Goal: Transaction & Acquisition: Book appointment/travel/reservation

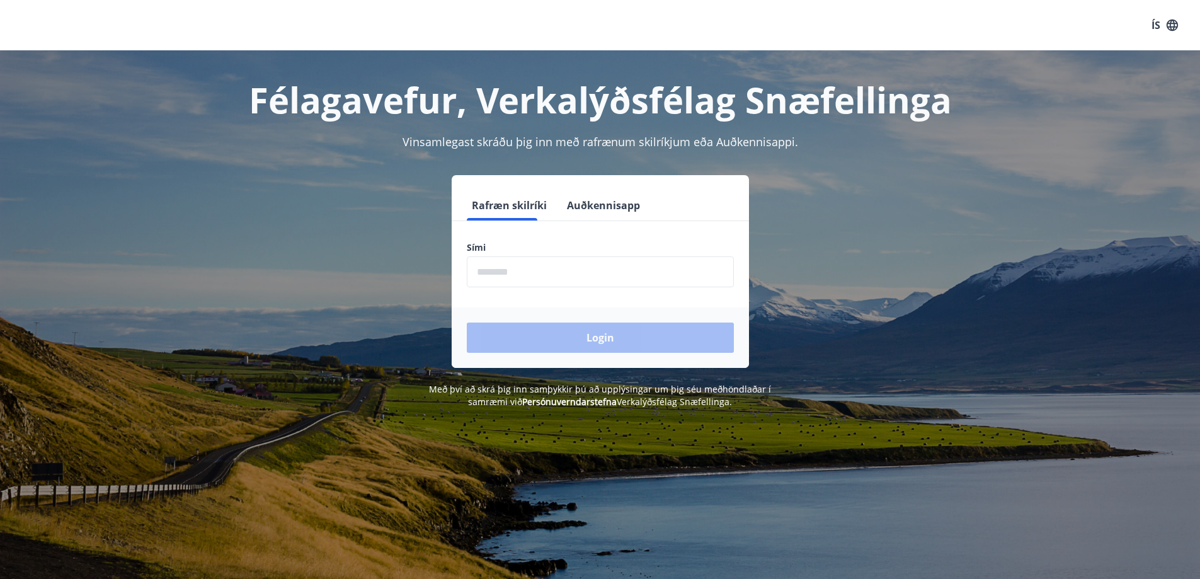
click at [537, 270] on input "phone" at bounding box center [600, 271] width 267 height 31
click at [576, 339] on div "Login" at bounding box center [600, 337] width 297 height 60
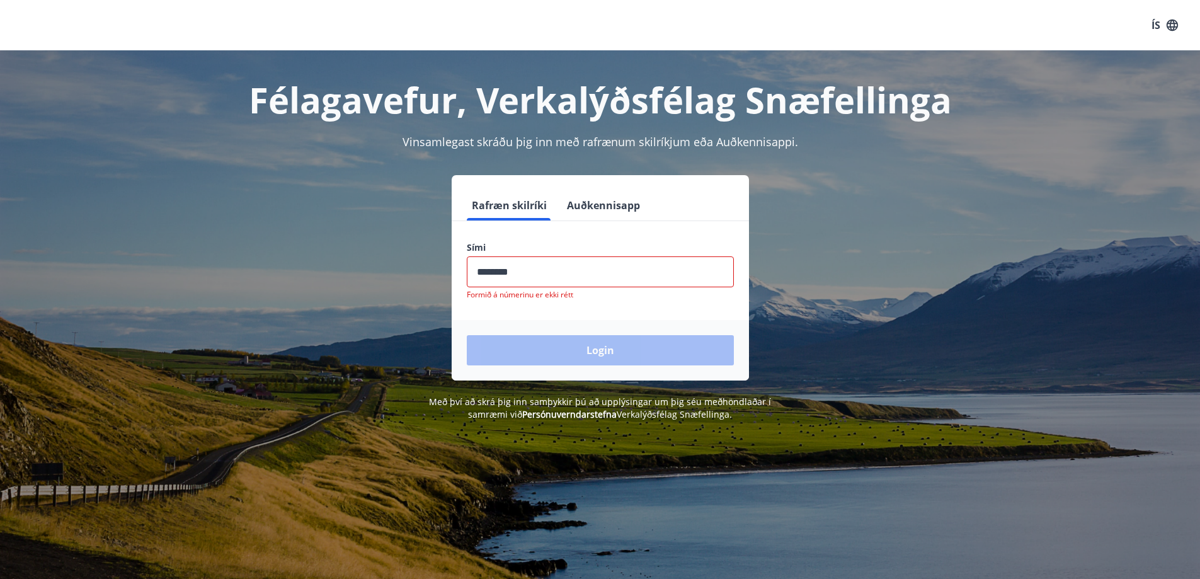
click at [520, 275] on input "phone" at bounding box center [600, 271] width 267 height 31
click at [499, 270] on input "phone" at bounding box center [600, 271] width 267 height 31
click at [551, 275] on input "phone" at bounding box center [600, 271] width 267 height 31
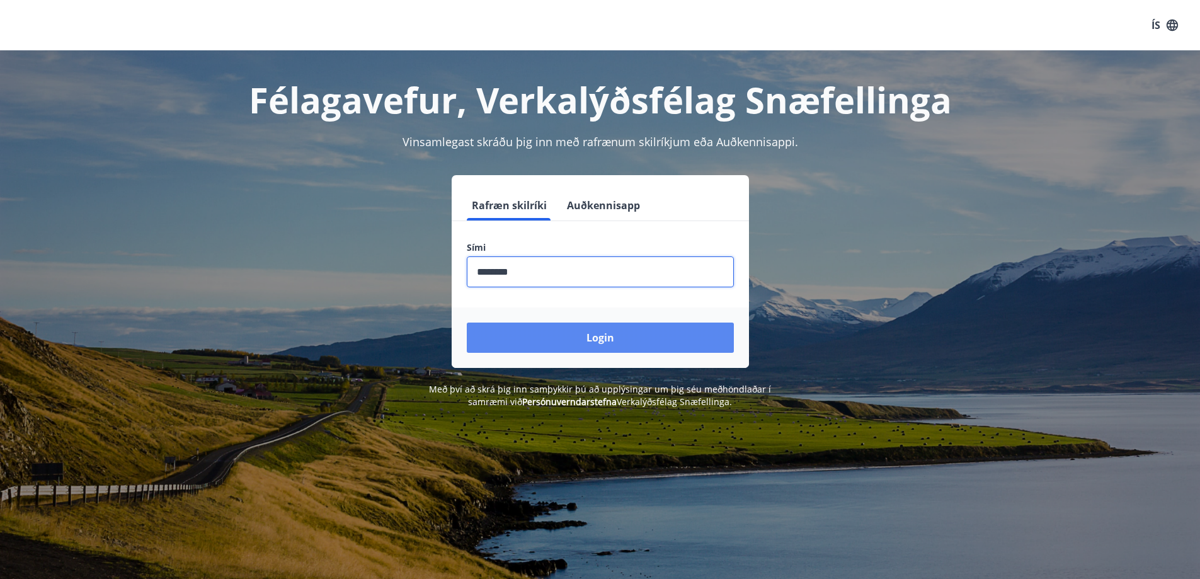
type input "********"
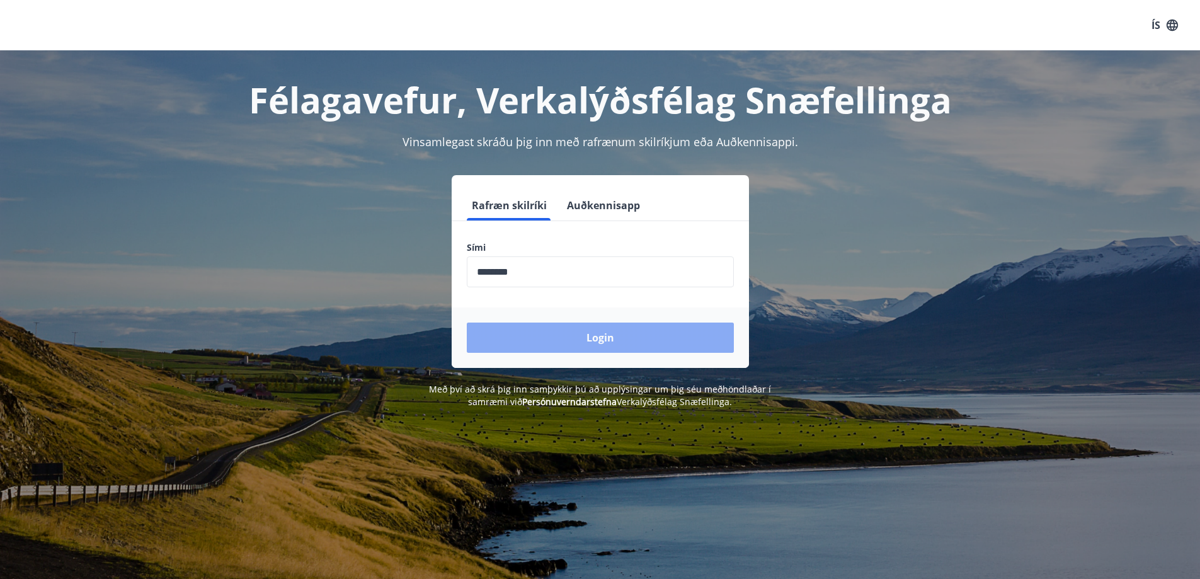
click at [554, 343] on button "Login" at bounding box center [600, 338] width 267 height 30
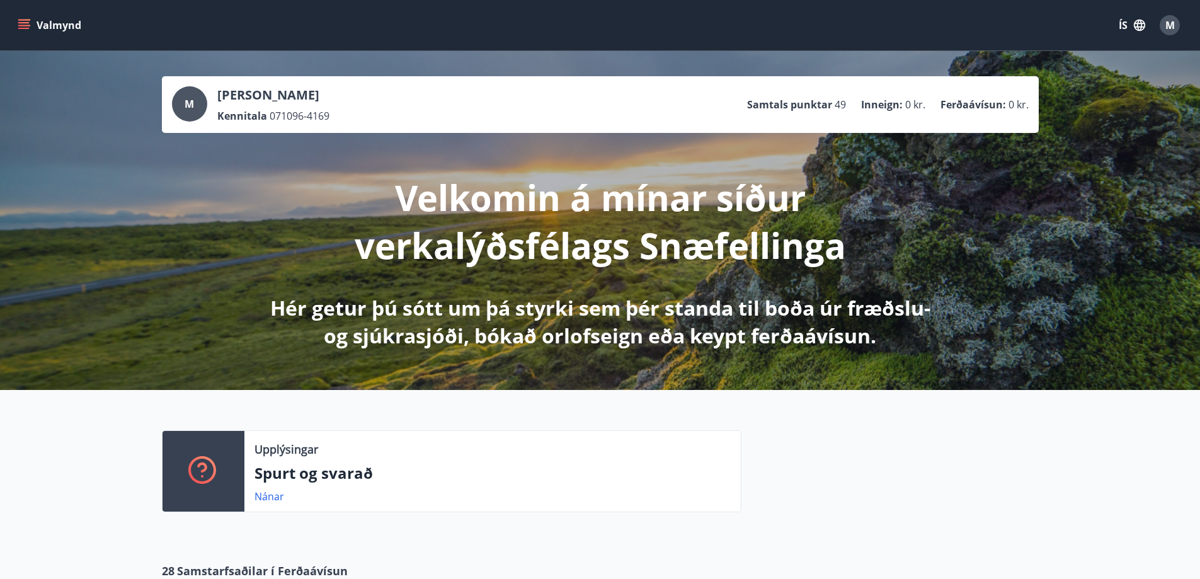
click at [28, 23] on icon "menu" at bounding box center [23, 22] width 11 height 1
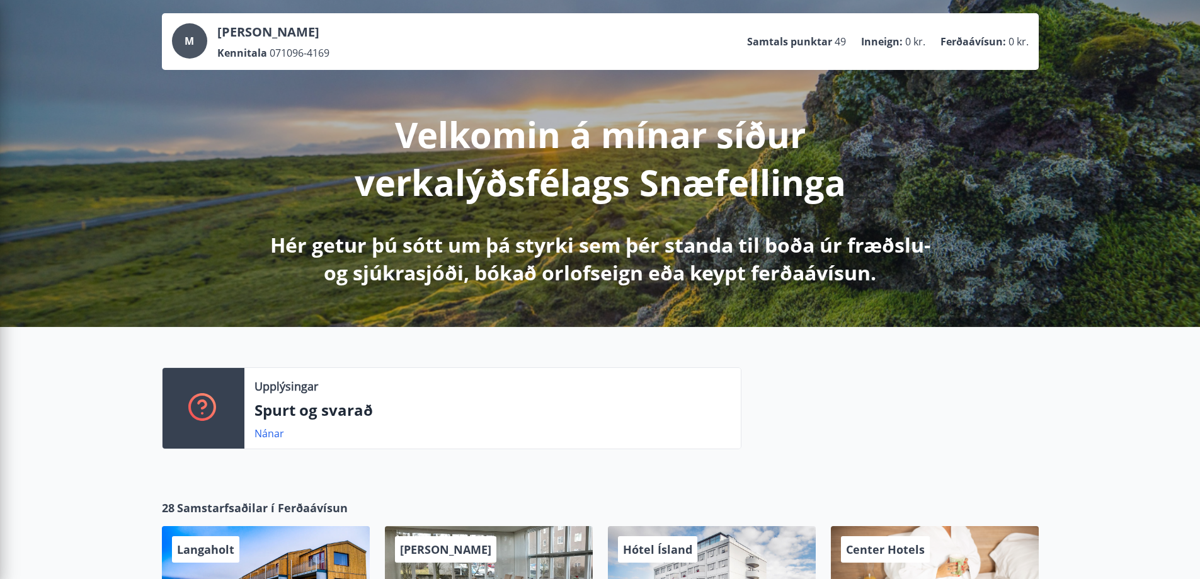
click at [457, 406] on p "Spurt og svarað" at bounding box center [493, 409] width 476 height 21
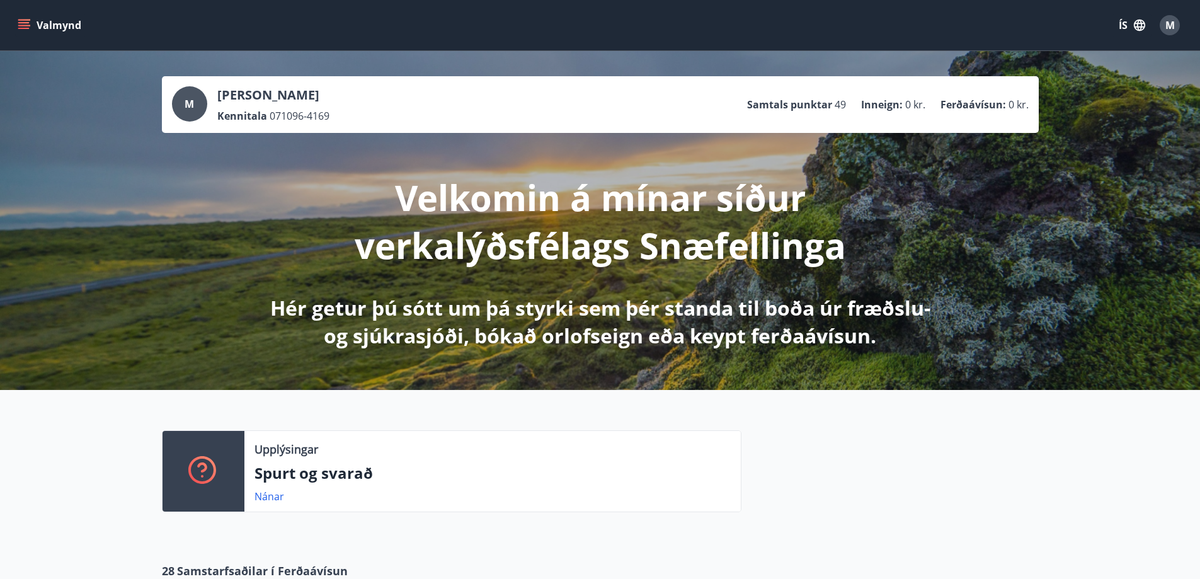
click at [1132, 26] on button "ÍS" at bounding box center [1132, 25] width 40 height 23
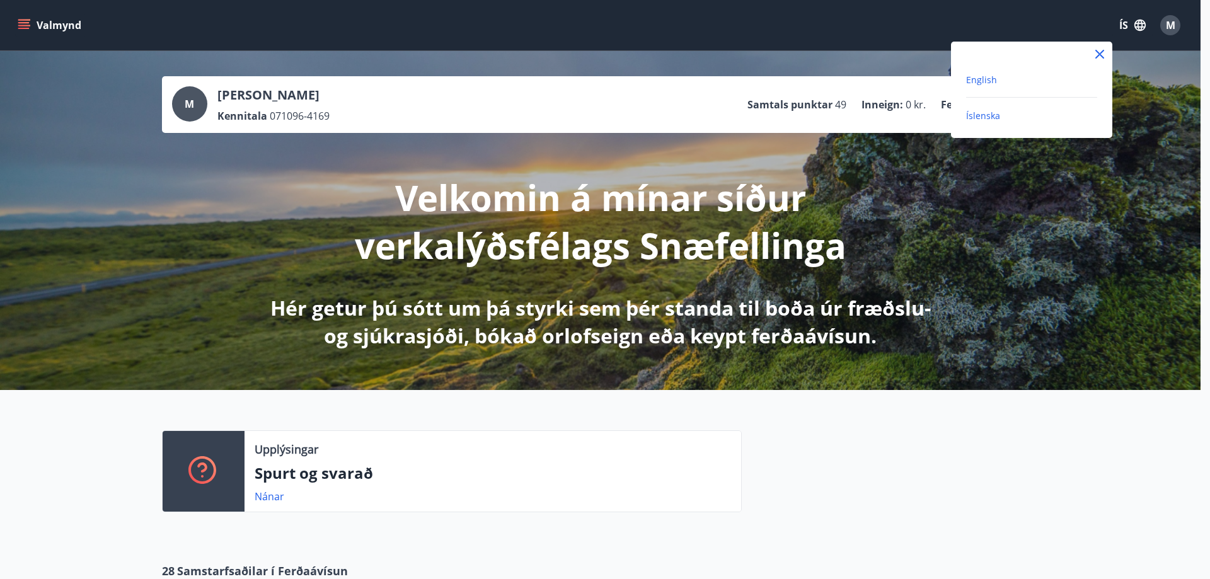
click at [972, 84] on span "English" at bounding box center [981, 80] width 31 height 12
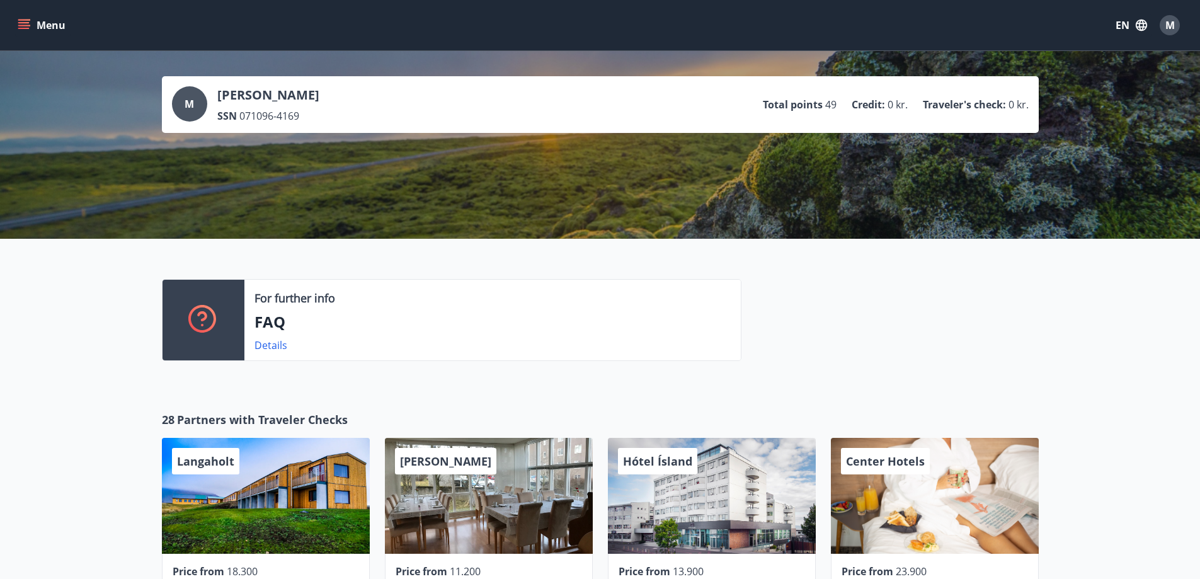
click at [54, 26] on button "Menu" at bounding box center [42, 25] width 55 height 23
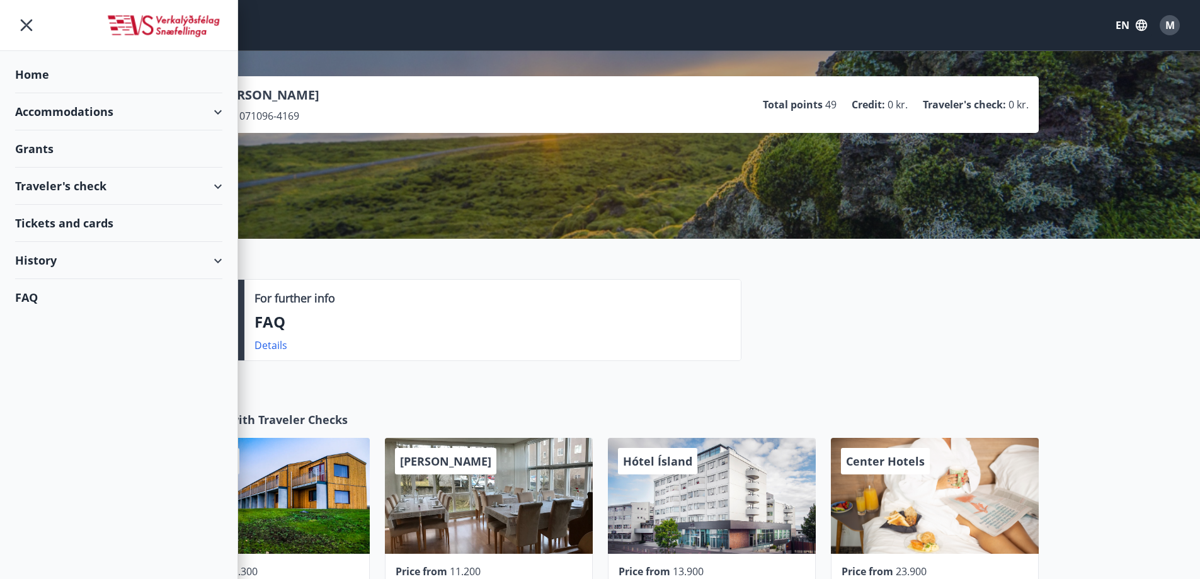
click at [62, 93] on div "Grants" at bounding box center [118, 74] width 207 height 37
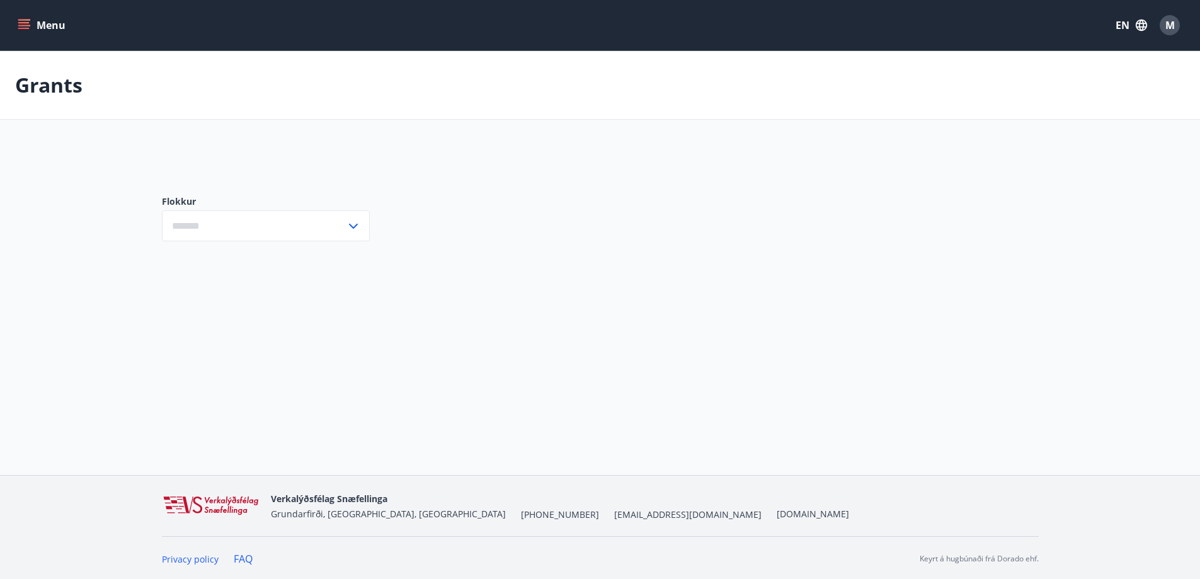
type input "***"
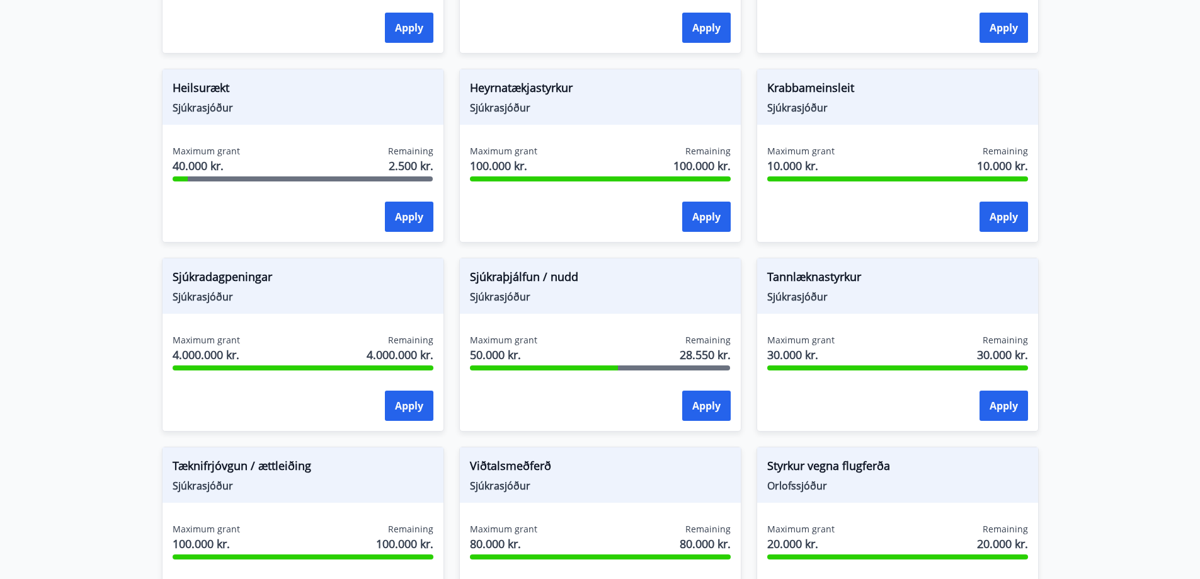
scroll to position [630, 0]
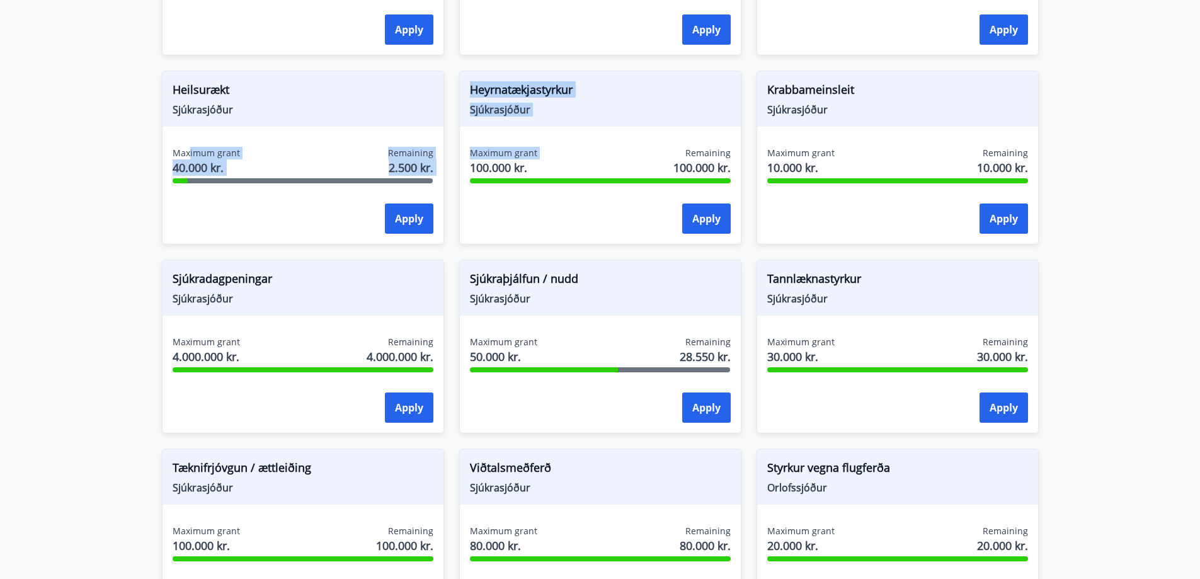
drag, startPoint x: 194, startPoint y: 156, endPoint x: 449, endPoint y: 161, distance: 255.2
click at [449, 161] on div "Almenn rannsókn hjá hjartavernd Sjúkrasjóður Maximum grant 10.000 kr. Remaining…" at bounding box center [593, 244] width 892 height 1134
click at [367, 166] on div "Maximum grant 40.000 kr. Remaining 2.500 kr." at bounding box center [303, 162] width 261 height 31
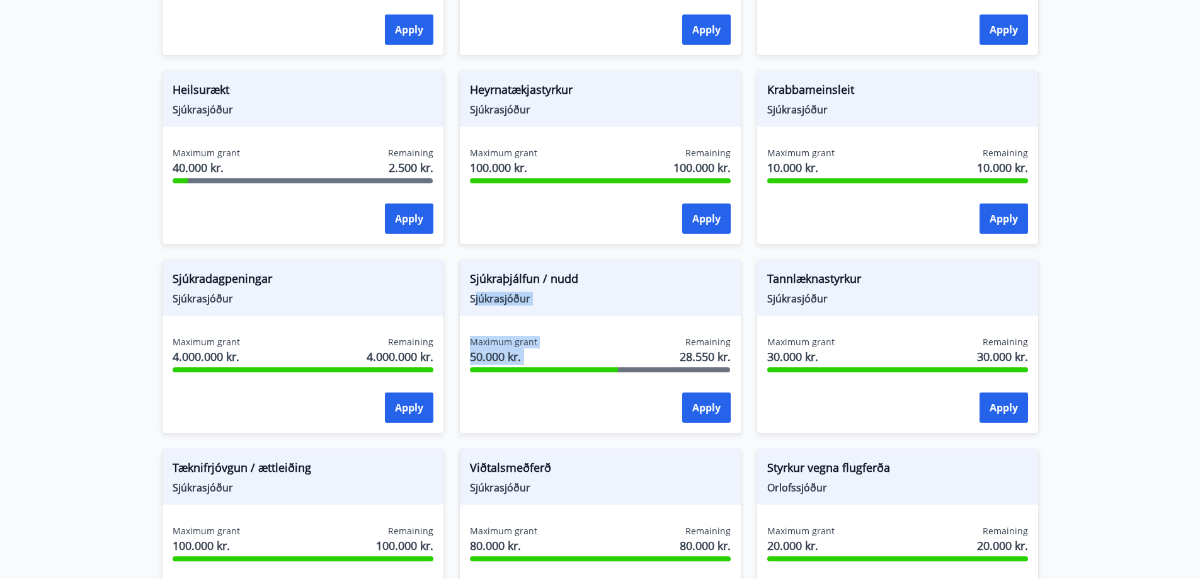
drag, startPoint x: 474, startPoint y: 301, endPoint x: 676, endPoint y: 329, distance: 204.2
click at [675, 329] on div "Sjúkraþjálfun / nudd Sjúkrasjóður Maximum grant 50.000 kr. Remaining 28.550 kr.…" at bounding box center [600, 347] width 282 height 174
drag, startPoint x: 689, startPoint y: 347, endPoint x: 678, endPoint y: 350, distance: 11.6
click at [689, 348] on span "Remaining" at bounding box center [707, 342] width 45 height 13
click at [595, 314] on div "Sjúkraþjálfun / nudd Sjúkrasjóður" at bounding box center [600, 287] width 281 height 55
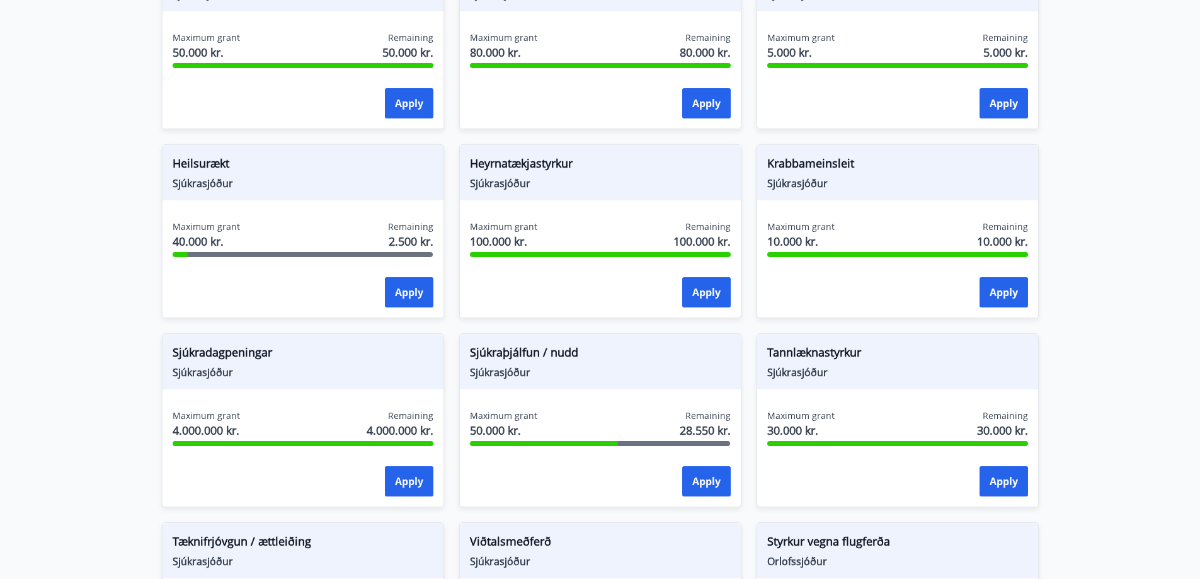
scroll to position [567, 0]
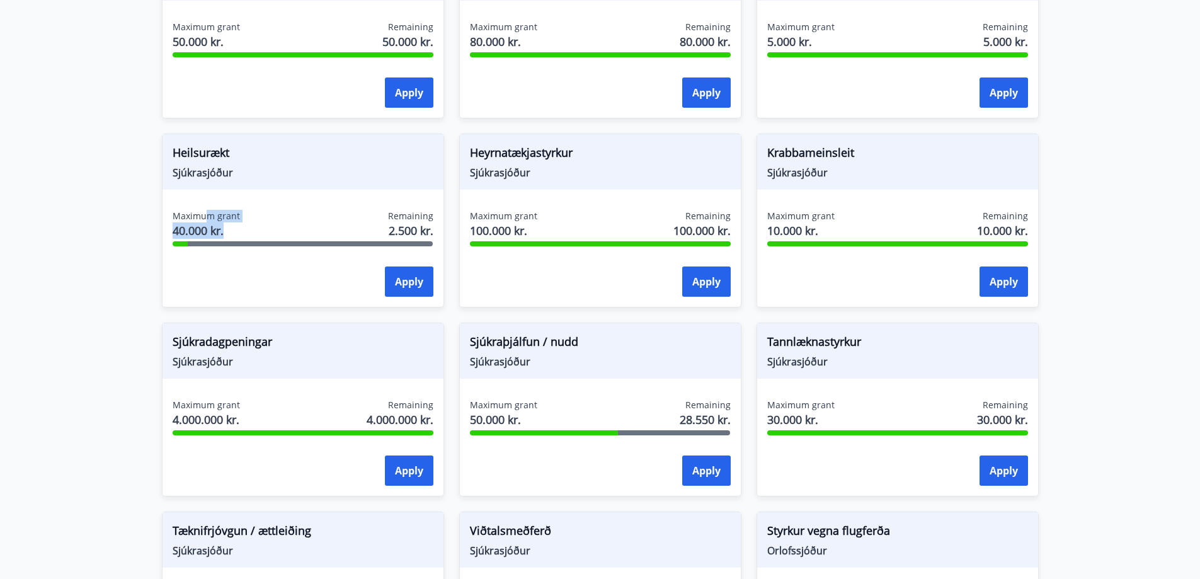
drag, startPoint x: 271, startPoint y: 226, endPoint x: 227, endPoint y: 229, distance: 43.6
click at [281, 226] on div "Maximum grant 40.000 kr. Remaining 2.500 kr." at bounding box center [303, 225] width 261 height 31
drag, startPoint x: 106, startPoint y: 219, endPoint x: 220, endPoint y: 193, distance: 116.8
click at [107, 219] on main "Grants Styrkir eru einungis greiddir til félaga sem greitt hafa í félagið í 6 m…" at bounding box center [600, 186] width 1200 height 1405
drag, startPoint x: 245, startPoint y: 228, endPoint x: 282, endPoint y: 227, distance: 37.2
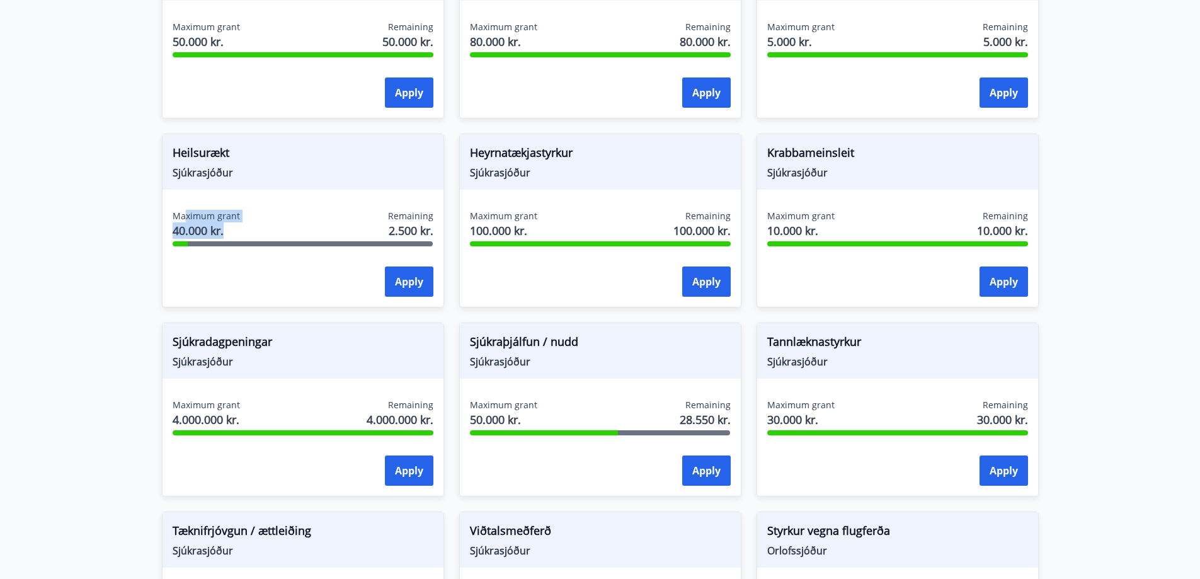
click at [282, 227] on div "Maximum grant 40.000 kr. Remaining 2.500 kr." at bounding box center [303, 225] width 261 height 31
click at [319, 215] on div "Maximum grant 40.000 kr. Remaining 2.500 kr." at bounding box center [303, 225] width 261 height 31
drag, startPoint x: 546, startPoint y: 398, endPoint x: 606, endPoint y: 396, distance: 60.5
click at [607, 397] on div "Sjúkraþjálfun / nudd Sjúkrasjóður Maximum grant 50.000 kr. Remaining 28.550 kr.…" at bounding box center [600, 410] width 282 height 174
click at [604, 395] on div "Sjúkraþjálfun / nudd Sjúkrasjóður Maximum grant 50.000 kr. Remaining 28.550 kr.…" at bounding box center [600, 410] width 282 height 174
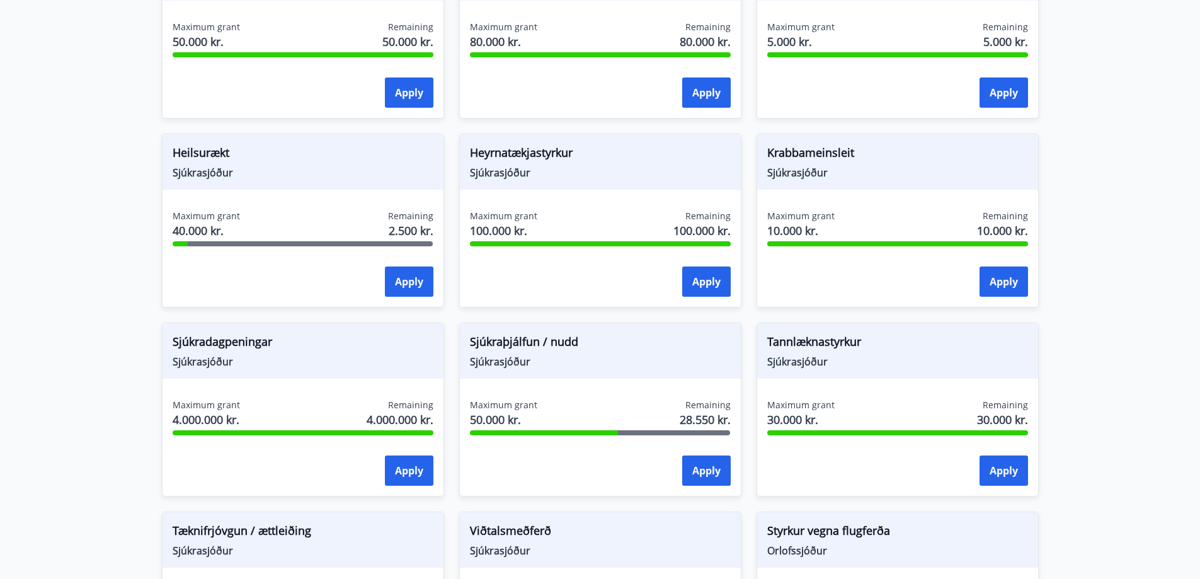
click at [588, 321] on div "Sjúkraþjálfun / nudd Sjúkrasjóður Maximum grant 50.000 kr. Remaining 28.550 kr.…" at bounding box center [592, 401] width 297 height 189
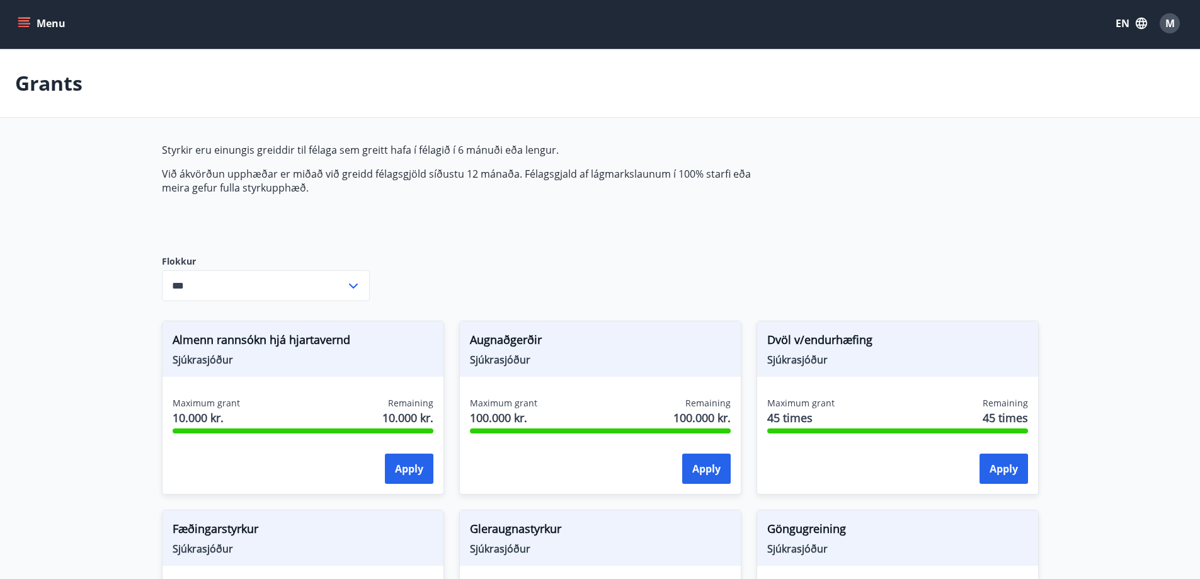
scroll to position [0, 0]
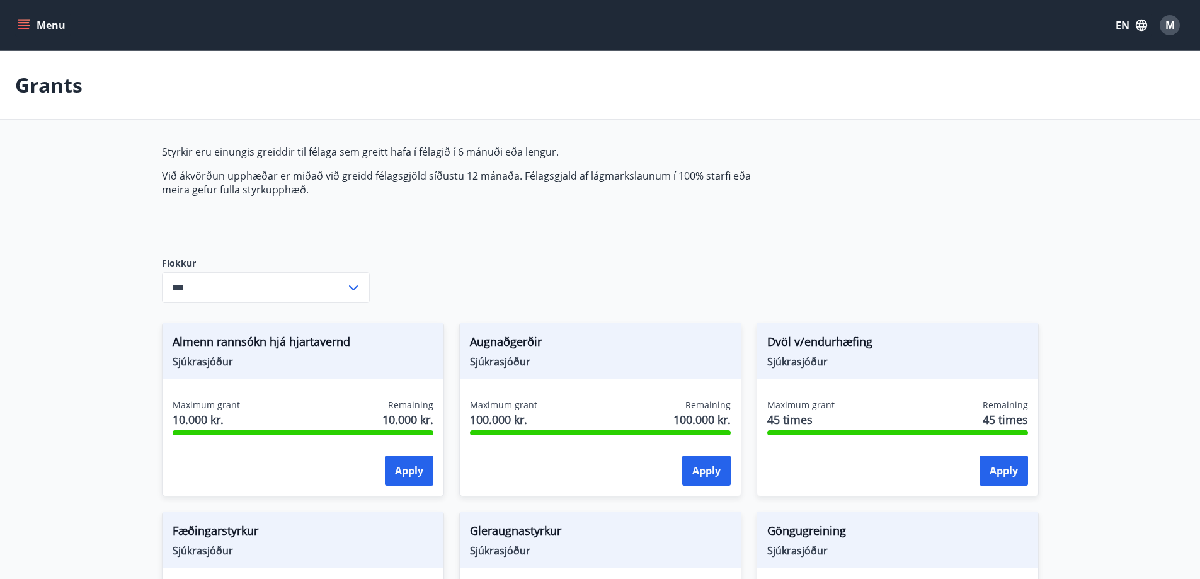
click at [37, 38] on div "Menu EN M" at bounding box center [600, 25] width 1170 height 30
click at [40, 23] on button "Menu" at bounding box center [42, 25] width 55 height 23
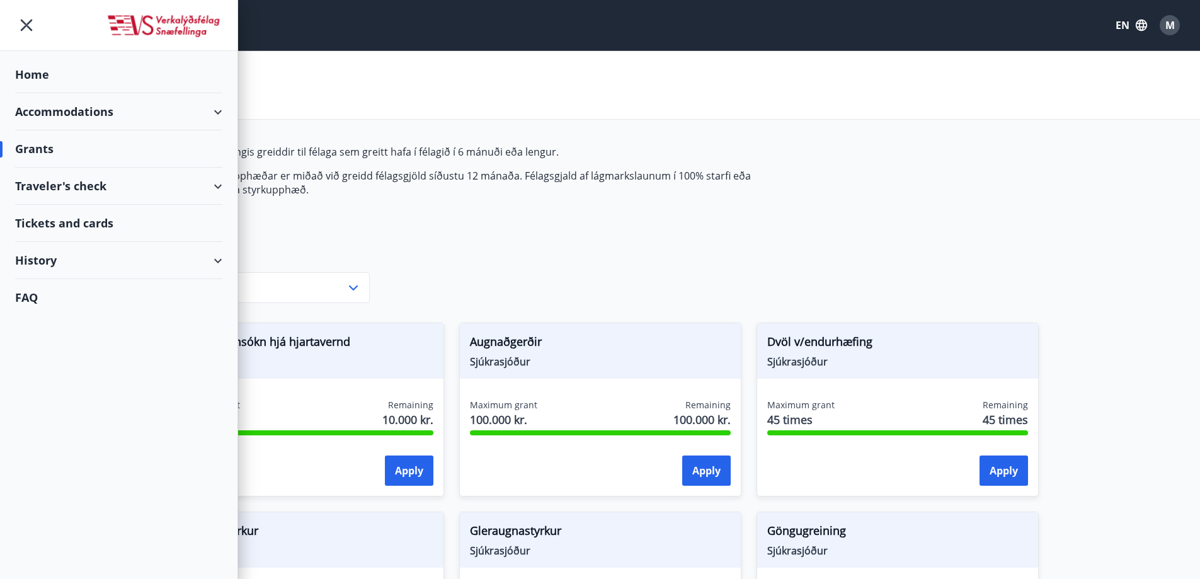
click at [89, 108] on div "Accommodations" at bounding box center [118, 111] width 207 height 37
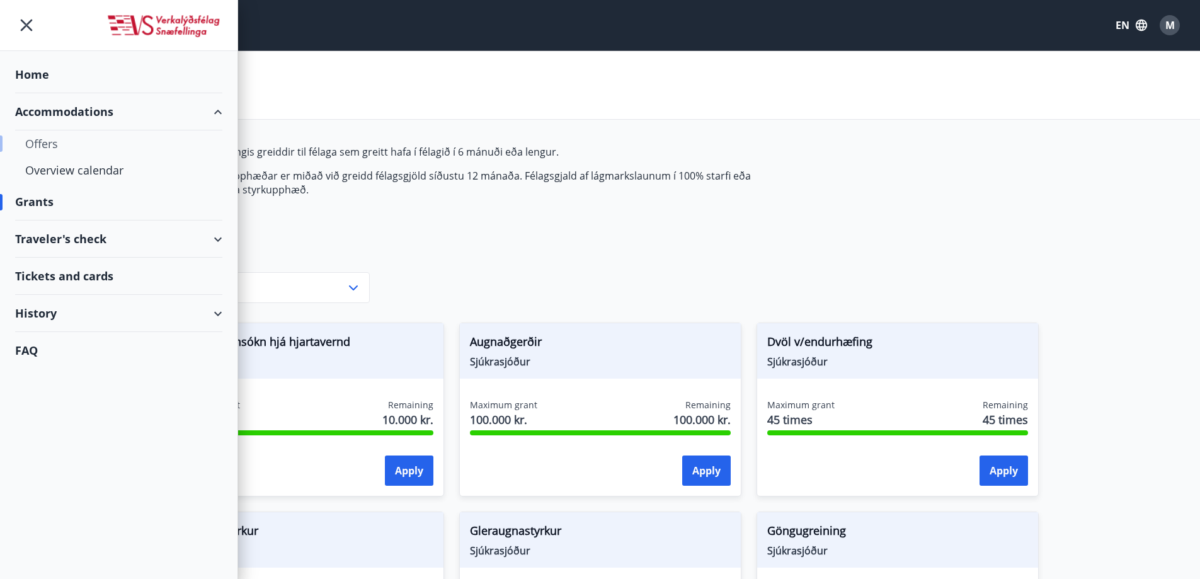
click at [52, 139] on div "Offers" at bounding box center [118, 143] width 187 height 26
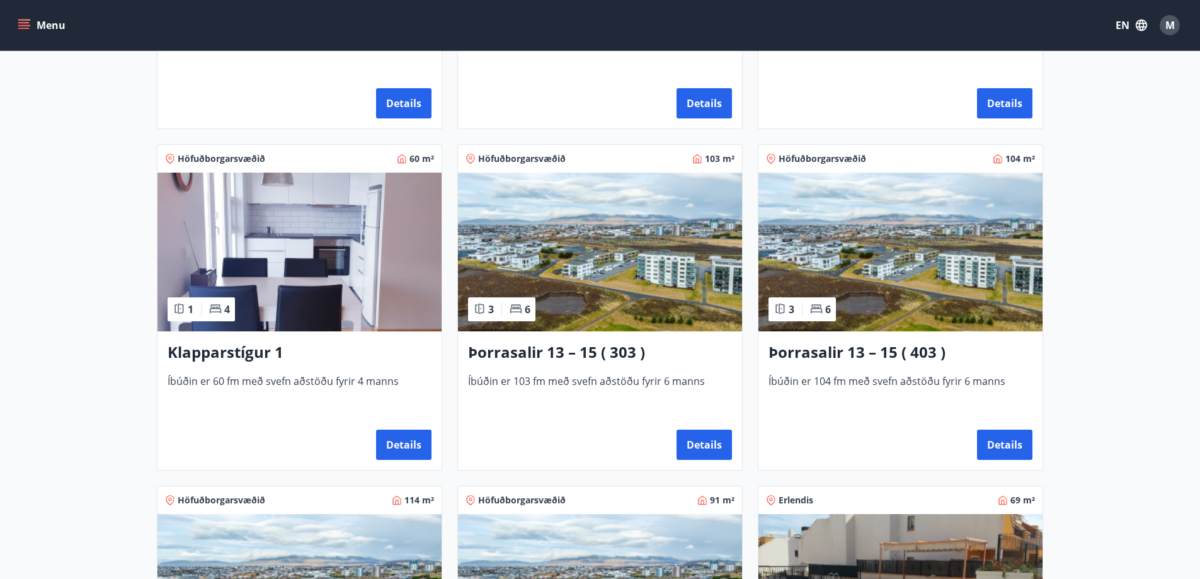
scroll to position [504, 0]
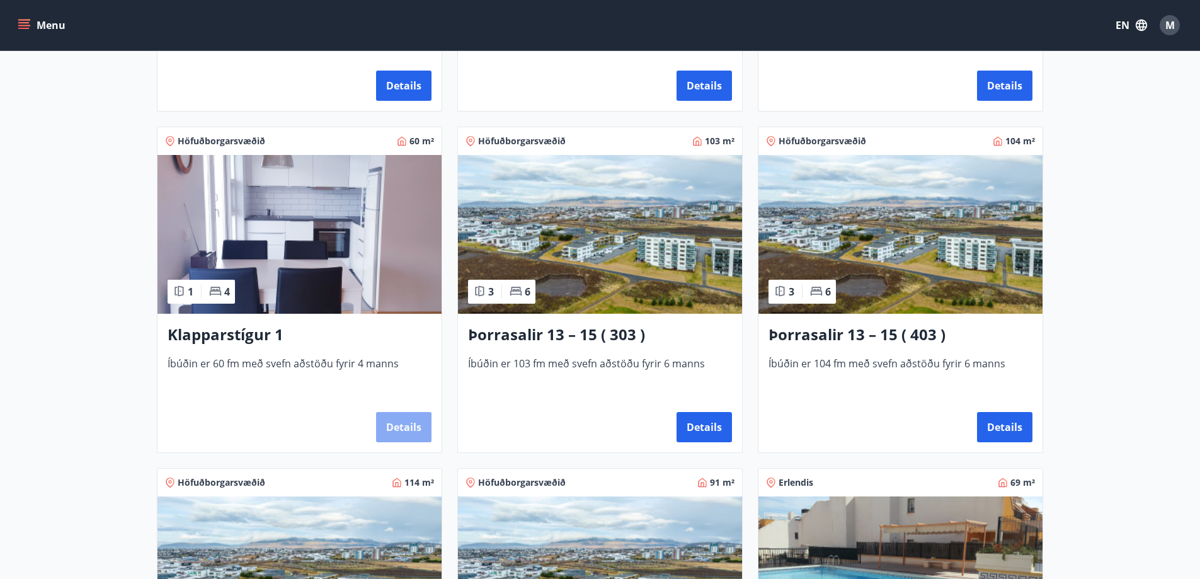
click at [396, 421] on button "Details" at bounding box center [403, 427] width 55 height 30
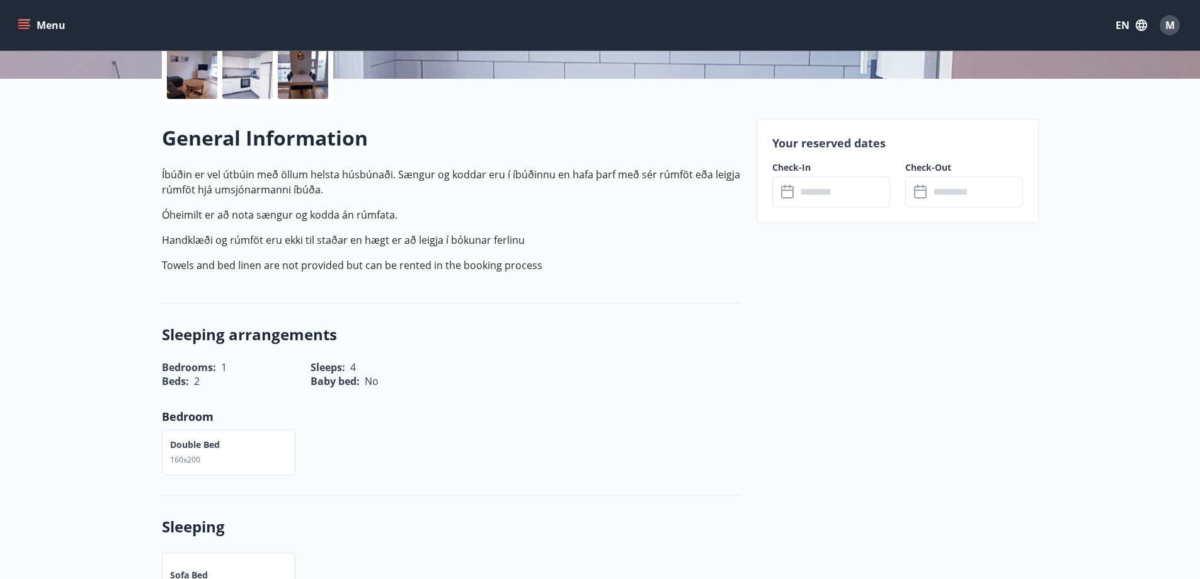
scroll to position [315, 0]
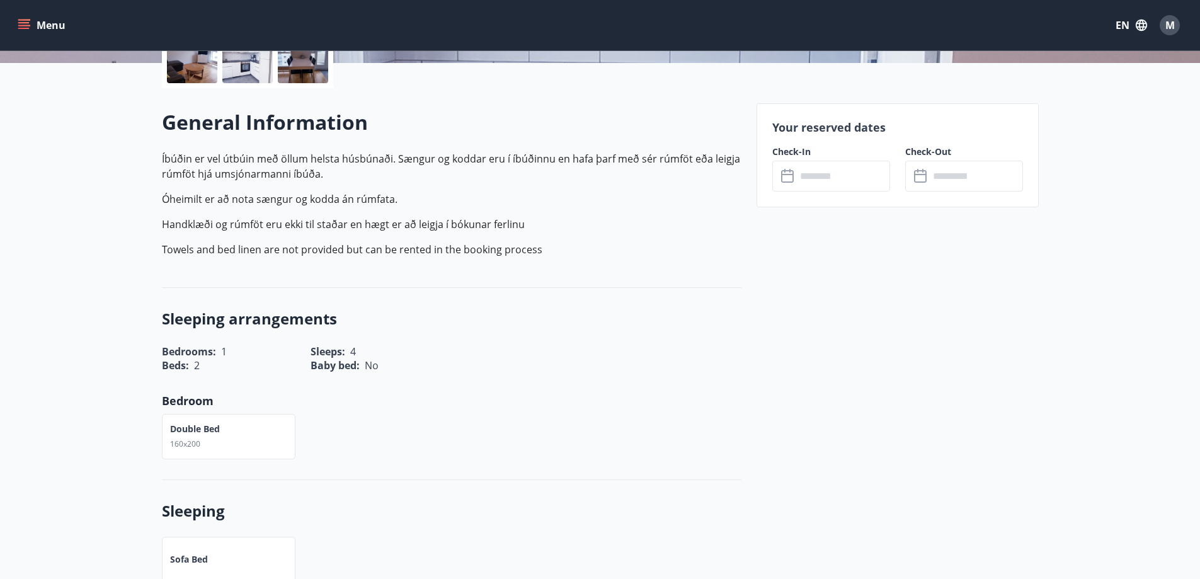
click at [809, 180] on input "text" at bounding box center [843, 176] width 94 height 31
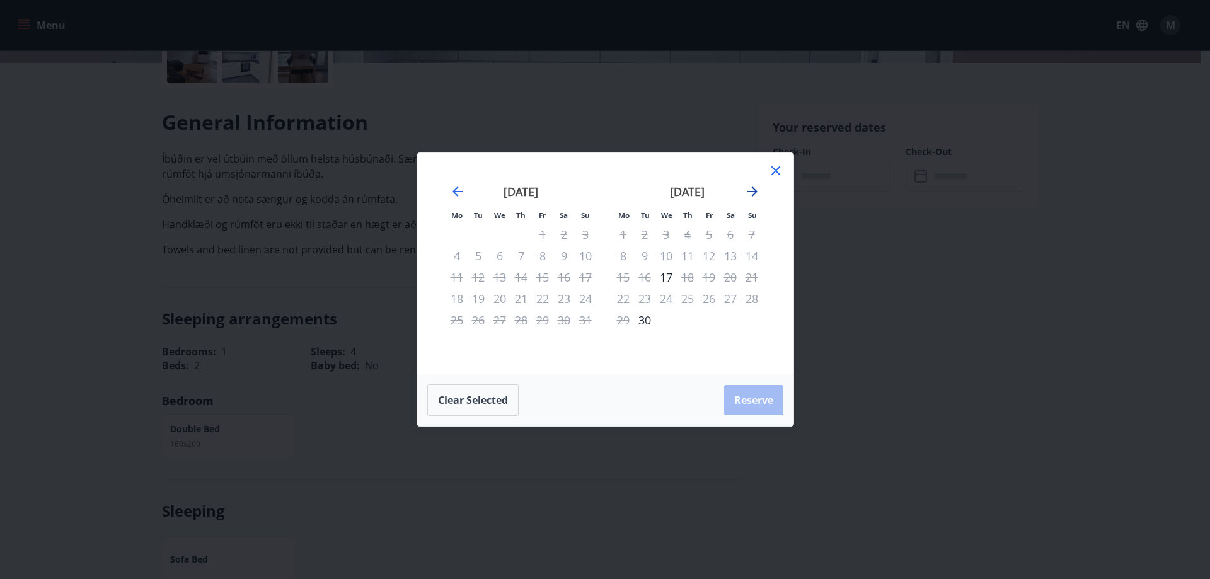
click at [755, 190] on icon "Move forward to switch to the next month." at bounding box center [752, 191] width 10 height 10
click at [454, 186] on icon "Move backward to switch to the previous month." at bounding box center [457, 191] width 15 height 15
drag, startPoint x: 529, startPoint y: 273, endPoint x: 585, endPoint y: 274, distance: 56.1
click at [530, 273] on div "14" at bounding box center [520, 276] width 21 height 21
drag, startPoint x: 585, startPoint y: 274, endPoint x: 675, endPoint y: 271, distance: 89.5
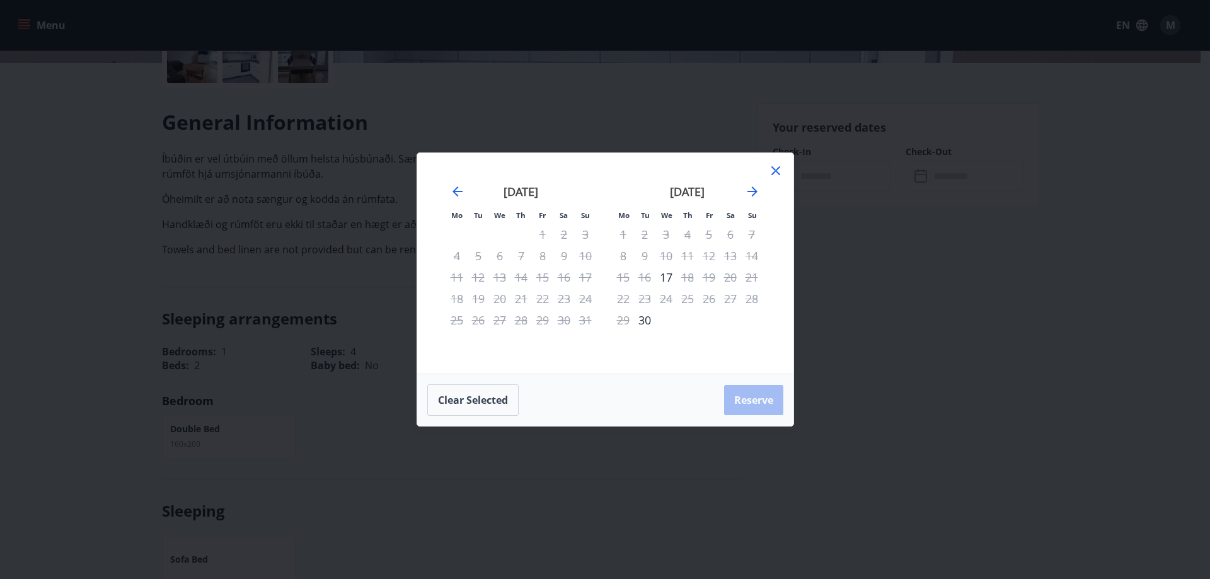
click at [617, 278] on div "[DATE] 1 2 3 4 5 6 7 8 9 10 11 12 13 14 15 16 17 18 19 20 21 22 23 24 25 26 27 …" at bounding box center [772, 271] width 668 height 207
click at [684, 268] on tr "15 16 17 18 19 20 21" at bounding box center [687, 276] width 150 height 21
click at [714, 244] on div "5" at bounding box center [708, 234] width 21 height 21
click at [839, 267] on div "Mo Tu We Th Fr Sa Su Mo Tu We Th Fr Sa Su [DATE] 1 2 3 4 5 6 7 8 9 10 11 12 13 …" at bounding box center [605, 289] width 1210 height 579
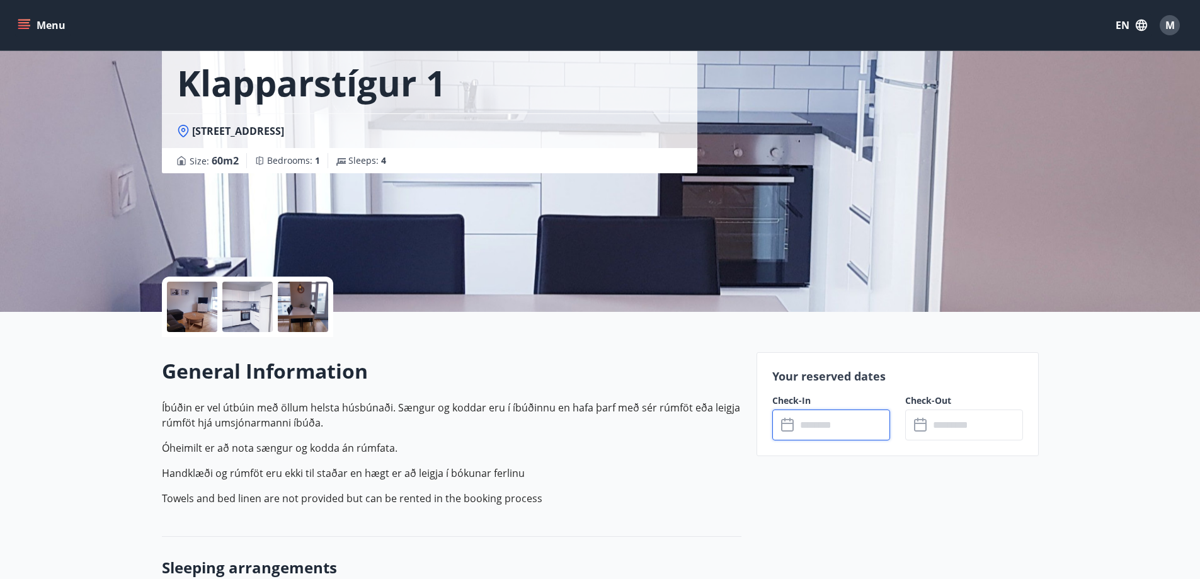
scroll to position [63, 0]
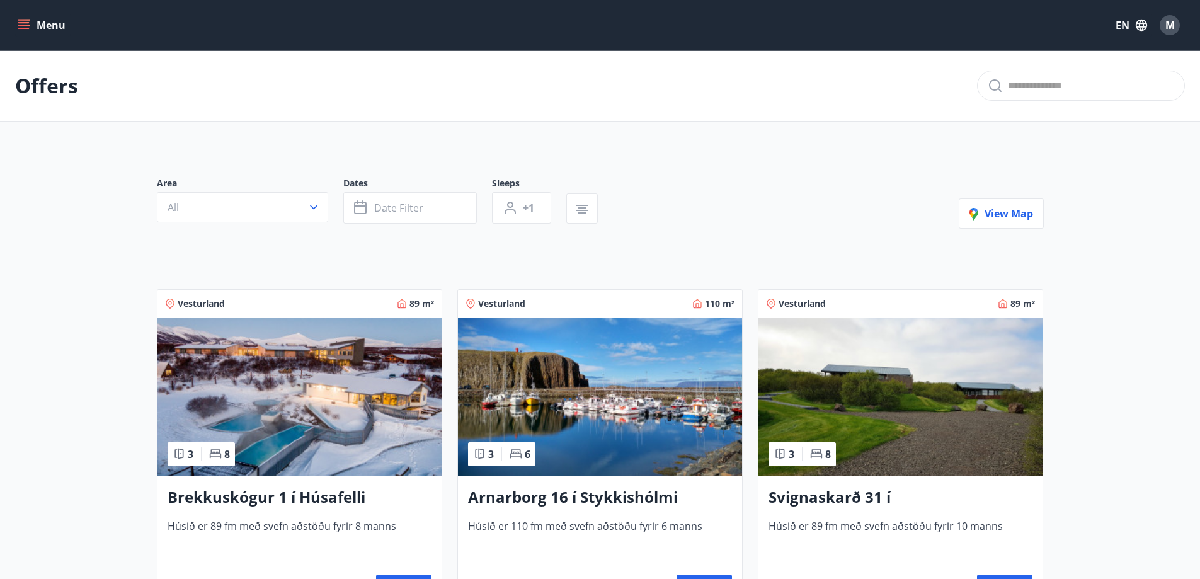
click at [42, 31] on button "Menu" at bounding box center [42, 25] width 55 height 23
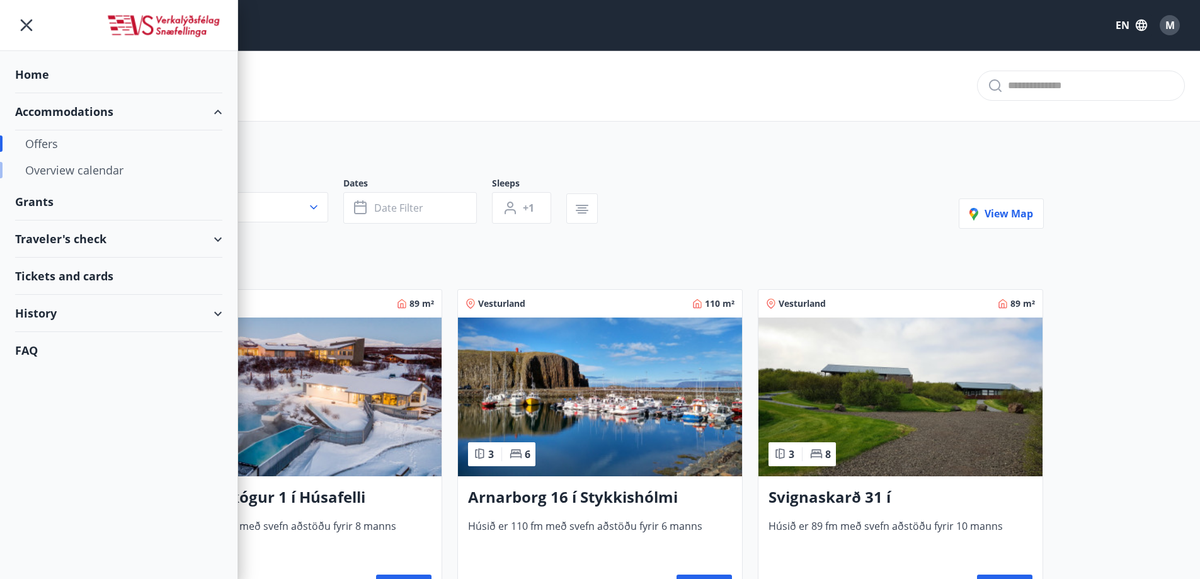
click at [110, 175] on div "Overview calendar" at bounding box center [118, 170] width 187 height 26
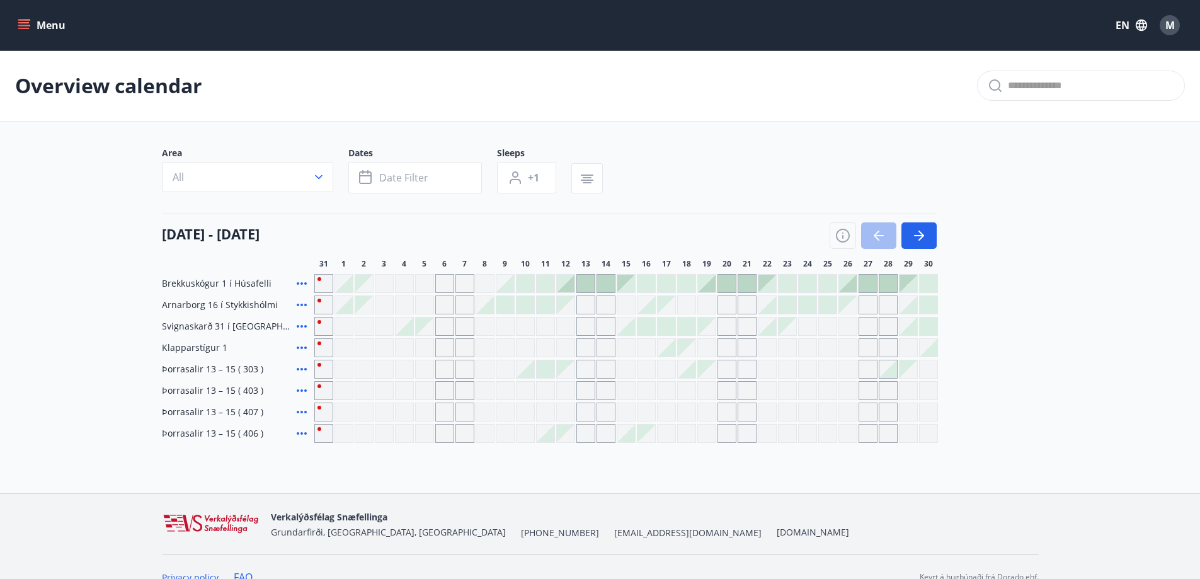
click at [568, 283] on div at bounding box center [566, 284] width 18 height 18
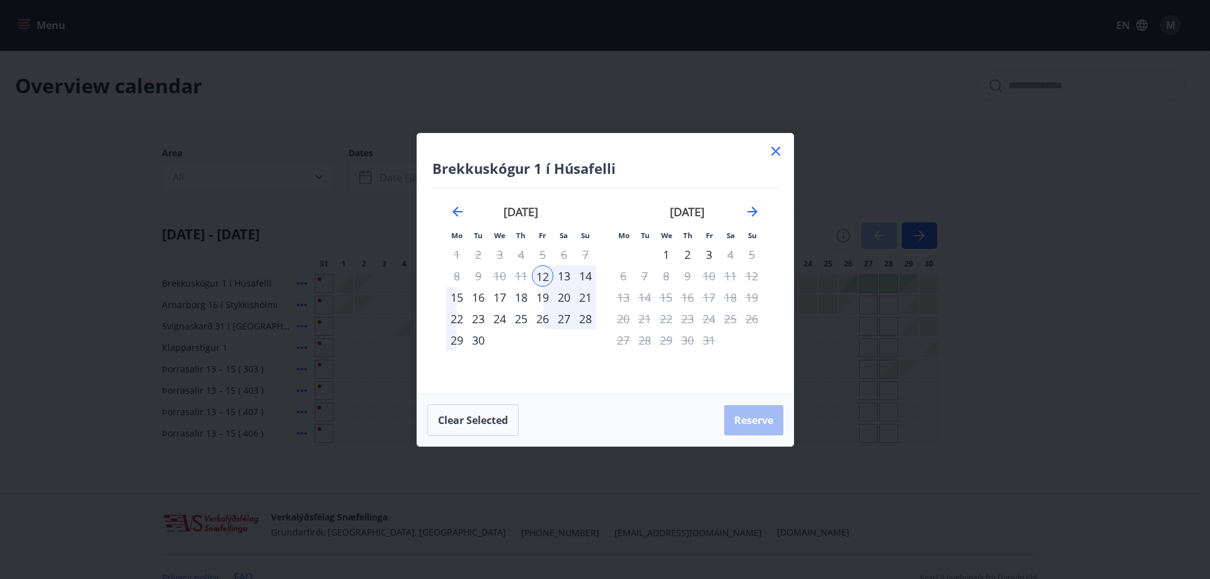
click at [590, 278] on div "14" at bounding box center [585, 275] width 21 height 21
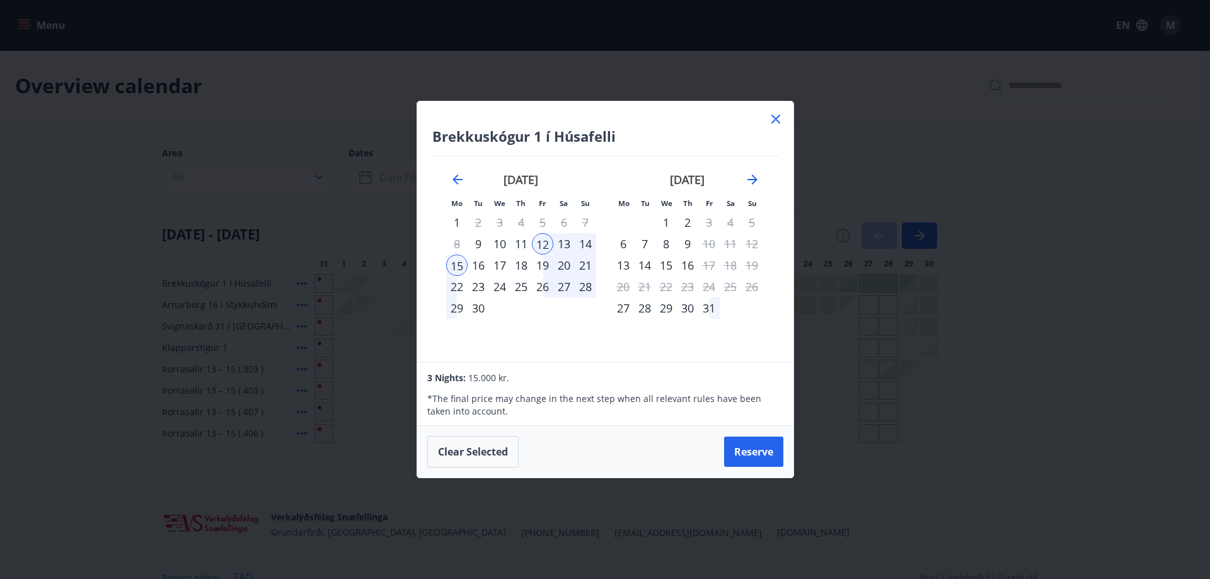
click at [590, 239] on div "14" at bounding box center [585, 243] width 21 height 21
click at [546, 246] on div "12" at bounding box center [542, 243] width 21 height 21
click at [585, 249] on div "14" at bounding box center [585, 243] width 21 height 21
click at [549, 240] on div "12" at bounding box center [542, 243] width 21 height 21
click at [564, 243] on div "13" at bounding box center [563, 243] width 21 height 21
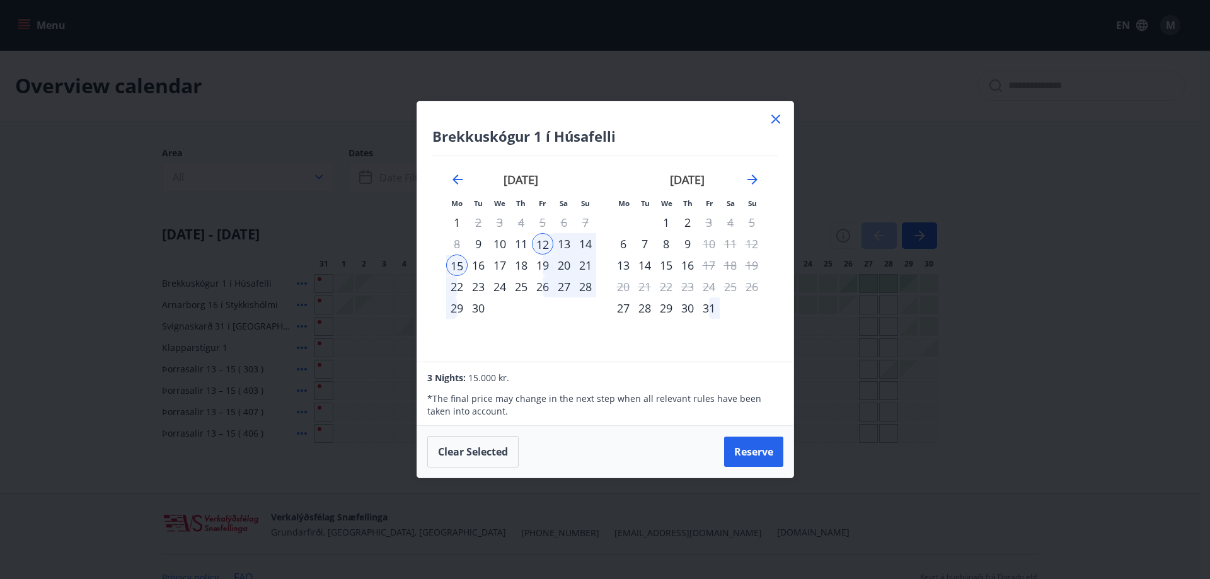
click at [542, 241] on div "12" at bounding box center [542, 243] width 21 height 21
click at [497, 454] on button "Clear selected" at bounding box center [472, 451] width 91 height 31
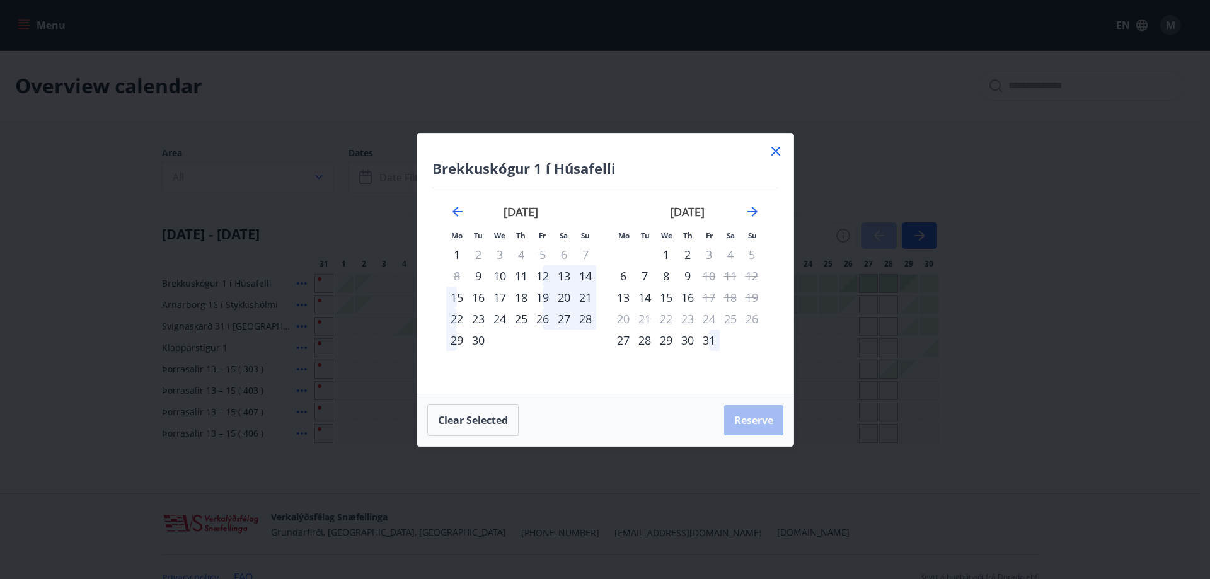
click at [545, 275] on div "12" at bounding box center [542, 275] width 21 height 21
click at [592, 274] on div "14" at bounding box center [585, 275] width 21 height 21
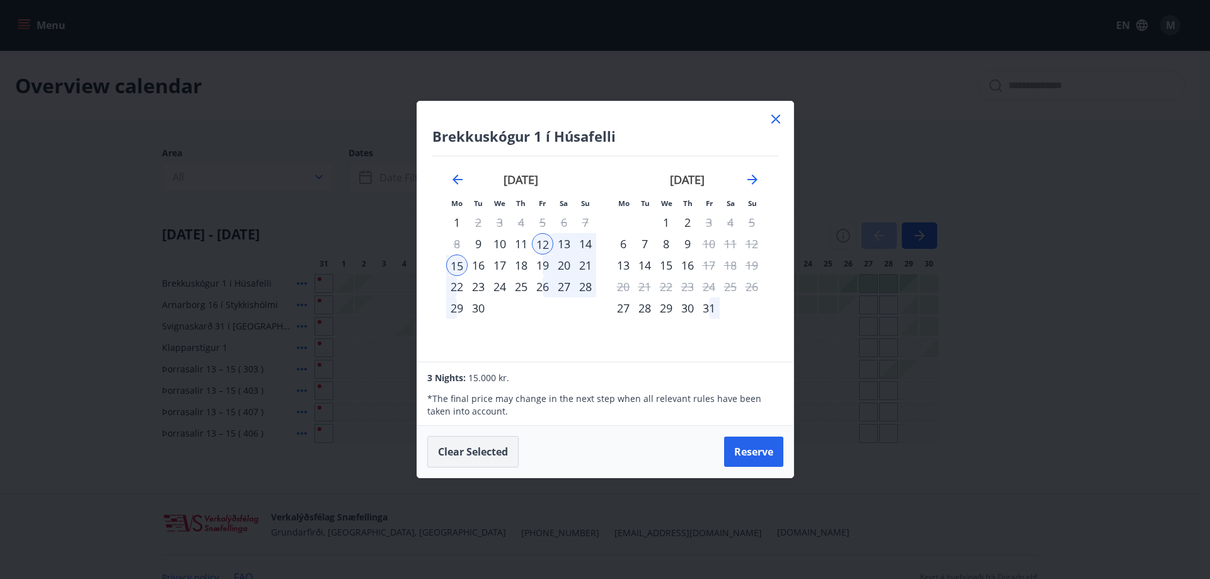
click at [505, 454] on button "Clear selected" at bounding box center [472, 451] width 91 height 31
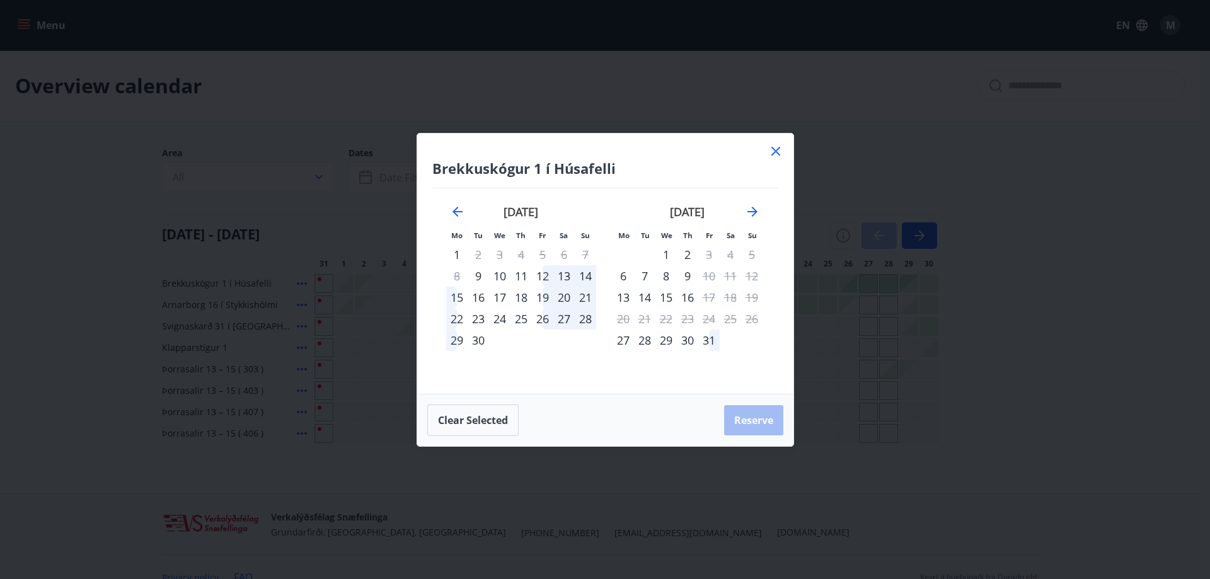
click at [562, 276] on div "13" at bounding box center [563, 275] width 21 height 21
click at [583, 275] on div "14" at bounding box center [585, 275] width 21 height 21
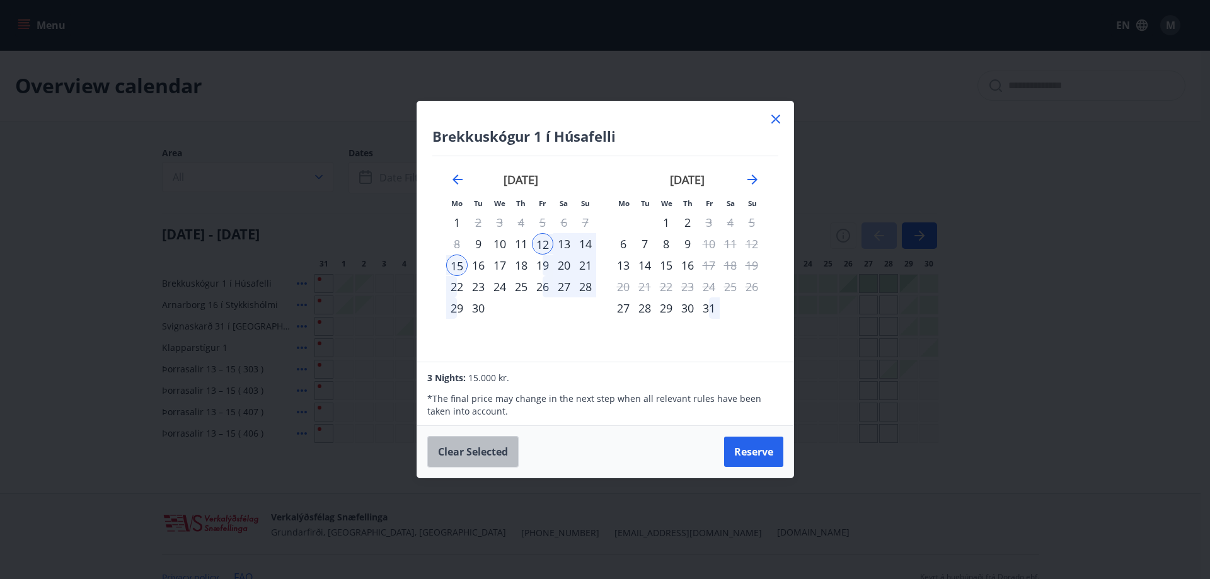
click at [467, 447] on button "Clear selected" at bounding box center [472, 451] width 91 height 31
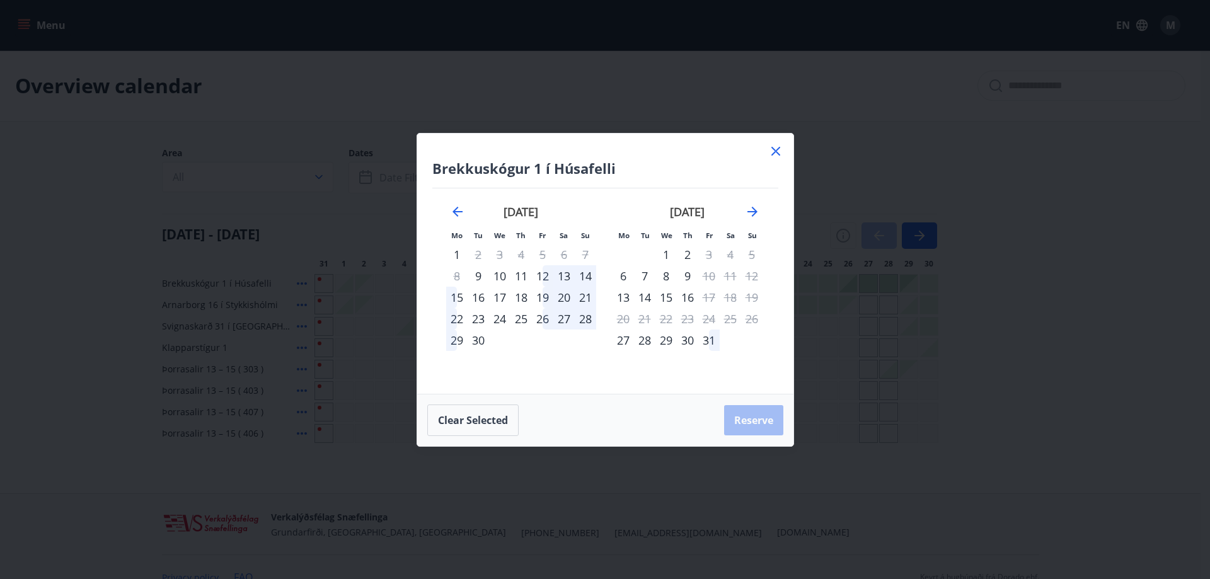
click at [622, 374] on div "[DATE] 1 2 3 4 5 6 7 8 9 10 11 12 13 14 15 16 17 18 19 20 21 22 23 24 25 26 27 …" at bounding box center [687, 291] width 166 height 207
click at [539, 273] on div "12" at bounding box center [542, 275] width 21 height 21
click at [583, 273] on div "14" at bounding box center [585, 275] width 21 height 21
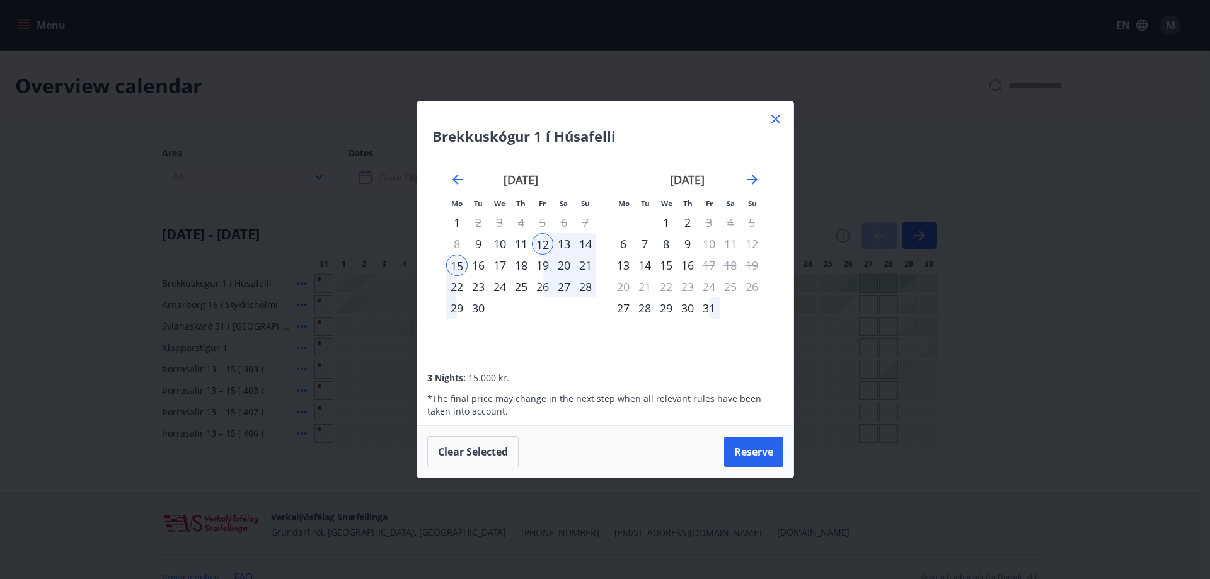
click at [587, 388] on div "* The final price may change in the next step when all relevant rules have been…" at bounding box center [604, 401] width 355 height 33
click at [493, 450] on button "Clear selected" at bounding box center [472, 451] width 91 height 31
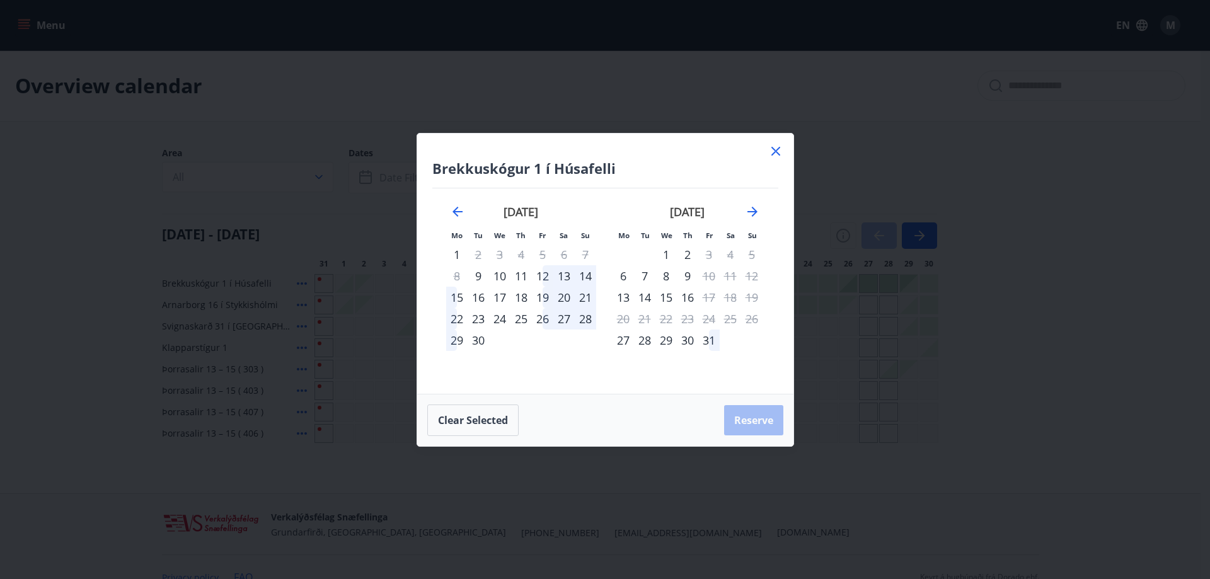
click at [777, 151] on icon at bounding box center [775, 151] width 15 height 15
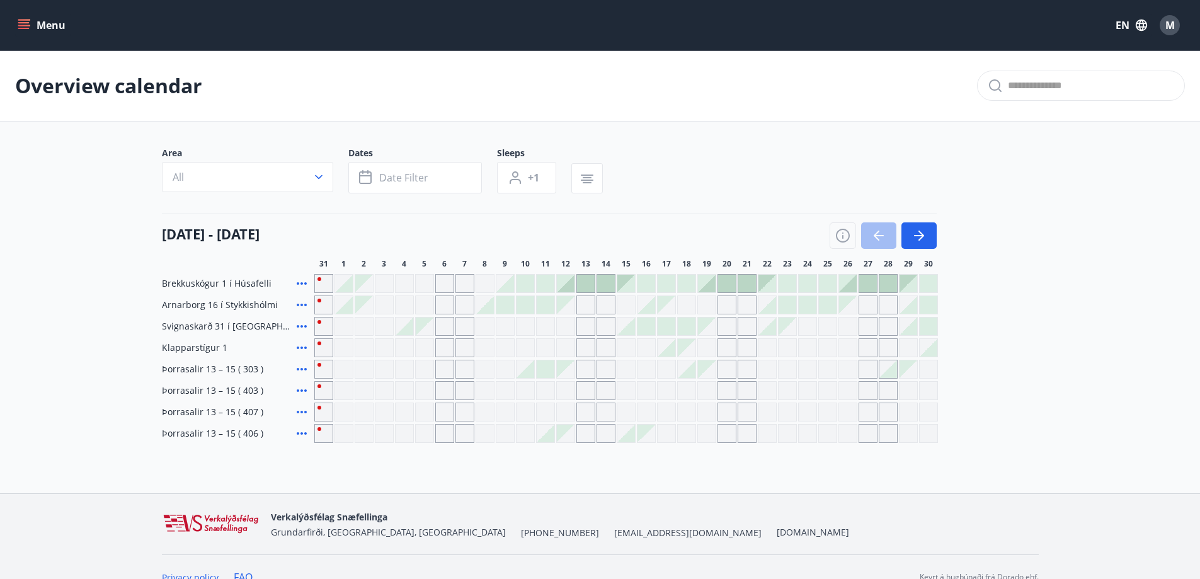
click at [583, 284] on div at bounding box center [586, 284] width 18 height 18
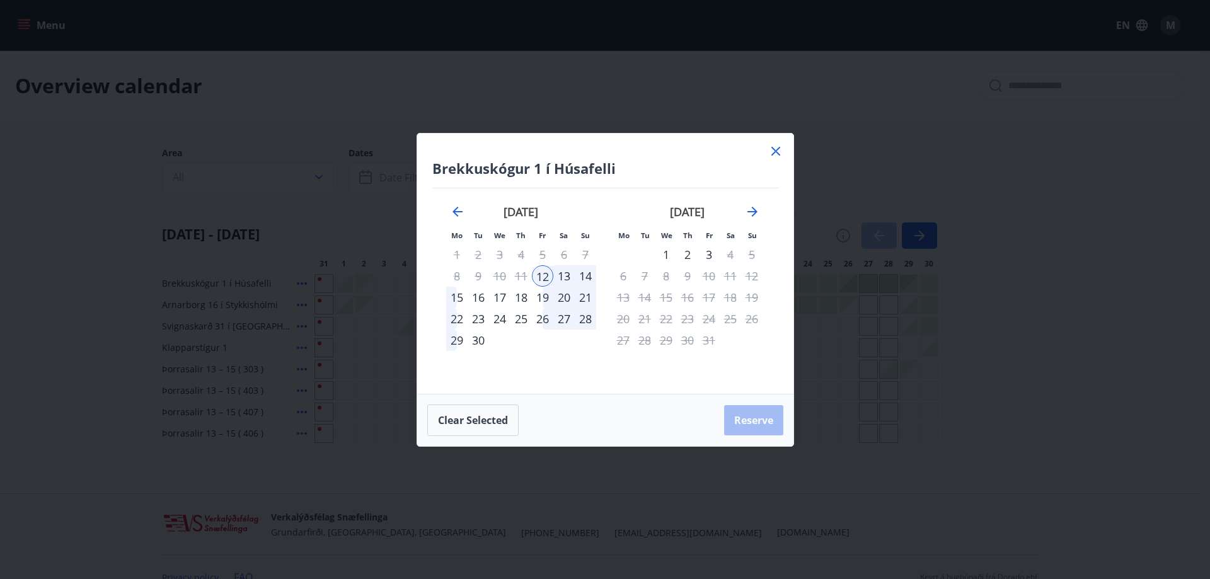
click at [565, 278] on div "13" at bounding box center [563, 275] width 21 height 21
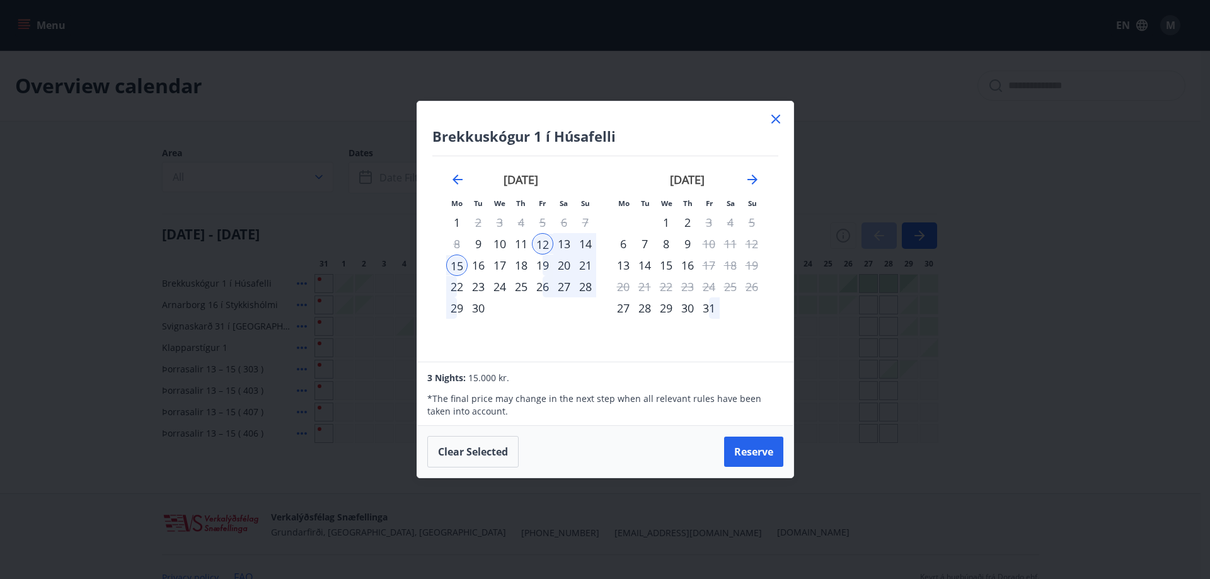
click at [778, 119] on icon at bounding box center [775, 119] width 15 height 15
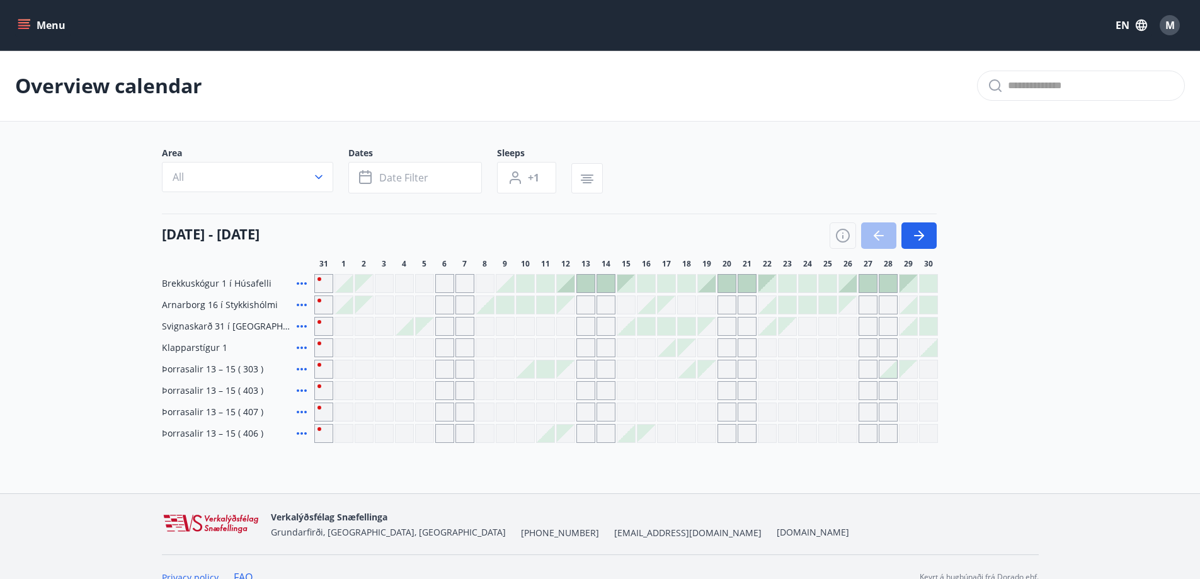
click at [583, 280] on div at bounding box center [586, 284] width 18 height 18
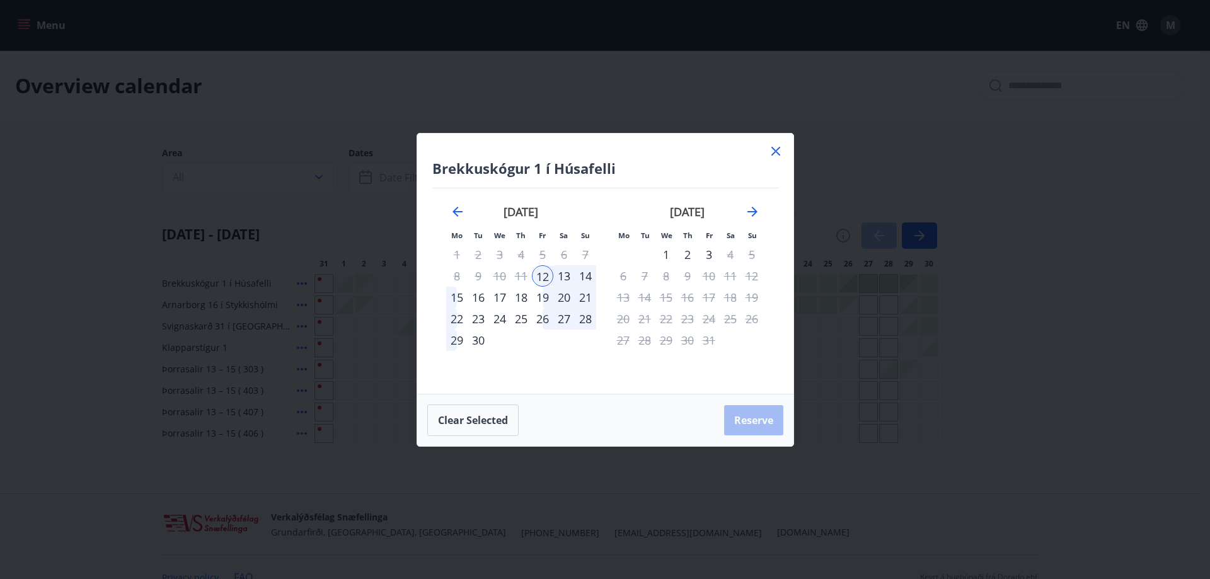
click at [546, 291] on div "19" at bounding box center [542, 297] width 21 height 21
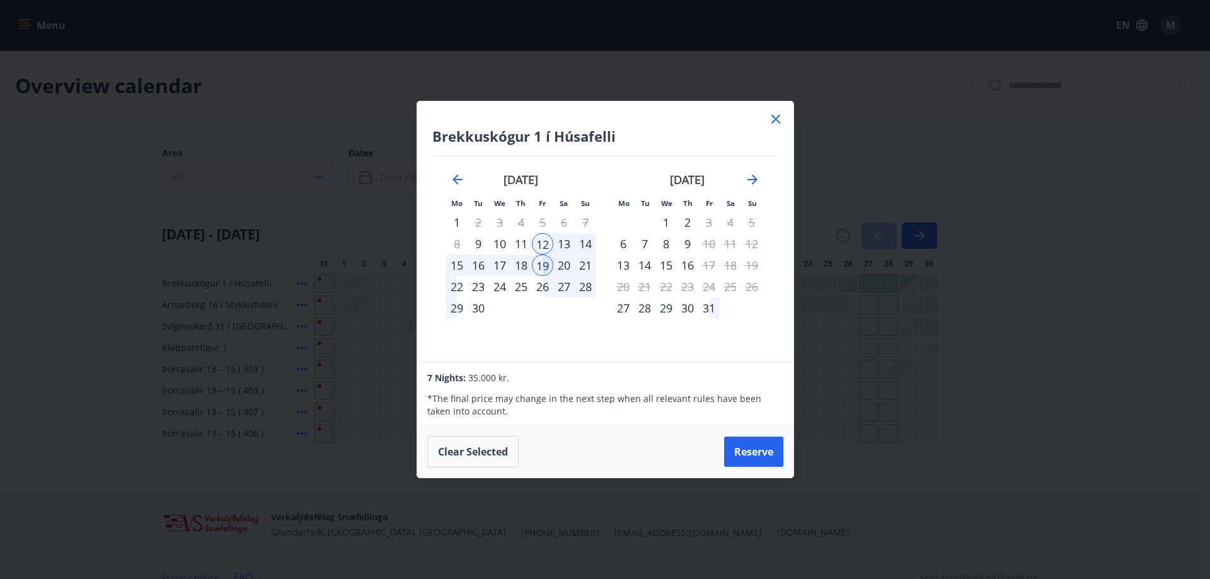
click at [502, 263] on div "17" at bounding box center [499, 265] width 21 height 21
click at [547, 251] on div "12" at bounding box center [542, 243] width 21 height 21
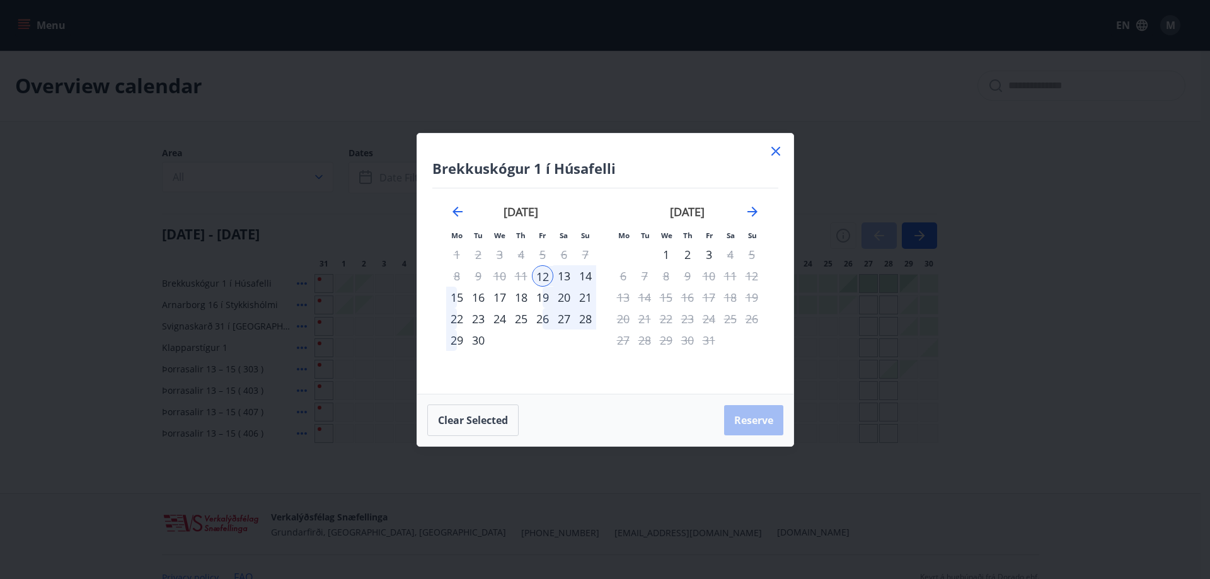
click at [585, 275] on div "14" at bounding box center [585, 275] width 21 height 21
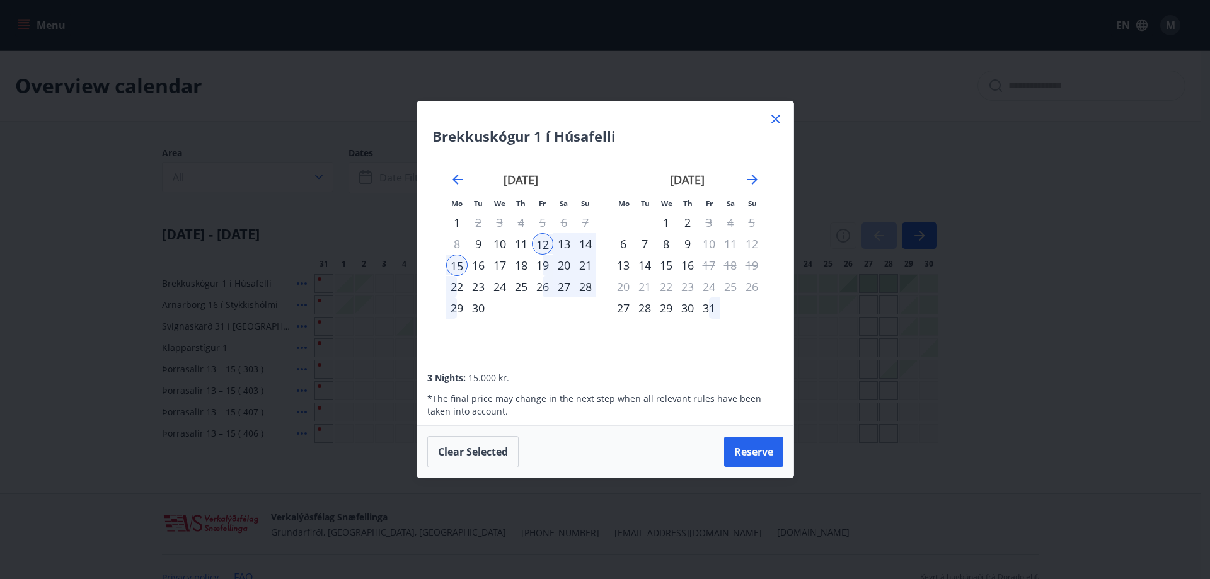
click at [546, 241] on div "12" at bounding box center [542, 243] width 21 height 21
click at [499, 447] on button "Clear selected" at bounding box center [472, 451] width 91 height 31
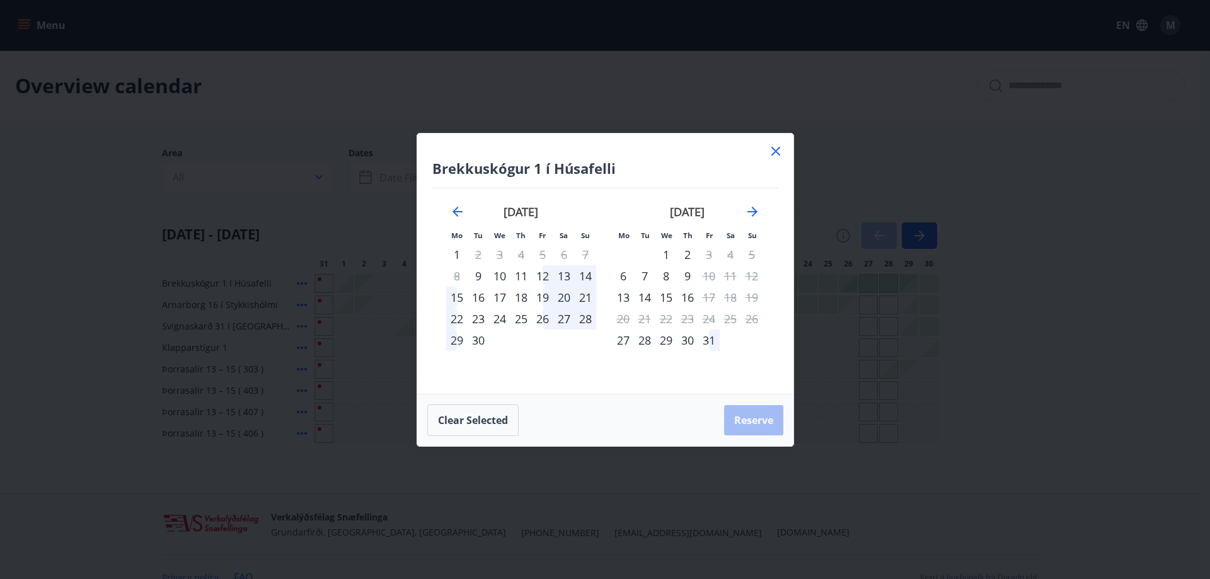
click at [523, 274] on div "11" at bounding box center [520, 275] width 21 height 21
click at [548, 275] on div "12" at bounding box center [542, 275] width 21 height 21
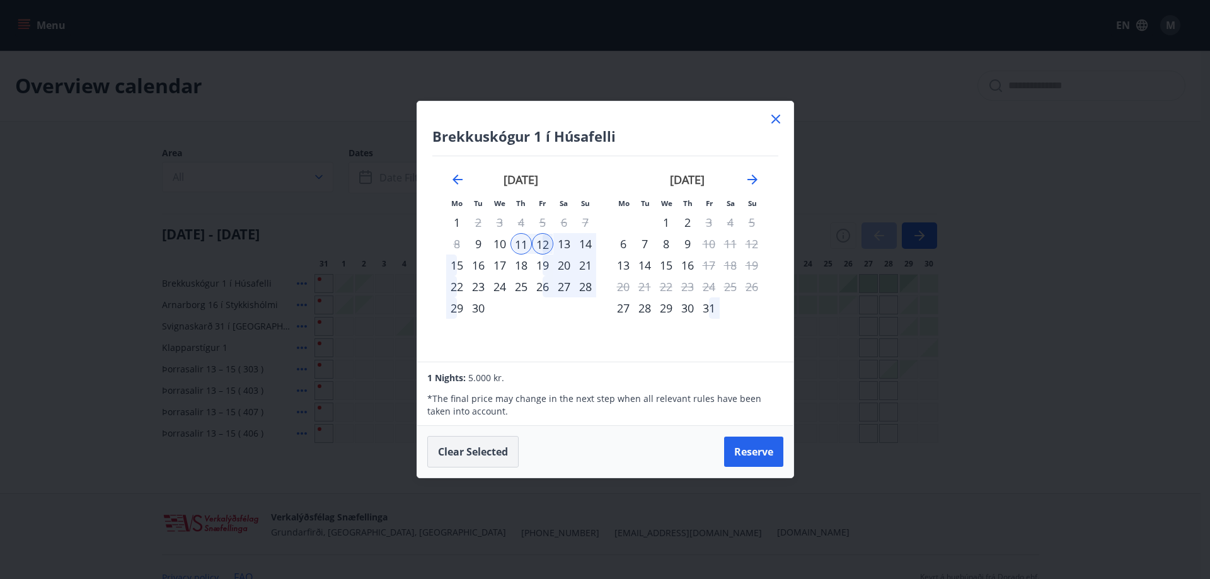
click at [487, 448] on button "Clear selected" at bounding box center [472, 451] width 91 height 31
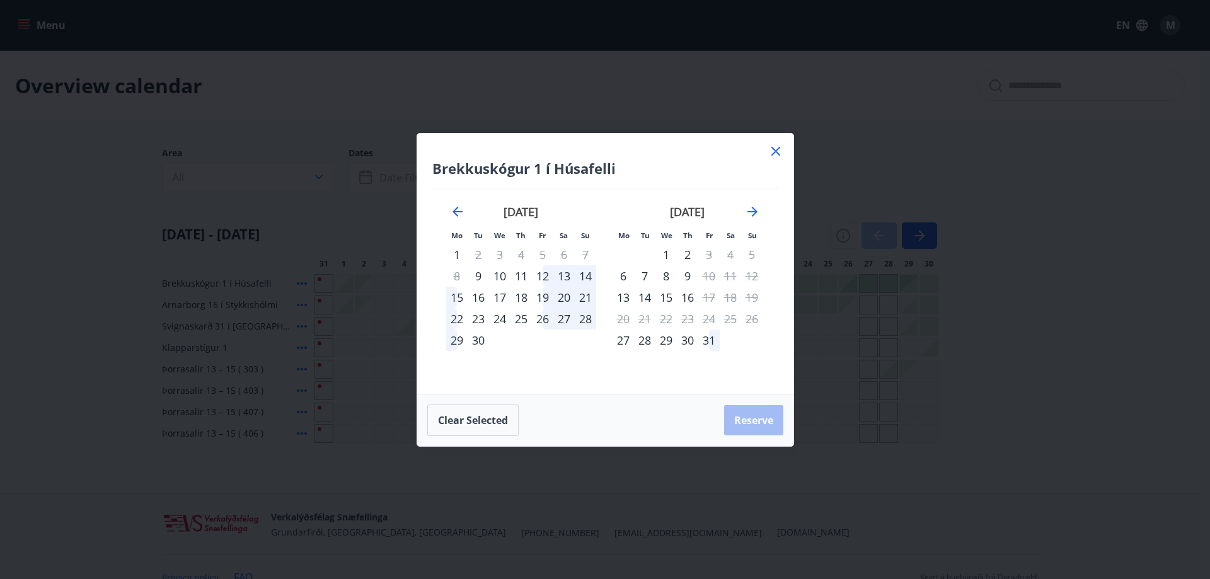
click at [543, 273] on div "12" at bounding box center [542, 275] width 21 height 21
click at [586, 273] on div "14" at bounding box center [585, 275] width 21 height 21
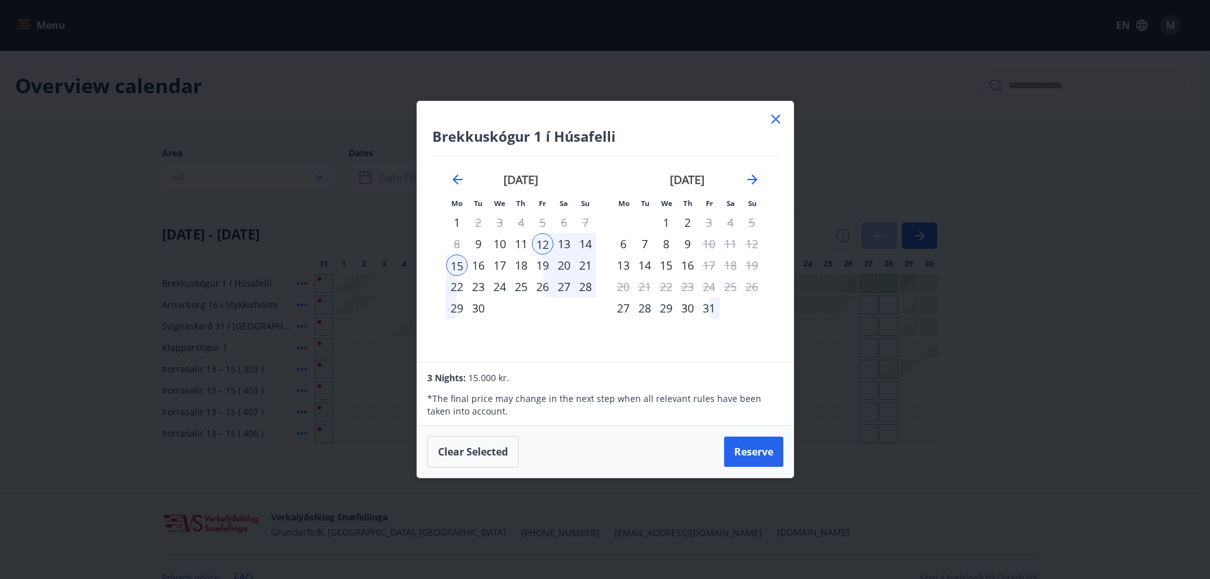
click at [493, 443] on button "Clear selected" at bounding box center [472, 451] width 91 height 31
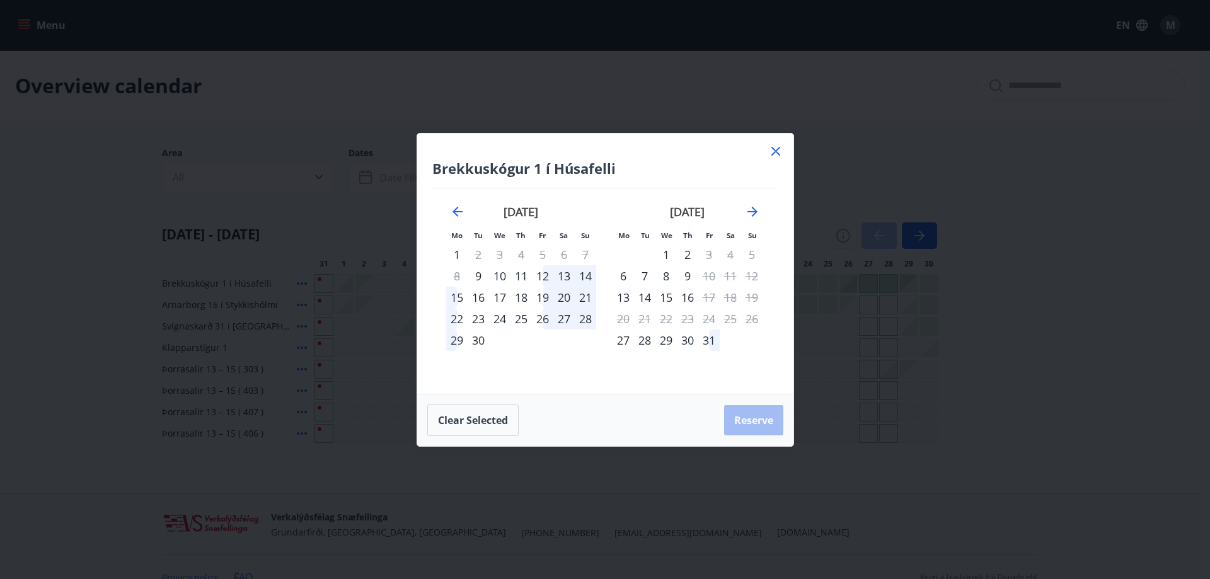
click at [545, 270] on div "12" at bounding box center [542, 275] width 21 height 21
click at [454, 297] on div "15" at bounding box center [456, 297] width 21 height 21
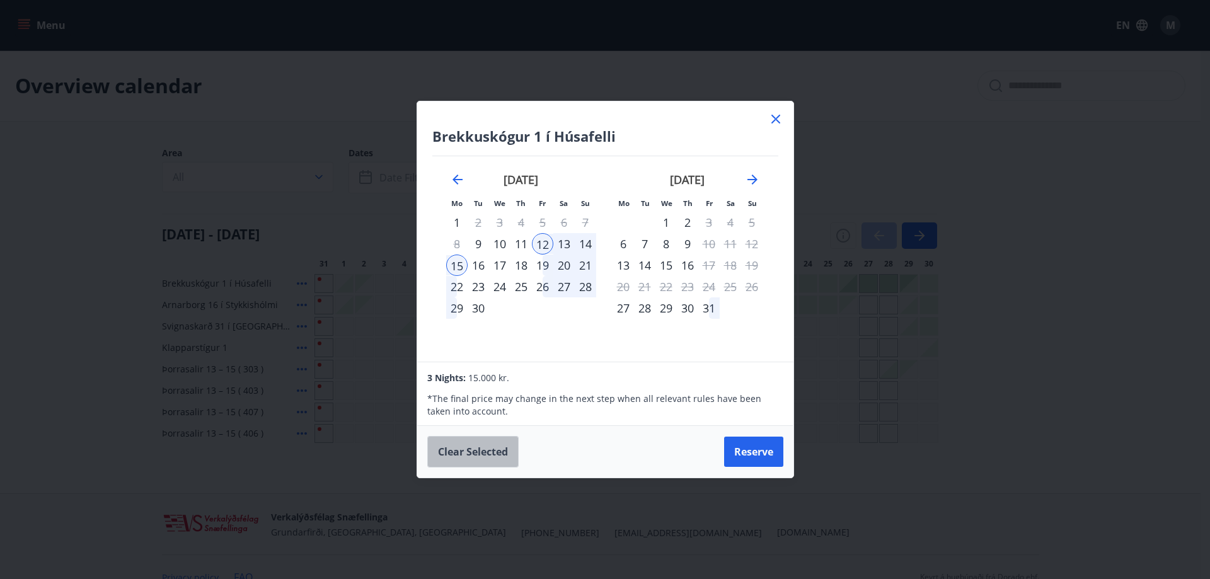
click at [491, 442] on button "Clear selected" at bounding box center [472, 451] width 91 height 31
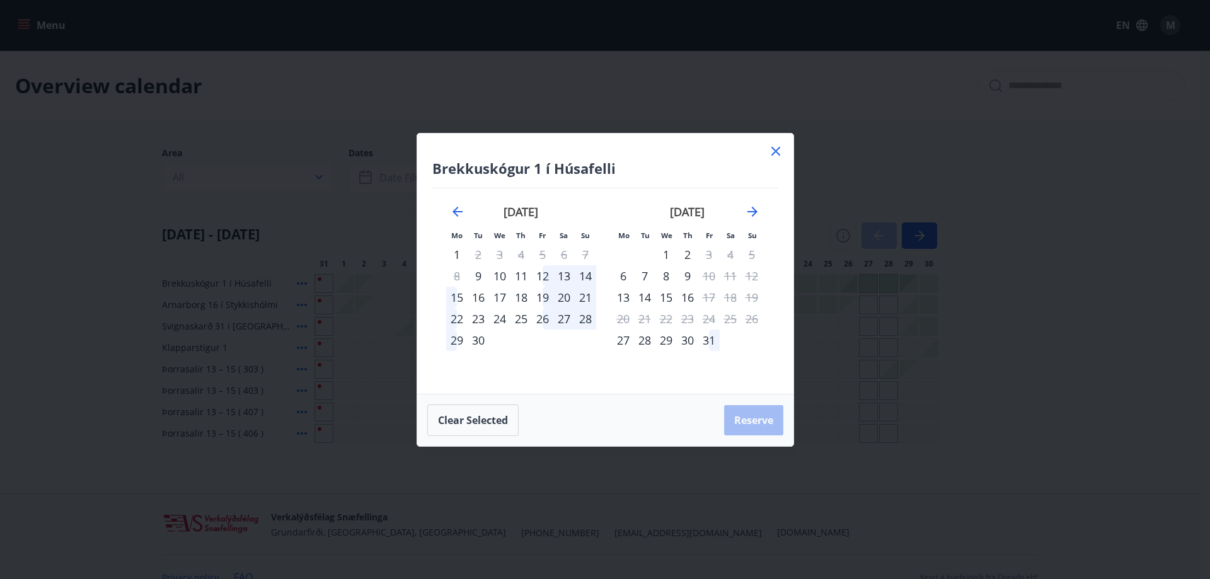
click at [515, 272] on div "11" at bounding box center [520, 275] width 21 height 21
click at [524, 292] on div "18" at bounding box center [520, 297] width 21 height 21
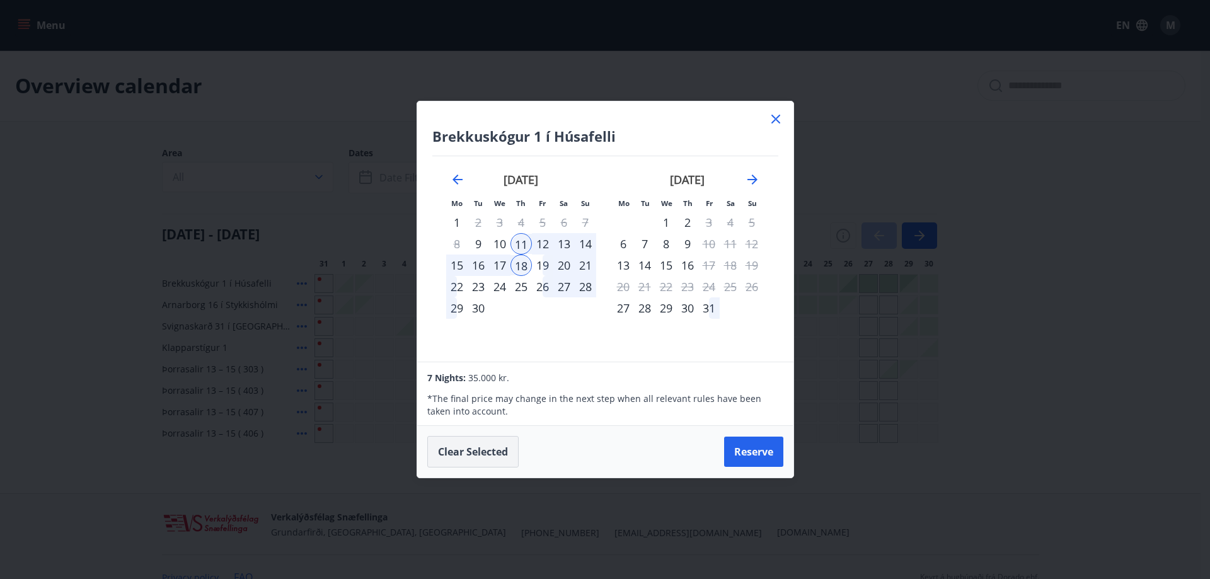
click at [487, 450] on button "Clear selected" at bounding box center [472, 451] width 91 height 31
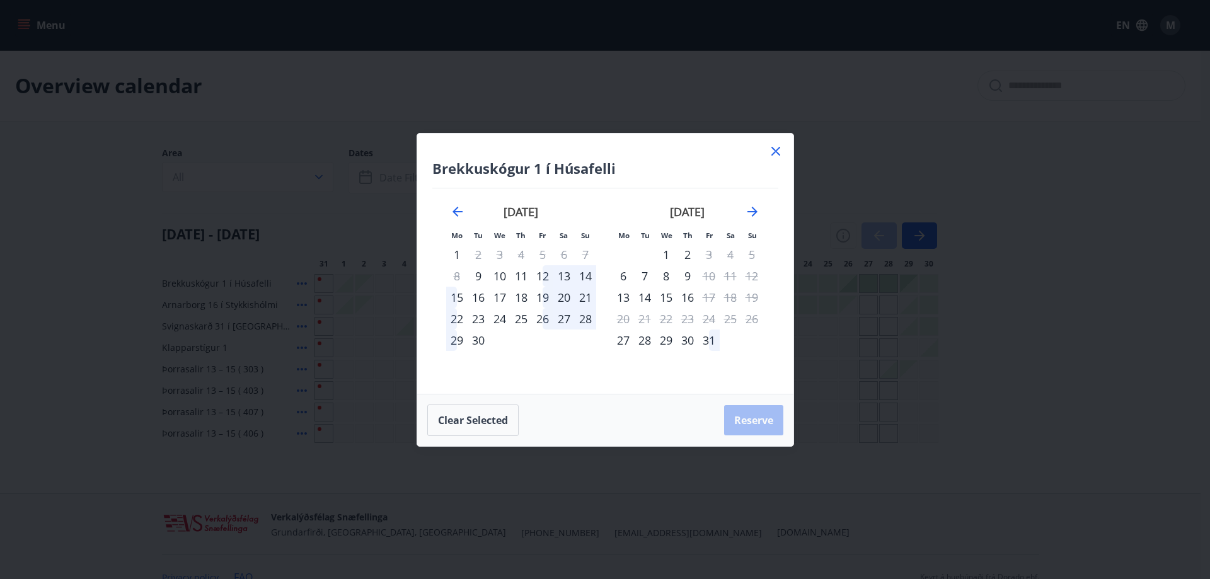
click at [546, 270] on div "12" at bounding box center [542, 275] width 21 height 21
click at [459, 299] on div "15" at bounding box center [456, 297] width 21 height 21
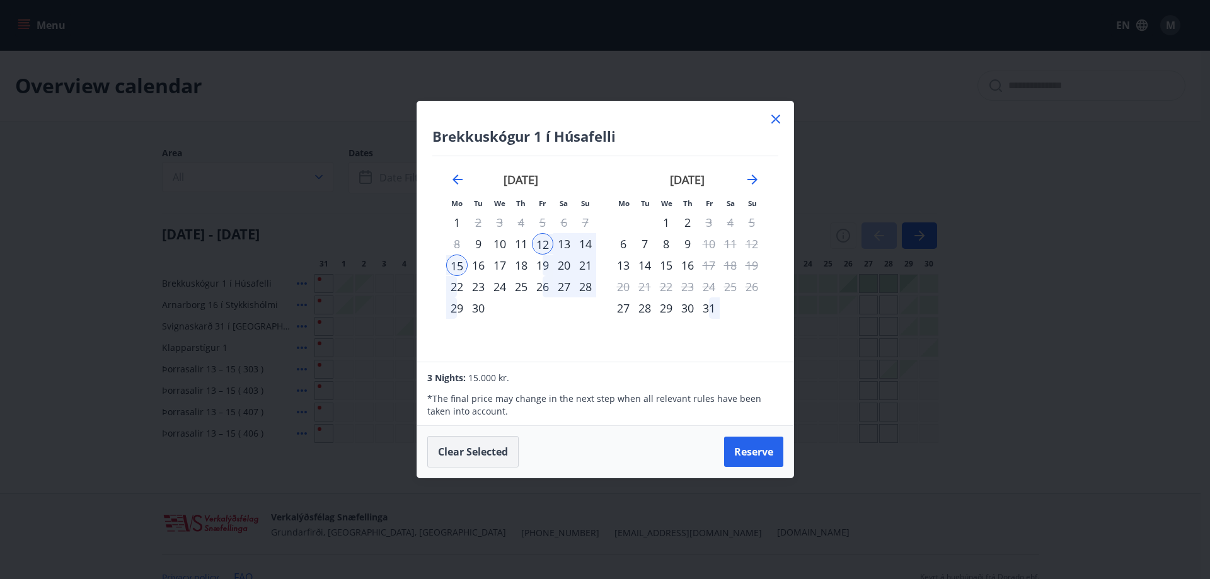
click at [491, 458] on button "Clear selected" at bounding box center [472, 451] width 91 height 31
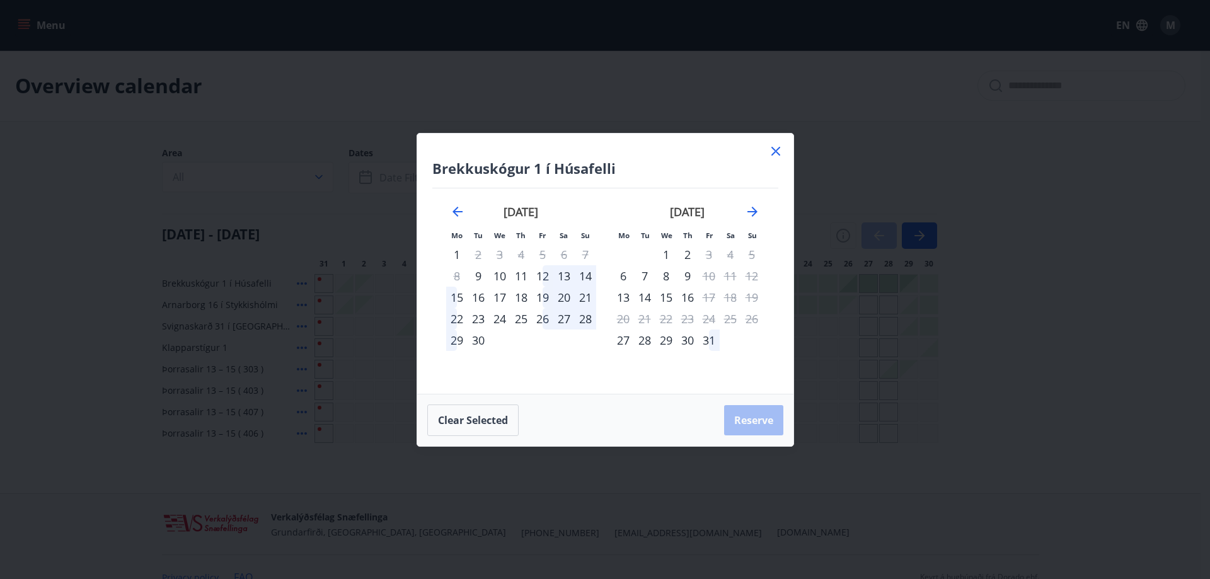
click at [777, 152] on icon at bounding box center [775, 151] width 9 height 9
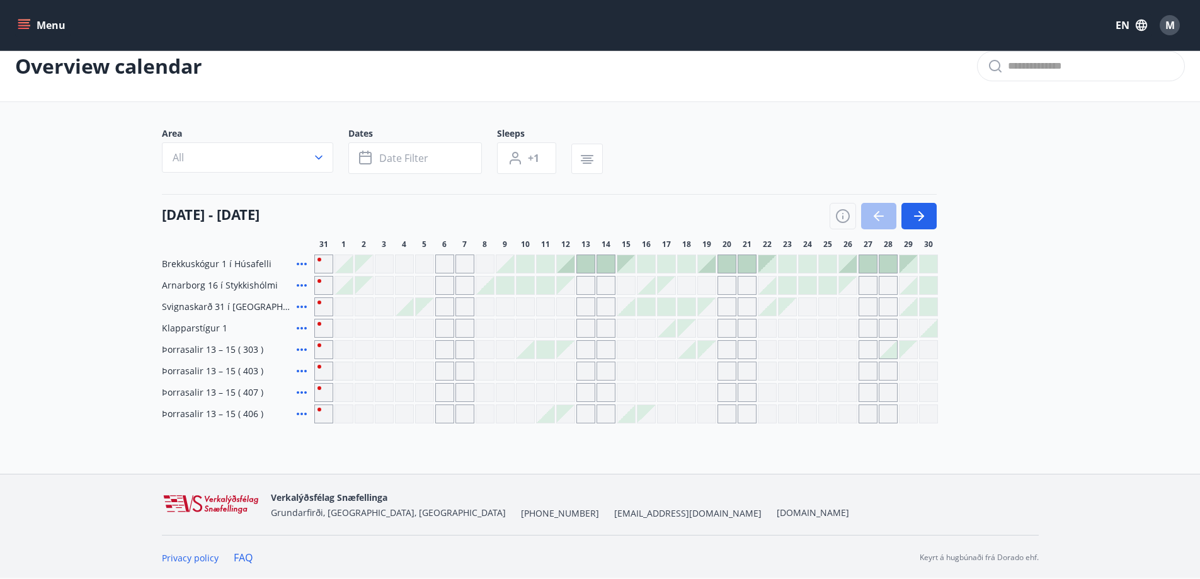
scroll to position [20, 0]
click at [589, 410] on div "Grey days are not available" at bounding box center [585, 413] width 19 height 19
click at [608, 417] on div "Grey days are not available" at bounding box center [606, 413] width 19 height 19
click at [454, 307] on div "Grey days are not available" at bounding box center [444, 306] width 19 height 19
click at [714, 144] on div "Area All Dates Date filter Sleeps +1" at bounding box center [600, 153] width 877 height 52
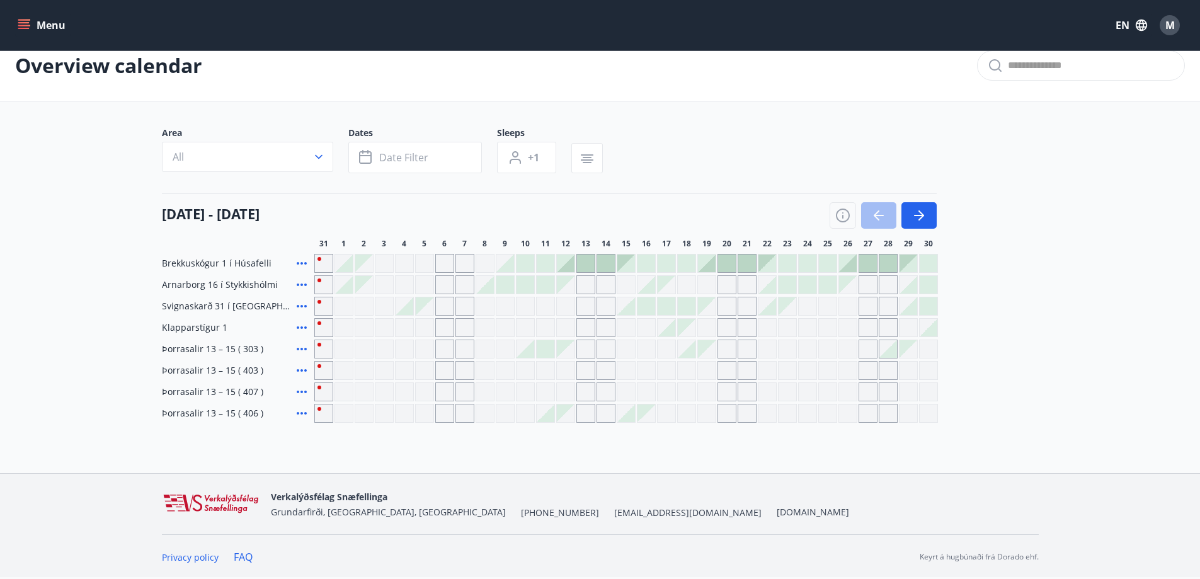
click at [625, 389] on div "Grey days are not available" at bounding box center [626, 391] width 19 height 19
click at [639, 193] on div "[DATE] - [DATE]" at bounding box center [549, 210] width 775 height 35
drag, startPoint x: 192, startPoint y: 328, endPoint x: 263, endPoint y: 411, distance: 109.1
click at [263, 413] on div "Brekkuskógur 1 í Húsafelli Arnarborg 16 í Stykkishólmi Svignaskarð 31 í [GEOGRA…" at bounding box center [600, 338] width 877 height 169
click at [264, 411] on div "Þorrasalir 13 – 15 ( 406 )" at bounding box center [235, 413] width 147 height 19
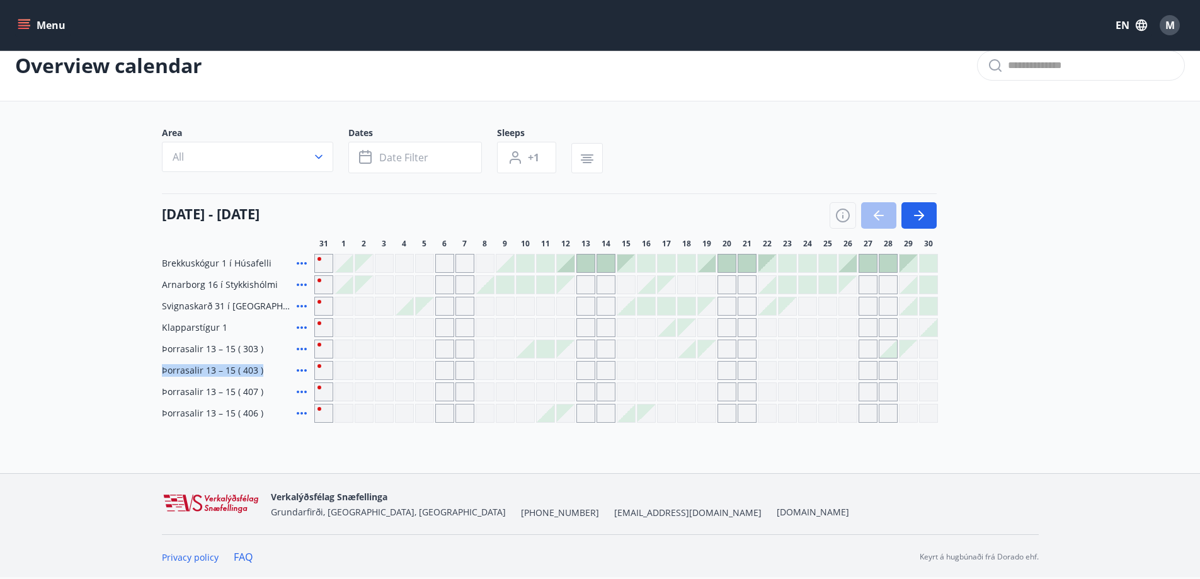
drag, startPoint x: 575, startPoint y: 339, endPoint x: 907, endPoint y: 374, distance: 333.2
click at [907, 374] on div "Brekkuskógur 1 í Húsafelli Arnarborg 16 í Stykkishólmi Svignaskarð 31 í [GEOGRA…" at bounding box center [600, 338] width 877 height 169
click at [814, 363] on div "Grey days are not available" at bounding box center [807, 370] width 19 height 19
click at [813, 360] on div "Brekkuskógur 1 í Húsafelli Arnarborg 16 í Stykkishólmi Svignaskarð 31 í [GEOGRA…" at bounding box center [600, 338] width 877 height 169
click at [1004, 350] on div "Brekkuskógur 1 í Húsafelli Arnarborg 16 í Stykkishólmi Svignaskarð 31 í [GEOGRA…" at bounding box center [600, 338] width 877 height 169
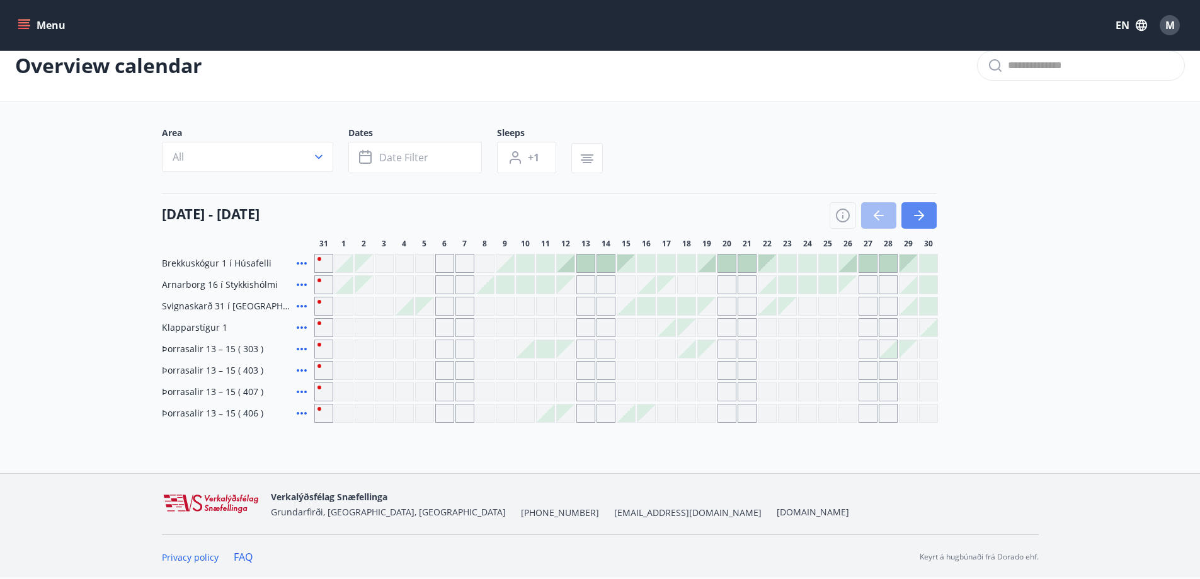
click at [910, 210] on button "button" at bounding box center [918, 215] width 35 height 26
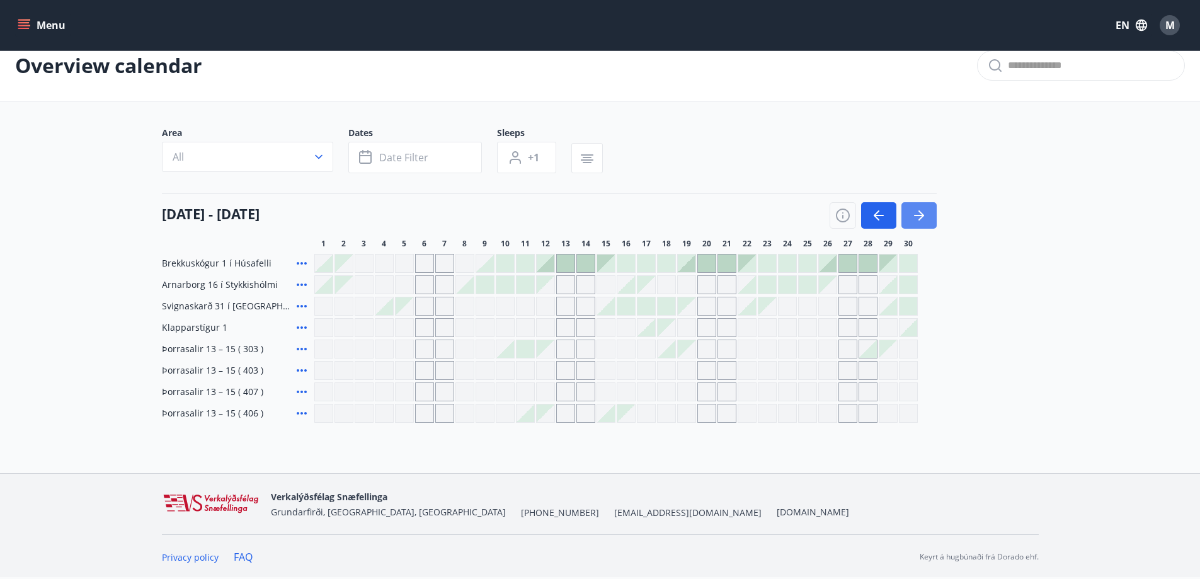
click at [915, 219] on icon "button" at bounding box center [919, 215] width 15 height 15
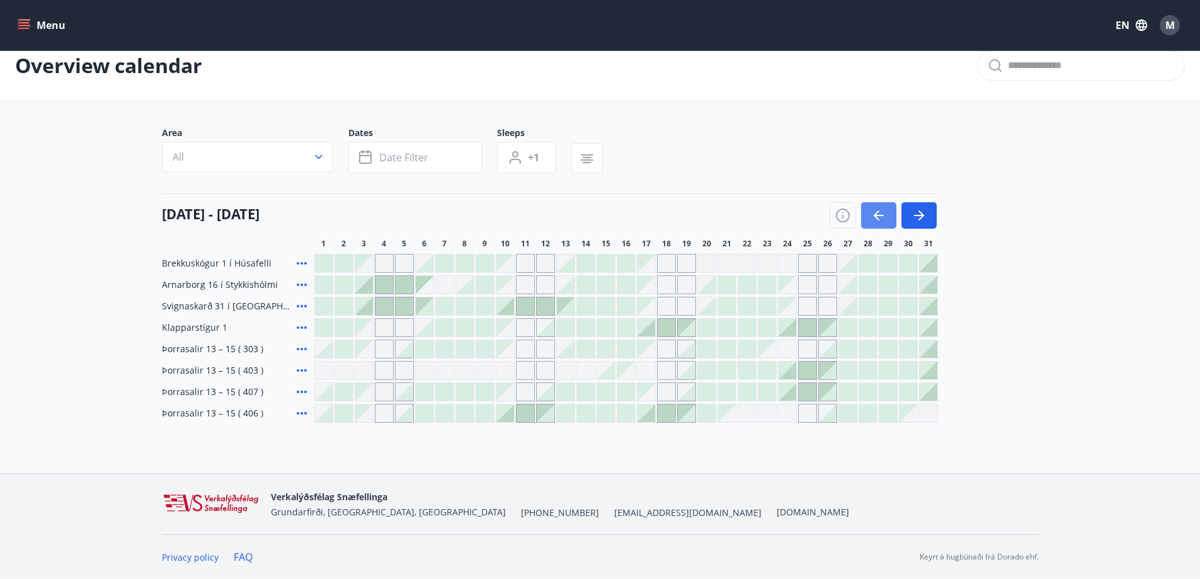
click at [872, 213] on icon "button" at bounding box center [878, 215] width 15 height 15
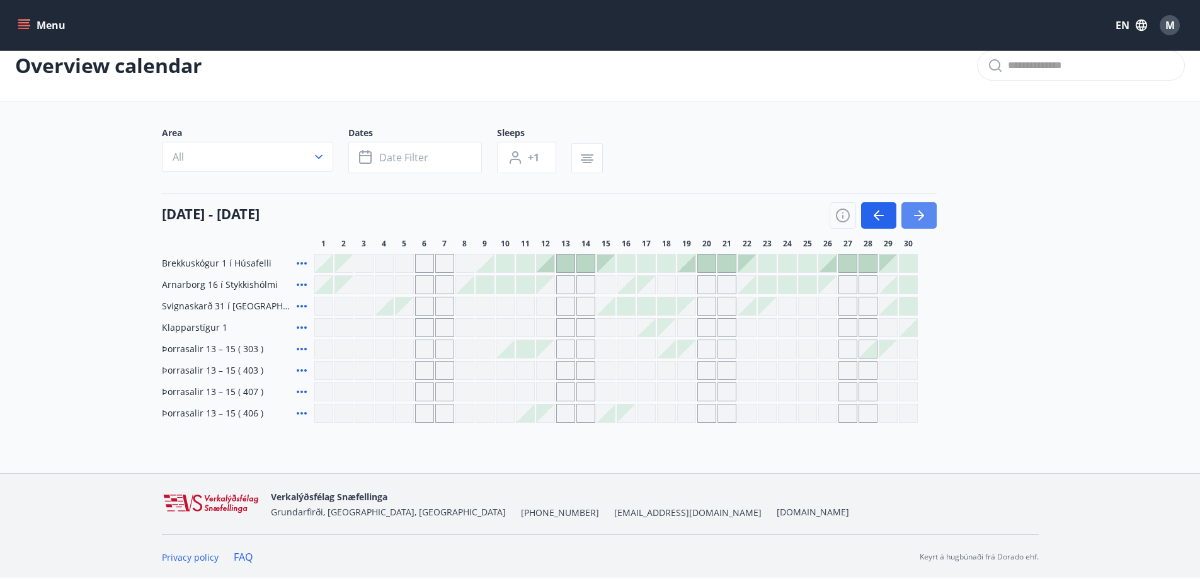
click at [919, 215] on icon "button" at bounding box center [919, 215] width 10 height 1
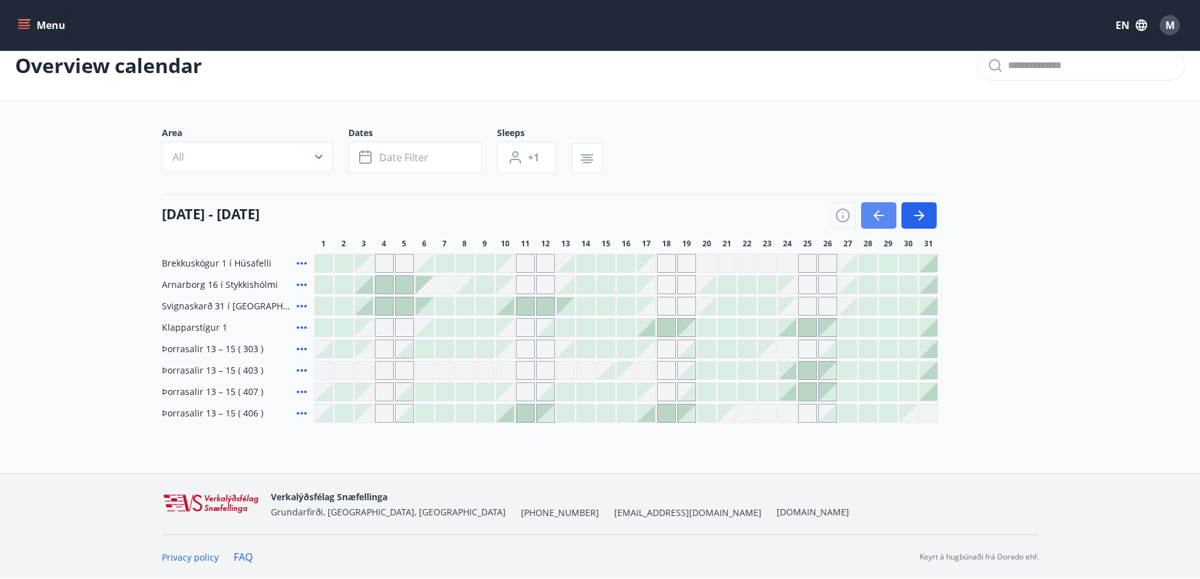
click at [879, 209] on icon "button" at bounding box center [878, 215] width 15 height 15
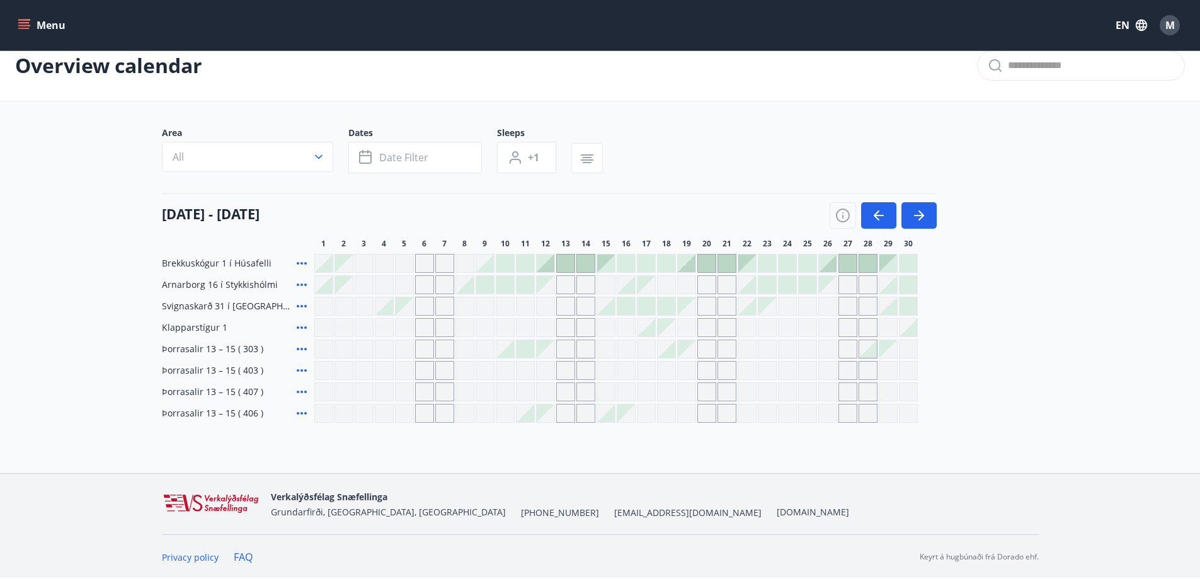
click at [858, 150] on div "Area All Dates Date filter Sleeps +1" at bounding box center [600, 153] width 877 height 52
click at [38, 26] on button "Menu" at bounding box center [42, 25] width 55 height 23
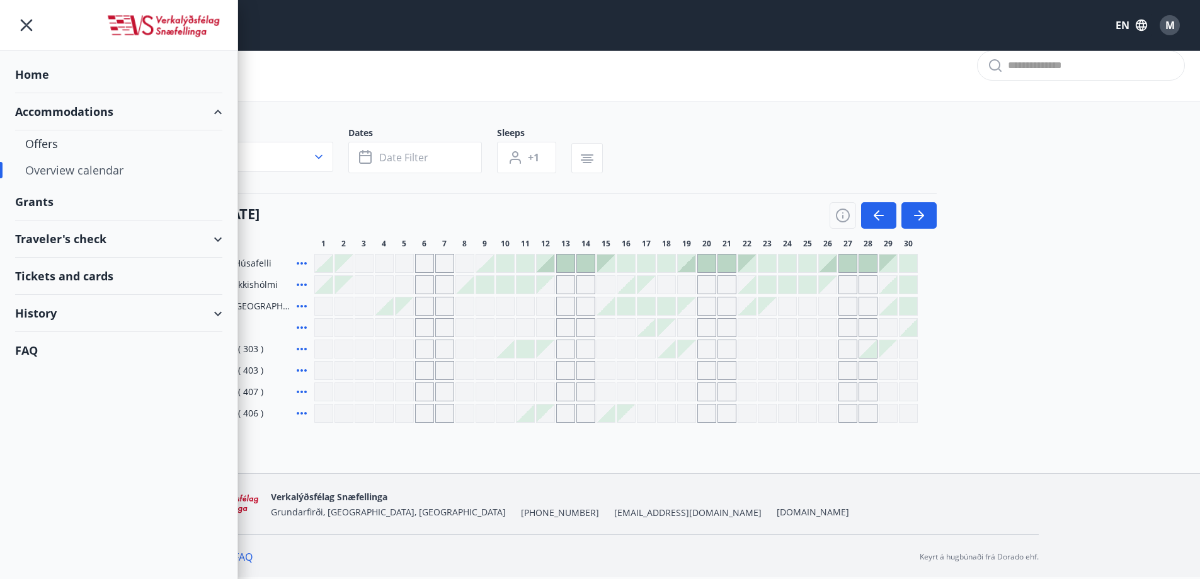
click at [389, 74] on div "Overview calendar" at bounding box center [600, 65] width 1200 height 71
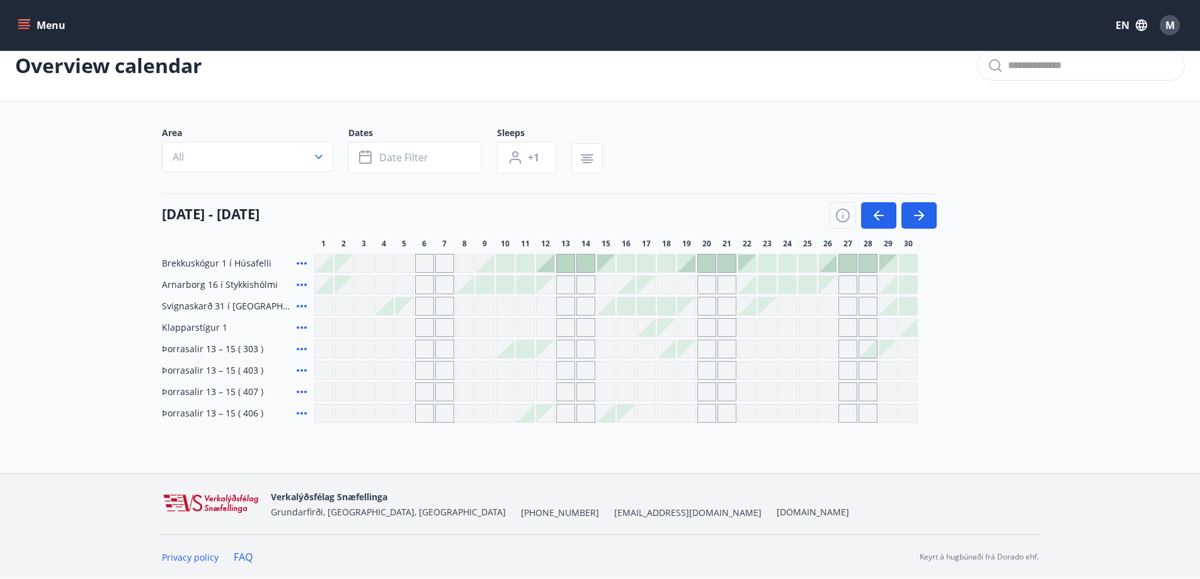
click at [130, 104] on main "Overview calendar Area All Dates Date filter Sleeps +1 [DATE] - [DATE] 1 2 3 4 …" at bounding box center [600, 226] width 1200 height 392
click at [60, 24] on button "Menu" at bounding box center [42, 25] width 55 height 23
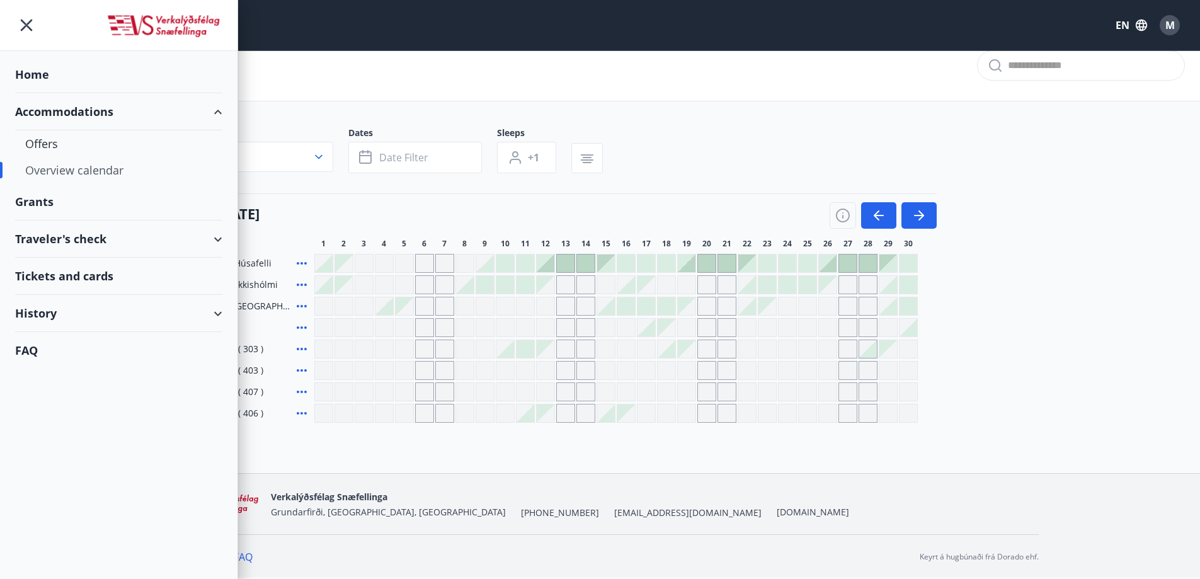
click at [306, 98] on div "Overview calendar" at bounding box center [600, 65] width 1200 height 71
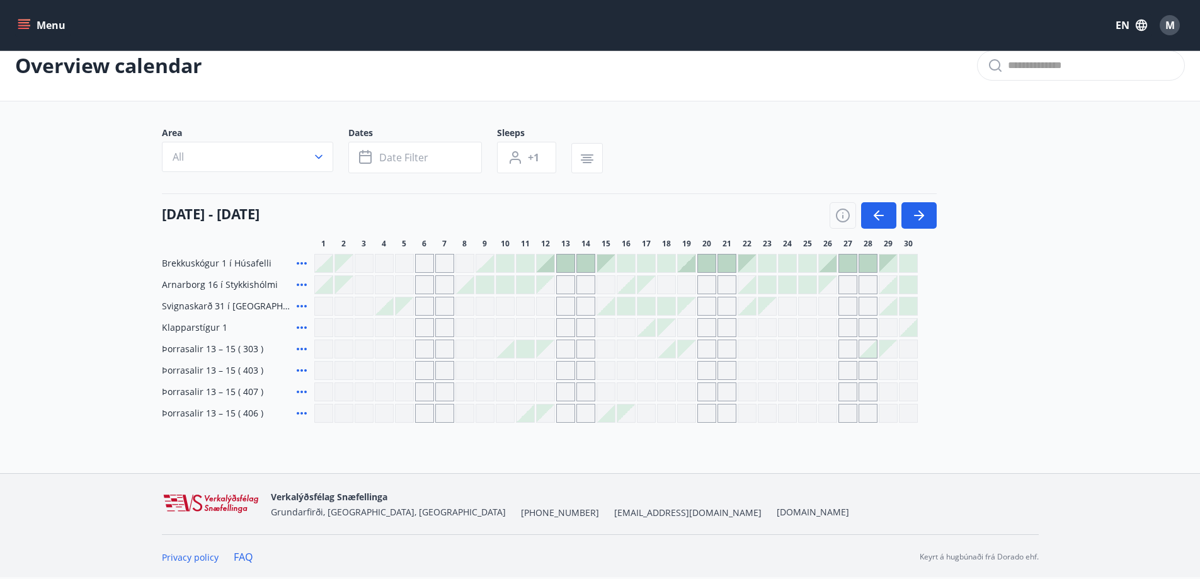
click at [25, 23] on icon "menu" at bounding box center [23, 22] width 11 height 1
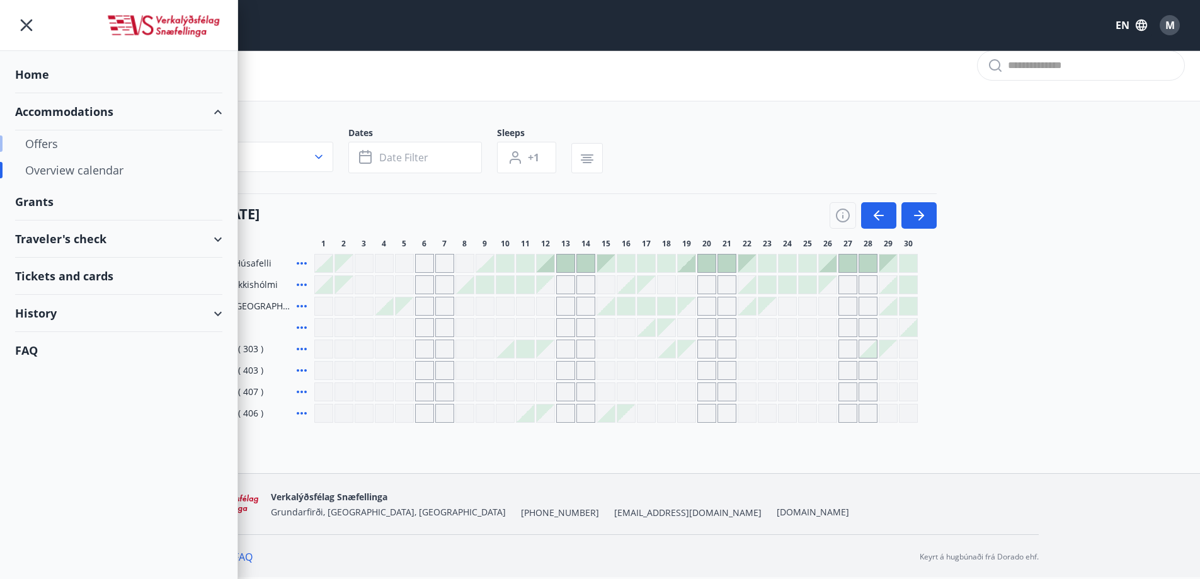
click at [46, 150] on div "Offers" at bounding box center [118, 143] width 187 height 26
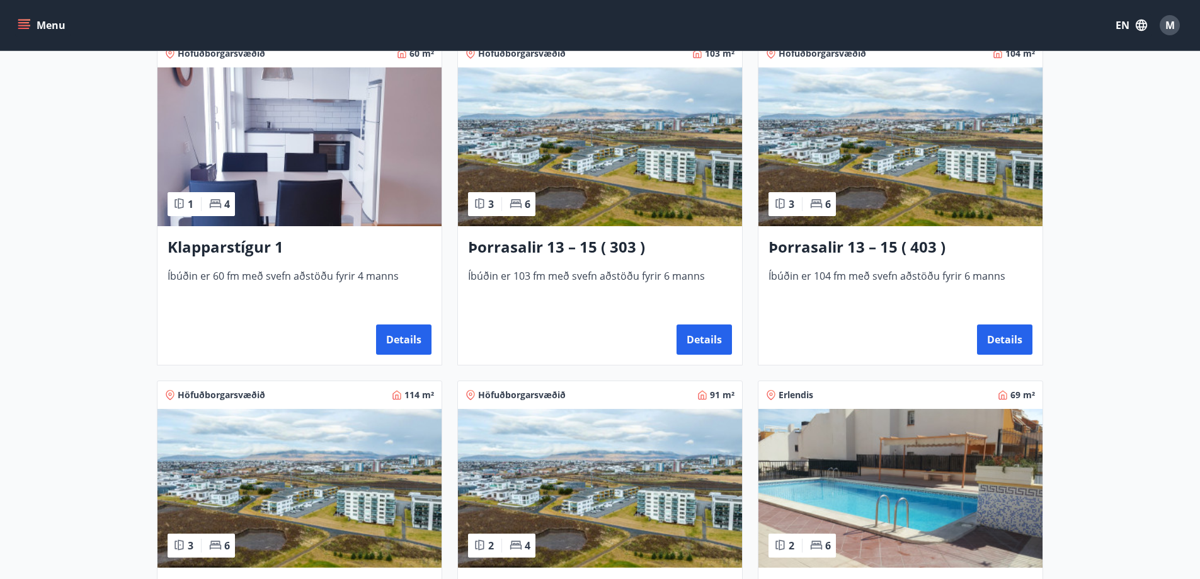
scroll to position [567, 0]
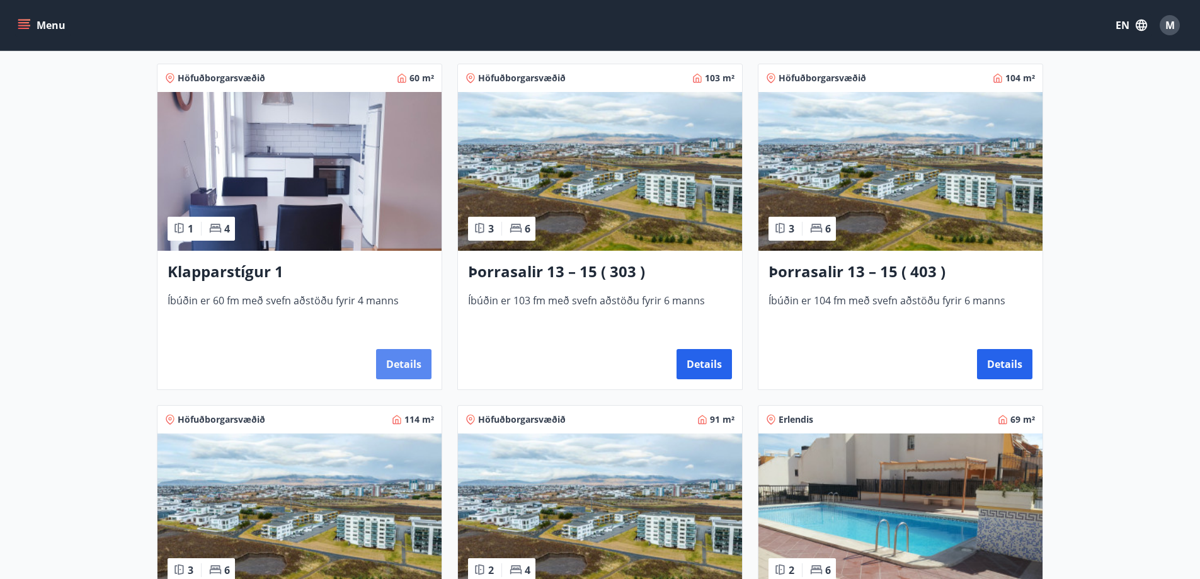
click at [405, 352] on button "Details" at bounding box center [403, 364] width 55 height 30
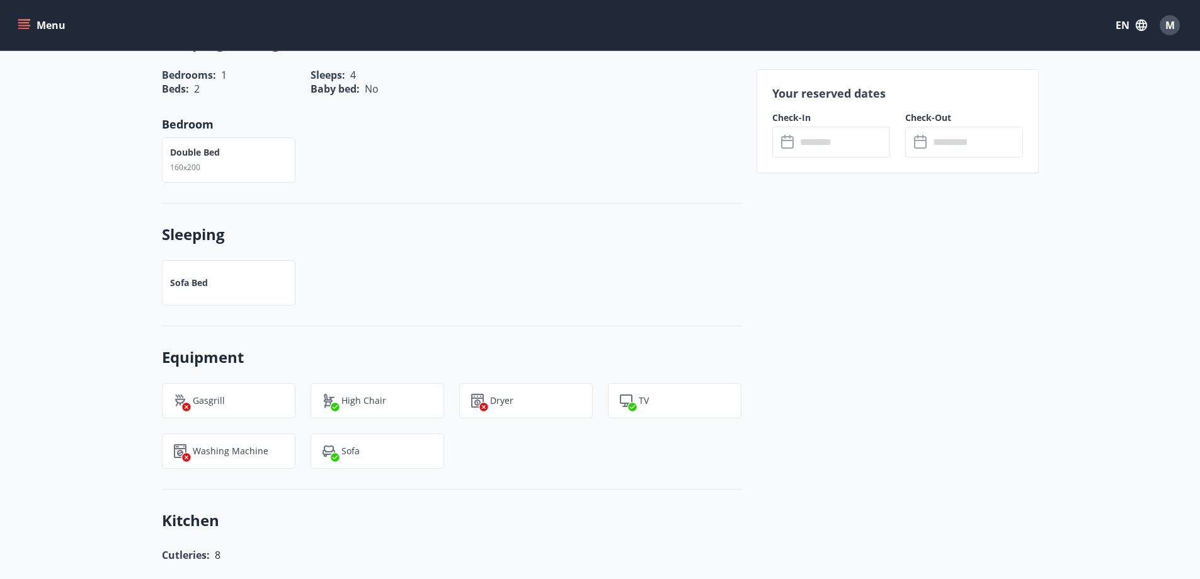
scroll to position [630, 0]
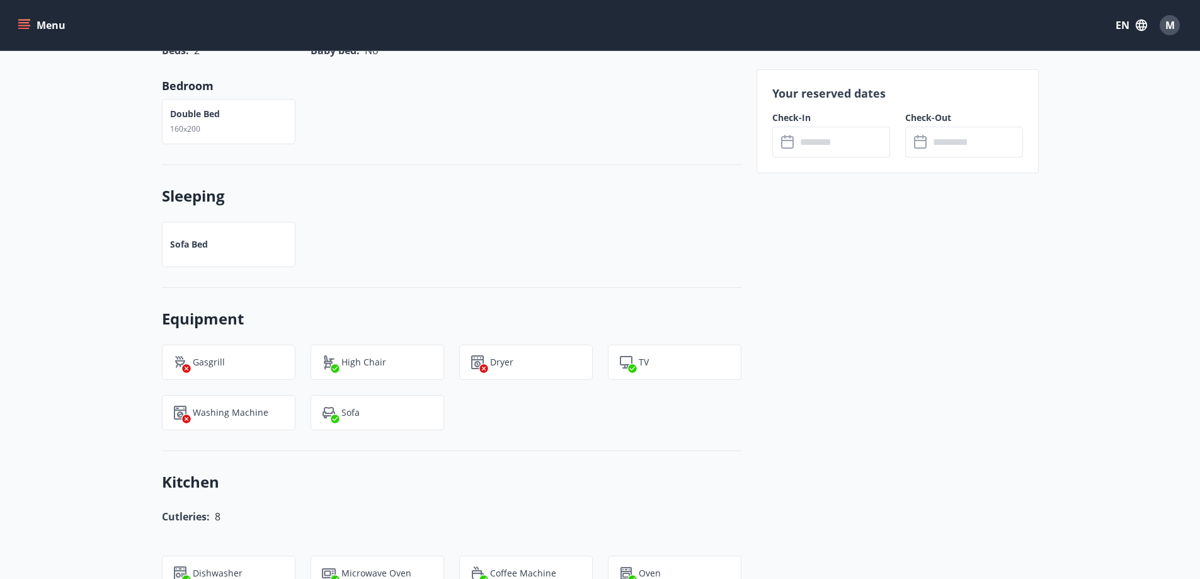
click at [465, 264] on div "Sofa bed" at bounding box center [444, 237] width 595 height 60
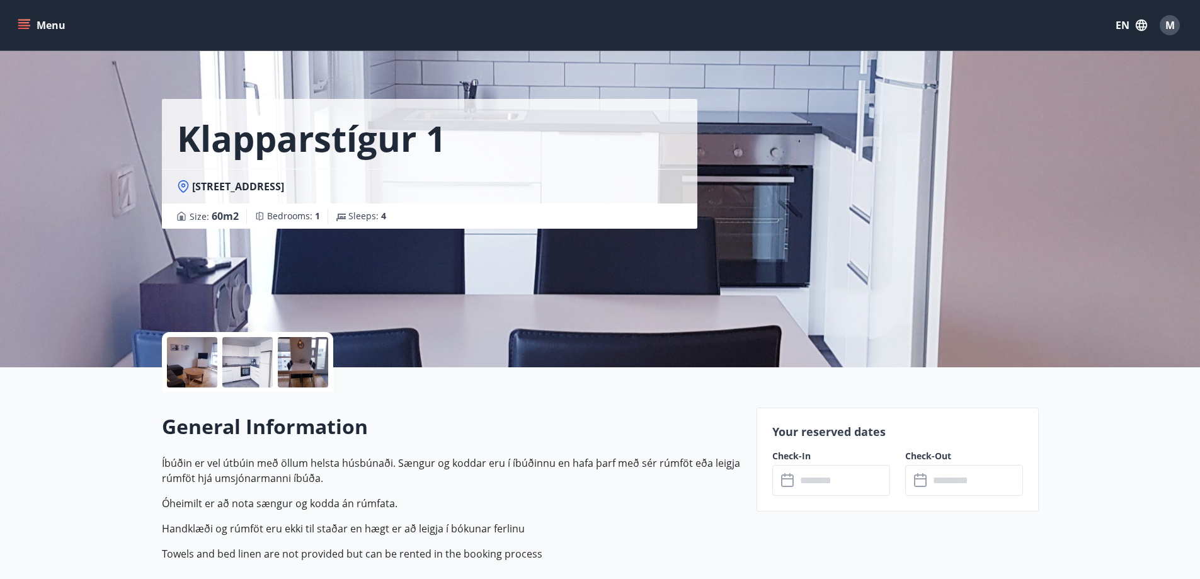
scroll to position [0, 0]
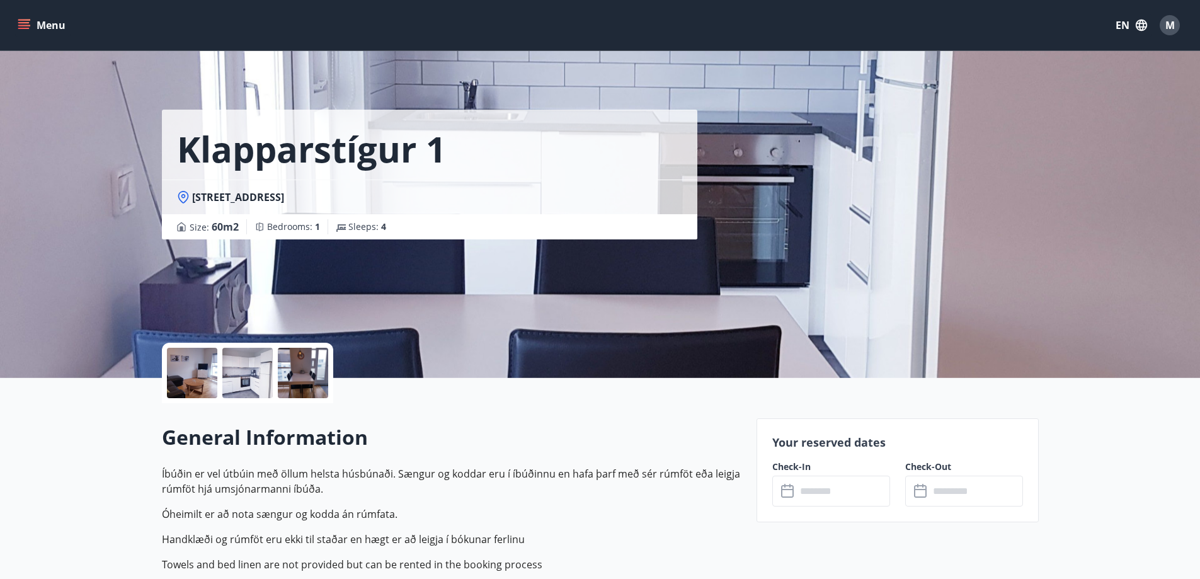
click at [33, 29] on button "Menu" at bounding box center [42, 25] width 55 height 23
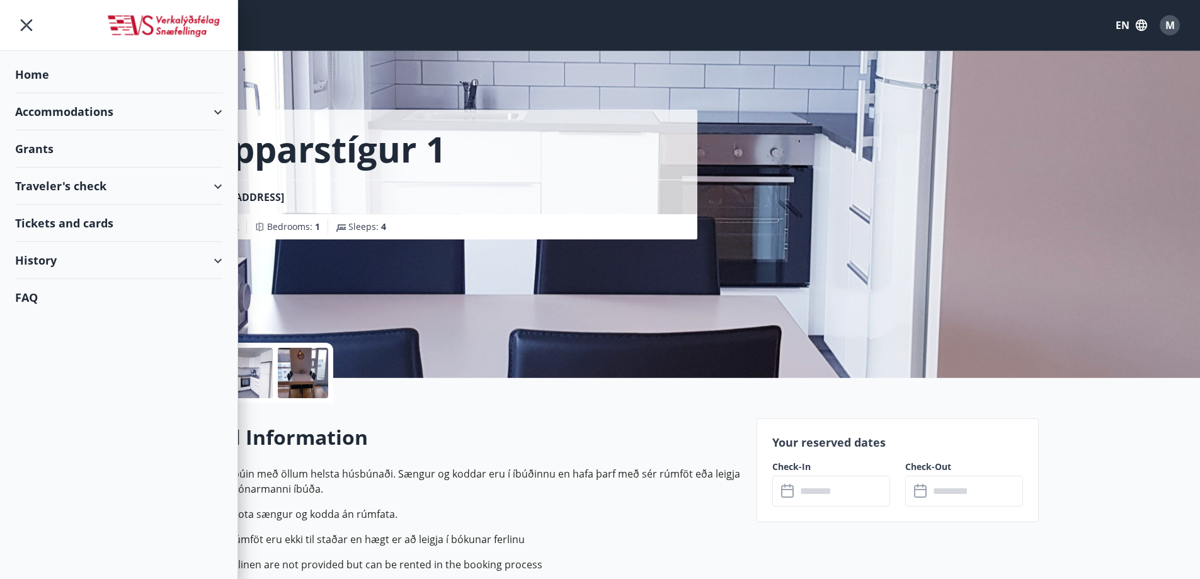
click at [63, 93] on div "Grants" at bounding box center [118, 74] width 207 height 37
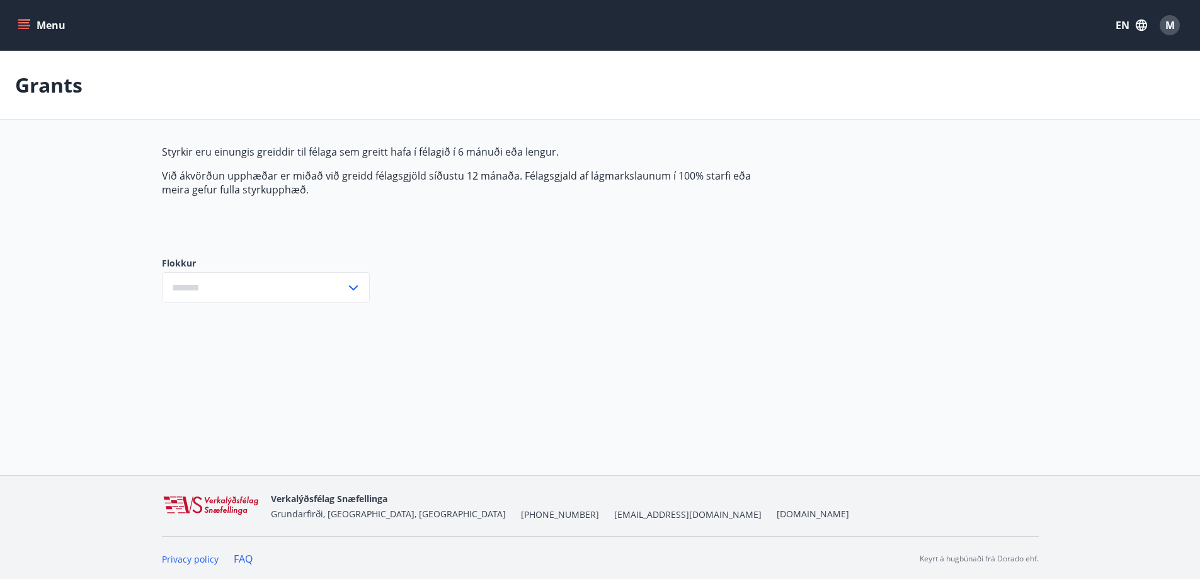
type input "***"
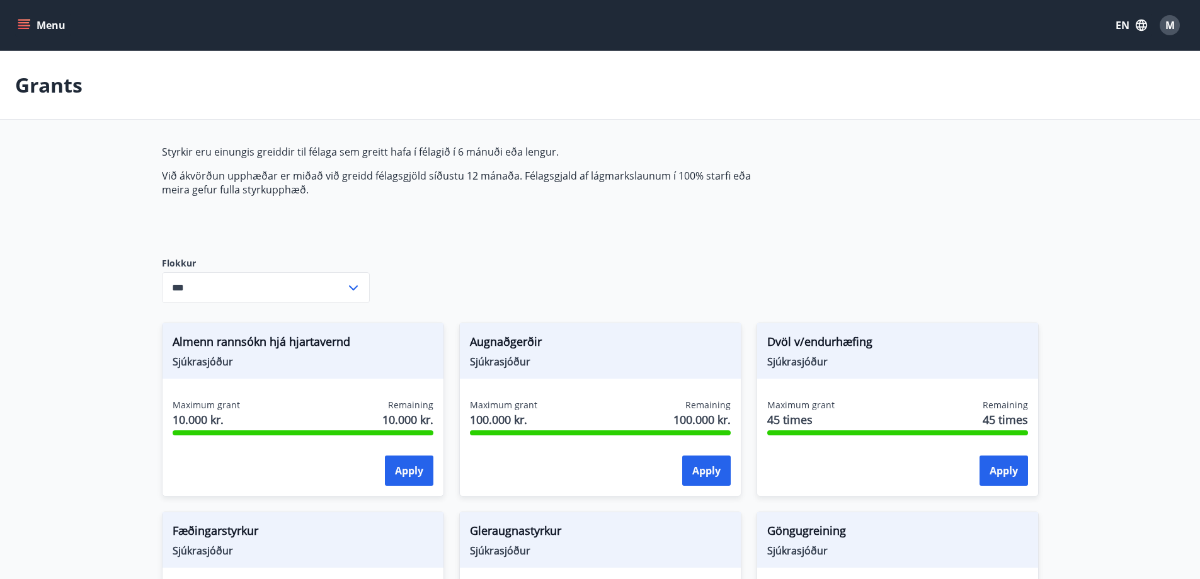
click at [38, 30] on button "Menu" at bounding box center [42, 25] width 55 height 23
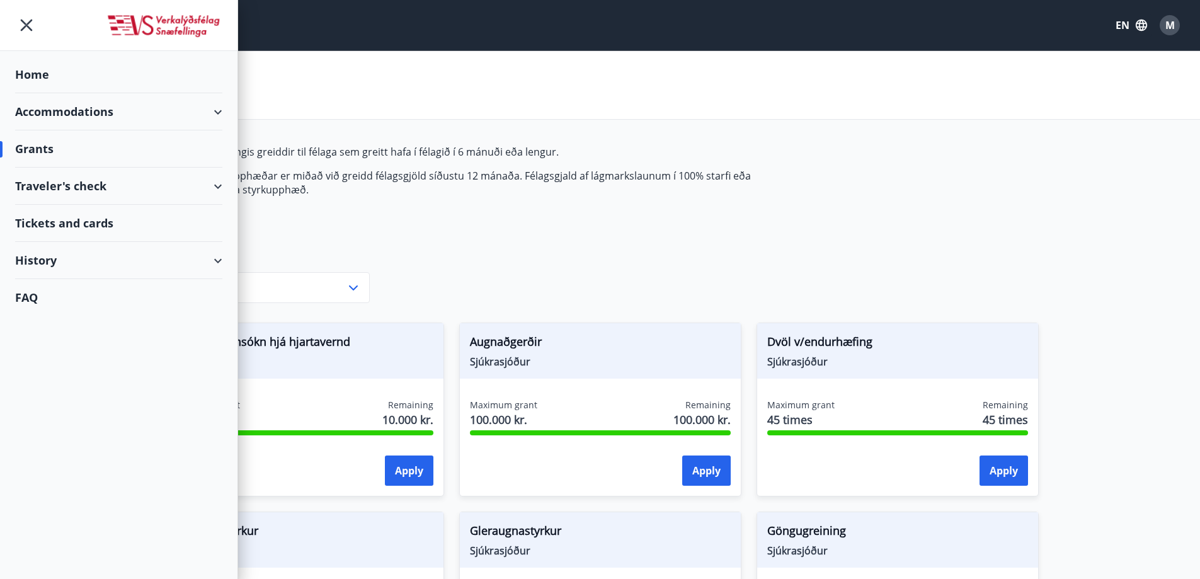
click at [160, 114] on div "Accommodations" at bounding box center [118, 111] width 207 height 37
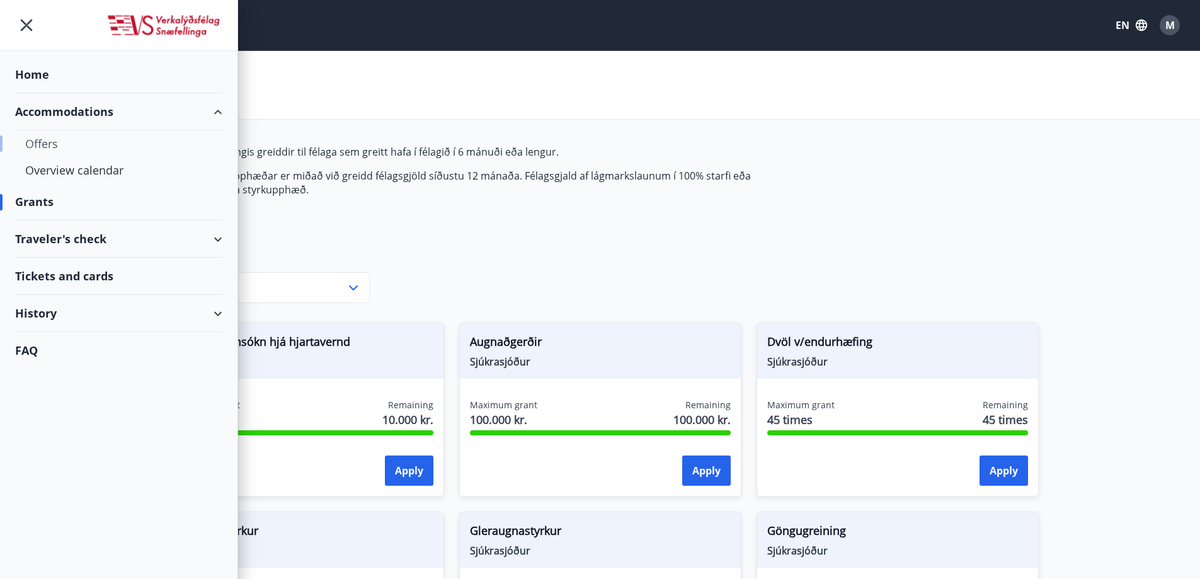
click at [48, 143] on div "Offers" at bounding box center [118, 143] width 187 height 26
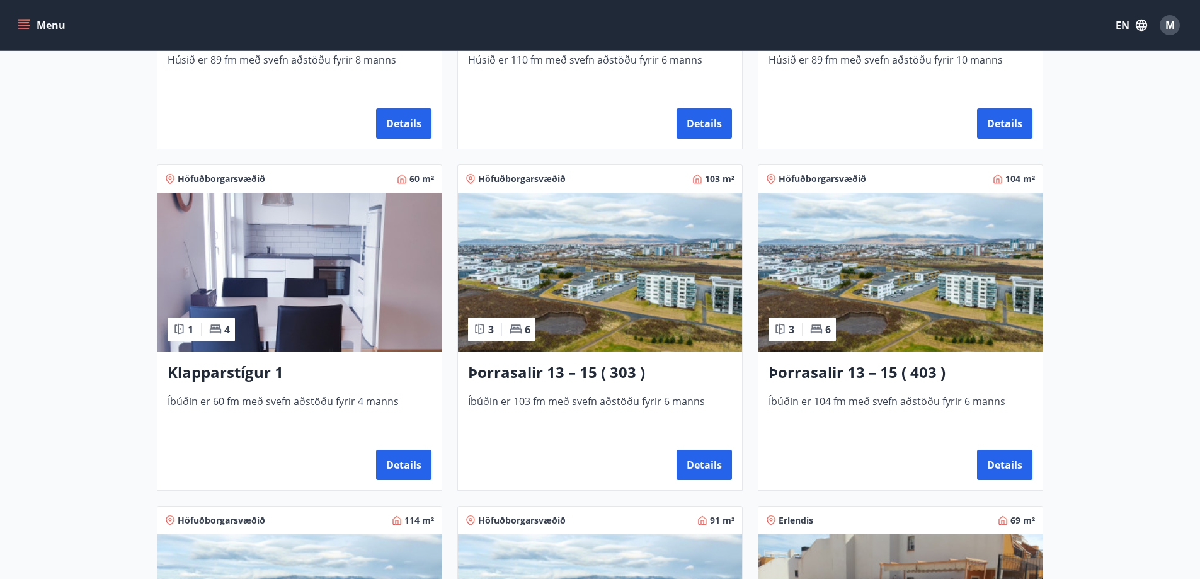
scroll to position [189, 0]
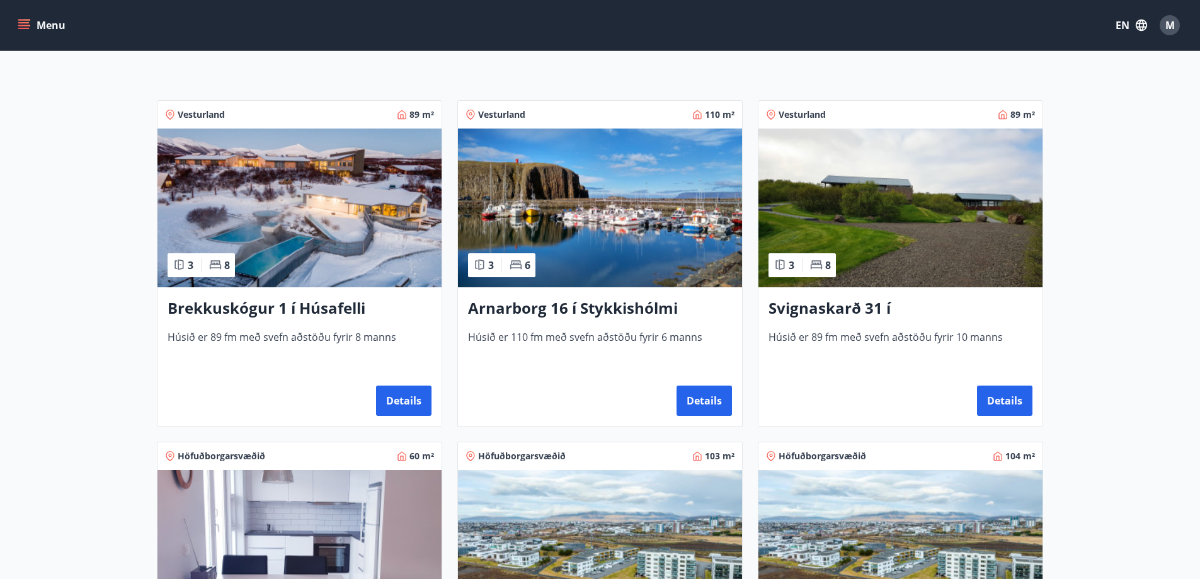
click at [901, 316] on h3 "Svignaskarð 31 í [GEOGRAPHIC_DATA]" at bounding box center [901, 308] width 264 height 23
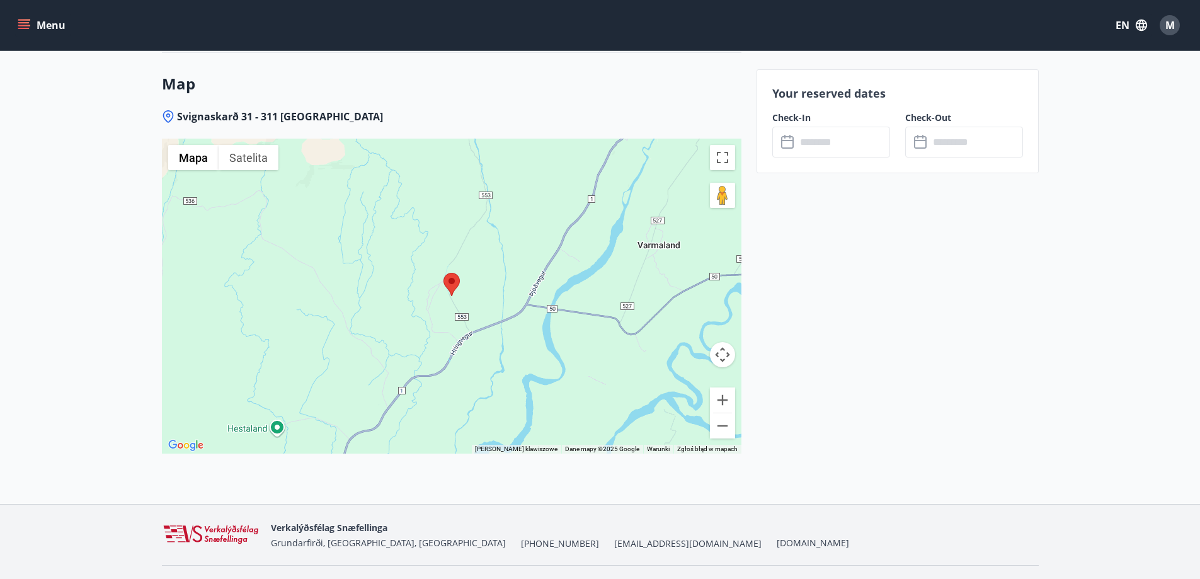
scroll to position [1662, 0]
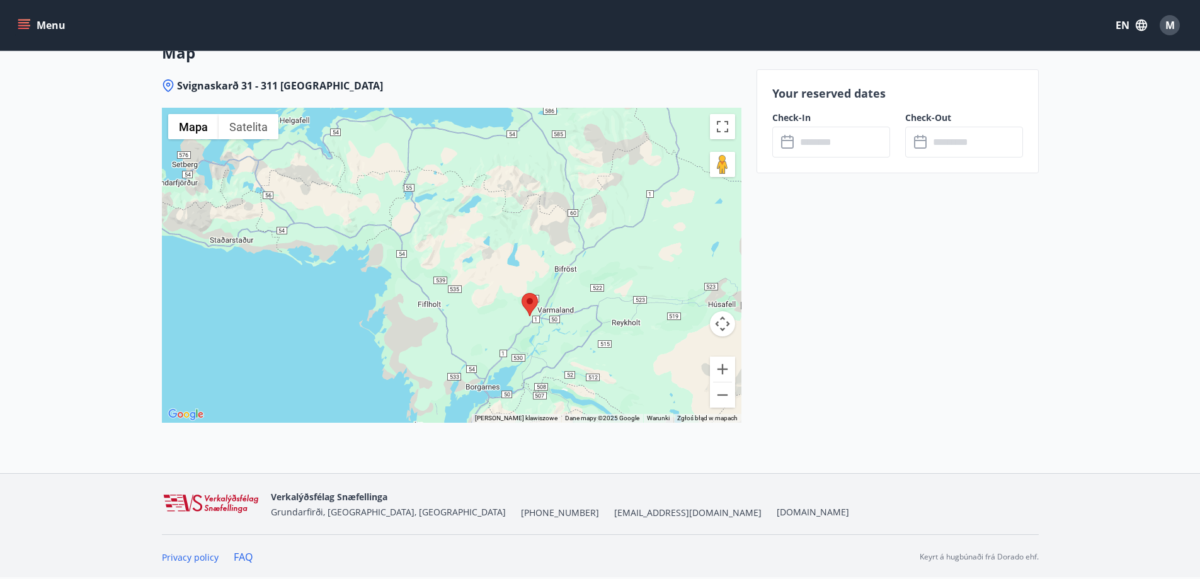
drag, startPoint x: 552, startPoint y: 313, endPoint x: 539, endPoint y: 319, distance: 13.8
click at [539, 319] on div at bounding box center [452, 265] width 580 height 315
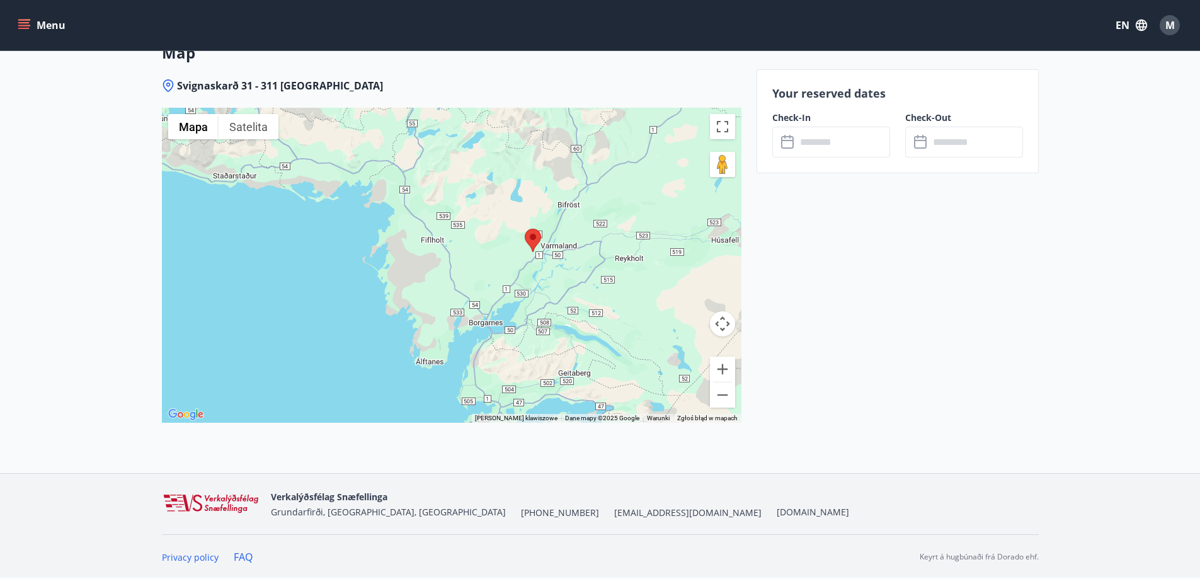
drag, startPoint x: 549, startPoint y: 309, endPoint x: 548, endPoint y: 269, distance: 39.7
click at [548, 269] on div at bounding box center [452, 265] width 580 height 315
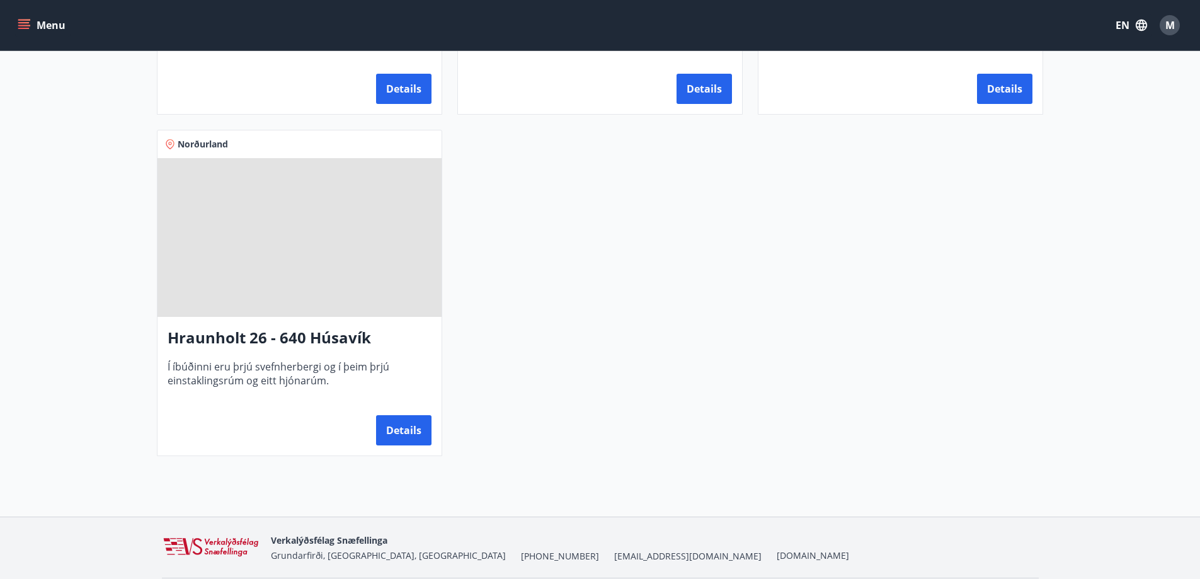
scroll to position [1197, 0]
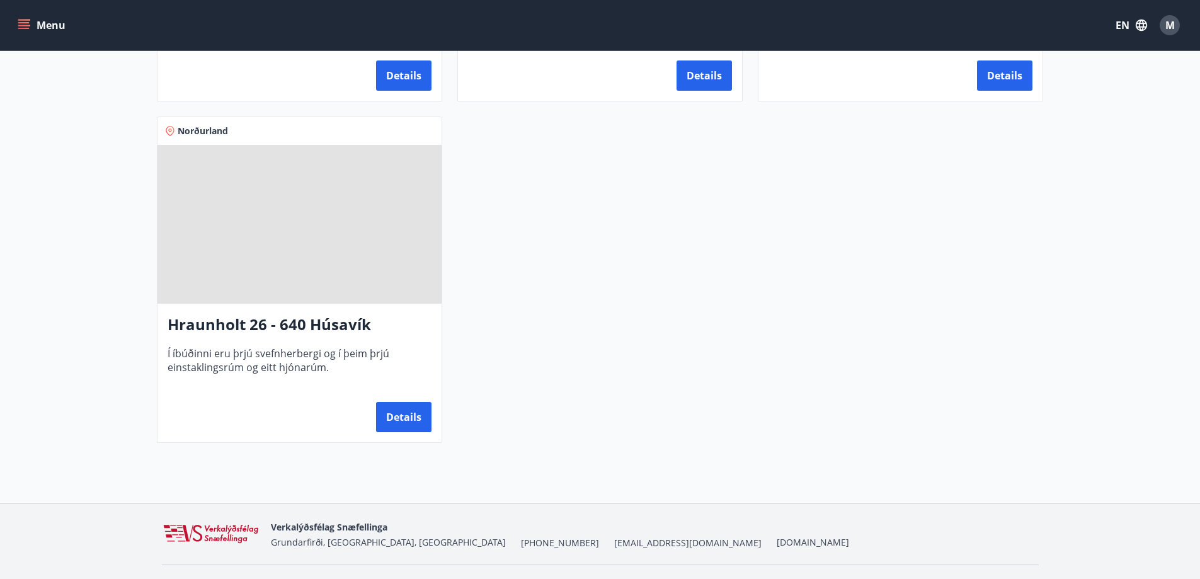
click at [338, 326] on h3 "Hraunholt 26 - 640 Húsavík" at bounding box center [300, 325] width 264 height 23
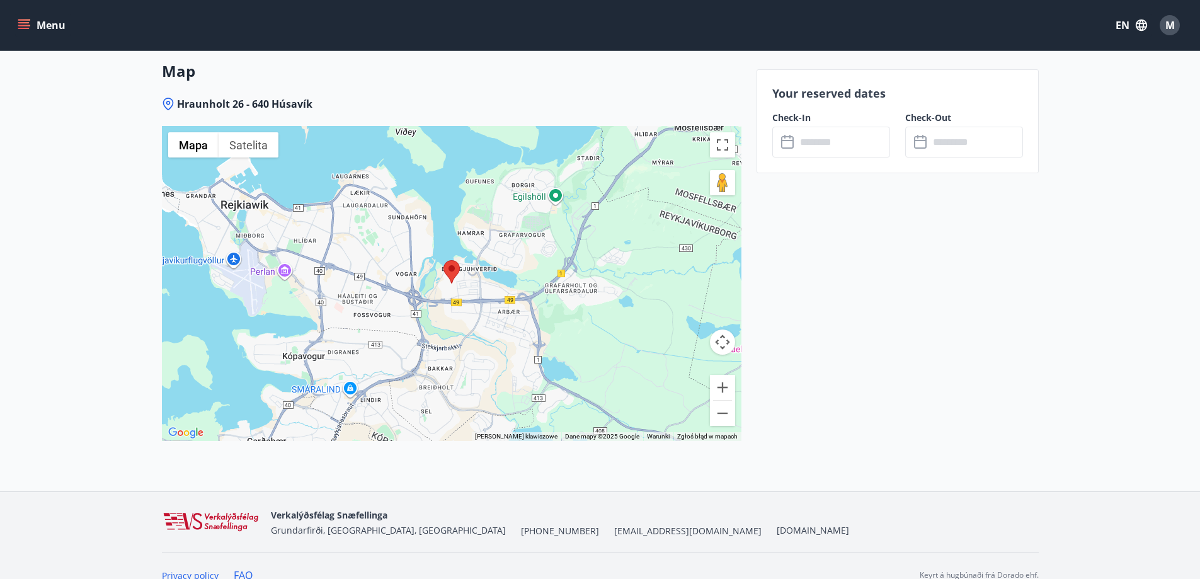
scroll to position [1575, 0]
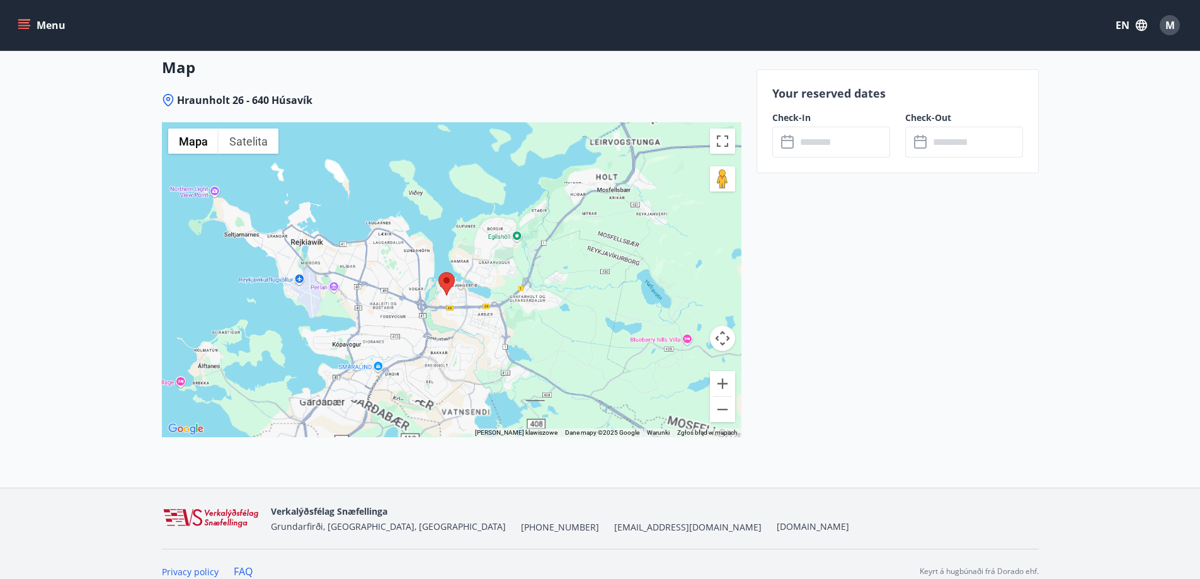
drag, startPoint x: 472, startPoint y: 306, endPoint x: 463, endPoint y: 314, distance: 11.6
click at [463, 314] on div at bounding box center [452, 279] width 580 height 315
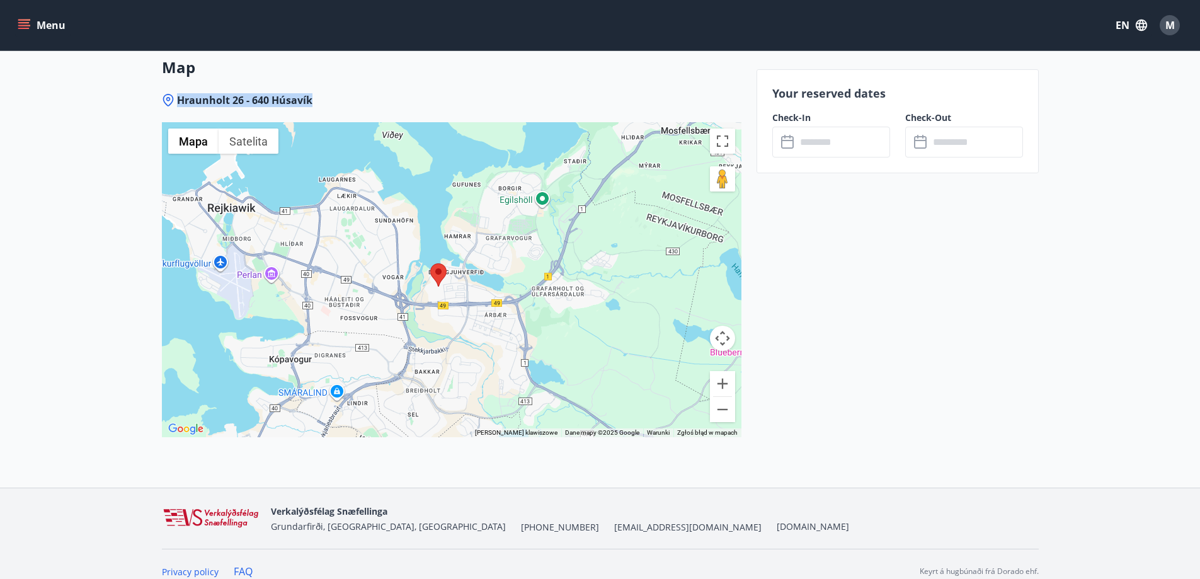
drag, startPoint x: 312, startPoint y: 101, endPoint x: 179, endPoint y: 96, distance: 133.6
click at [179, 96] on div "Hraunholt 26 - 640 Húsavík" at bounding box center [452, 100] width 580 height 14
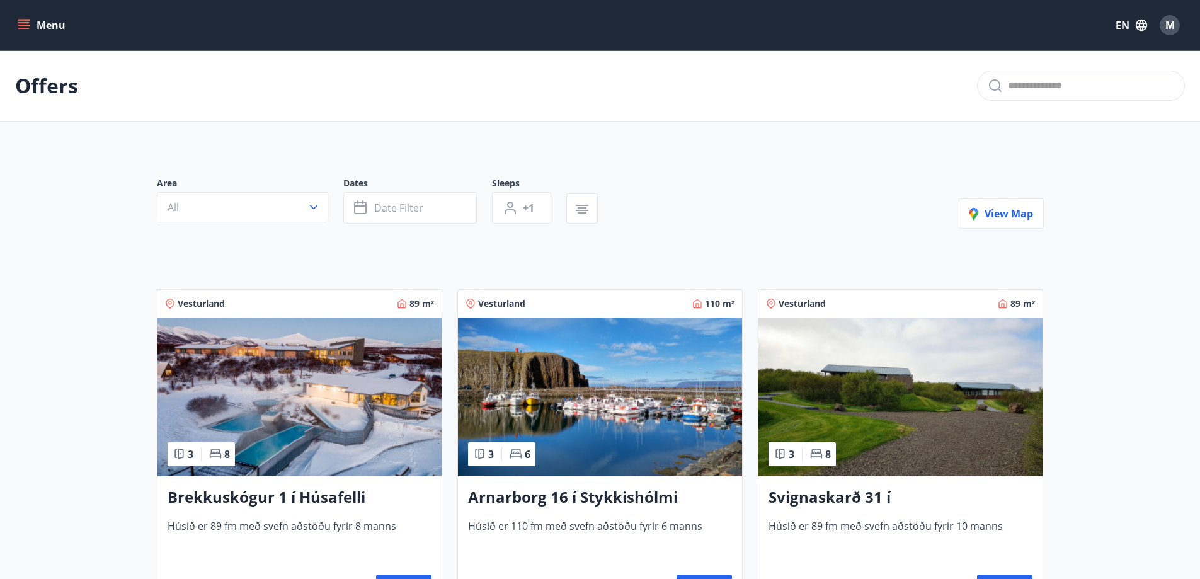
click at [929, 444] on img at bounding box center [900, 397] width 284 height 159
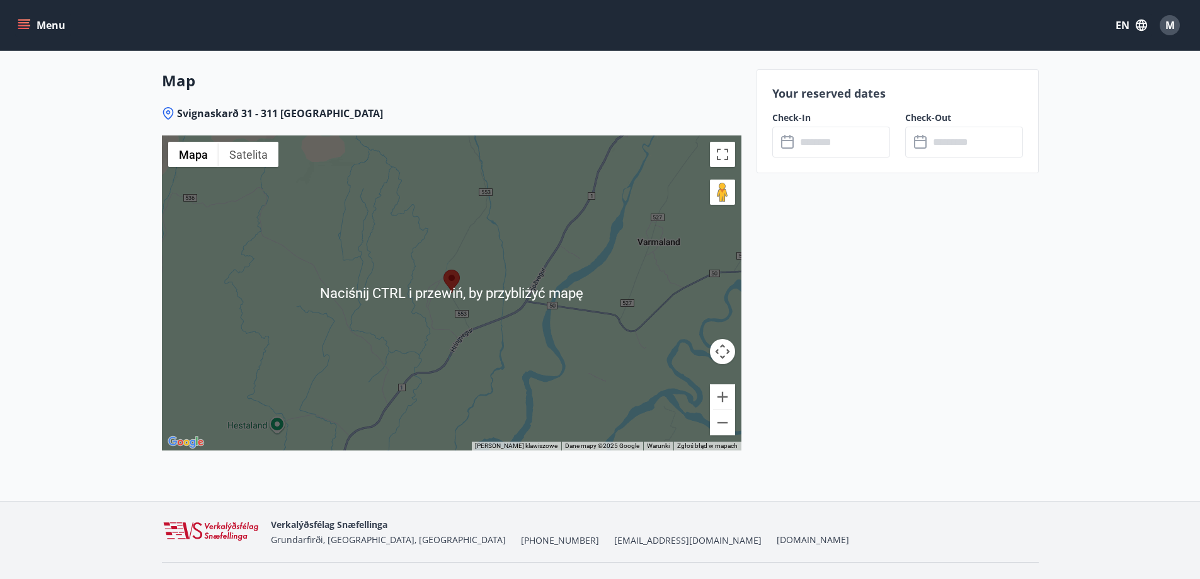
scroll to position [1599, 0]
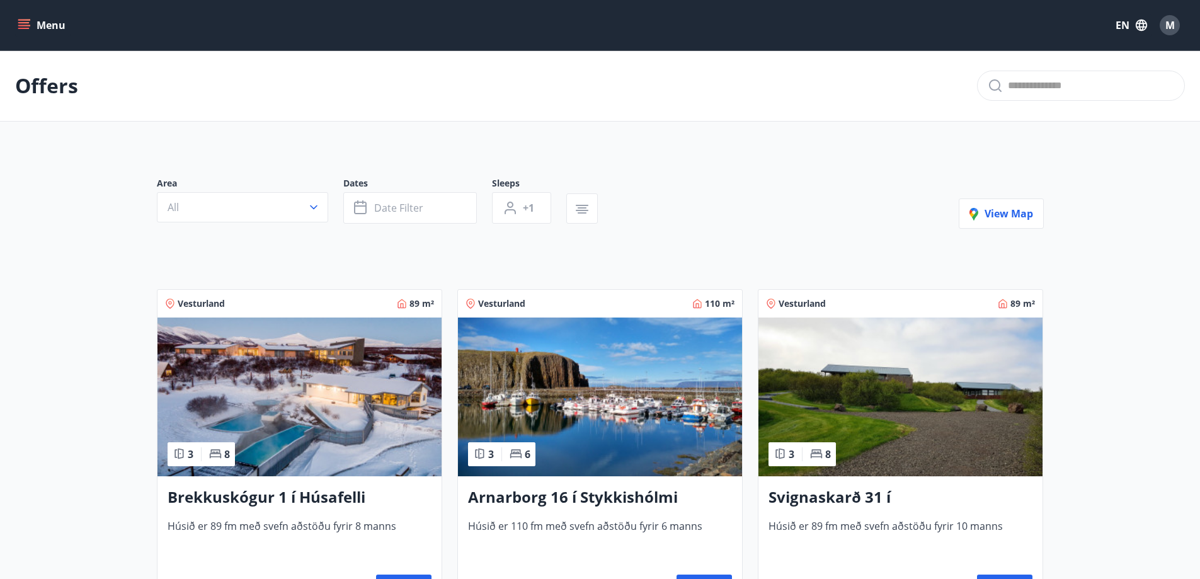
click at [321, 416] on img at bounding box center [299, 397] width 284 height 159
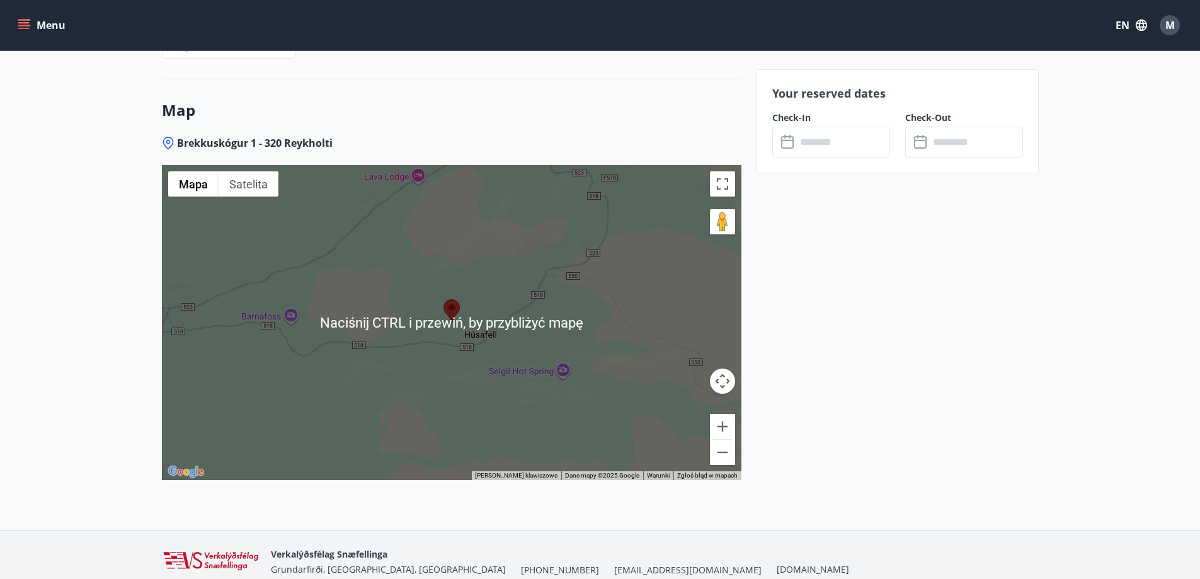
scroll to position [1701, 0]
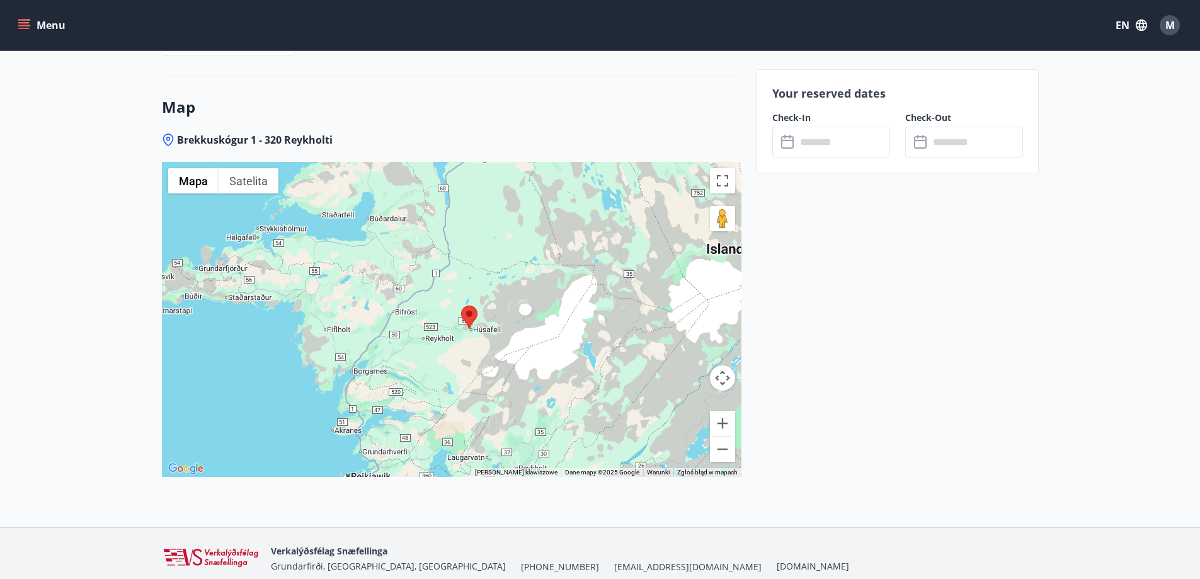
drag, startPoint x: 450, startPoint y: 318, endPoint x: 433, endPoint y: 309, distance: 19.2
click at [433, 309] on div "Aby korzystać z interfejsu, używaj klawiszy strzałek." at bounding box center [452, 319] width 580 height 315
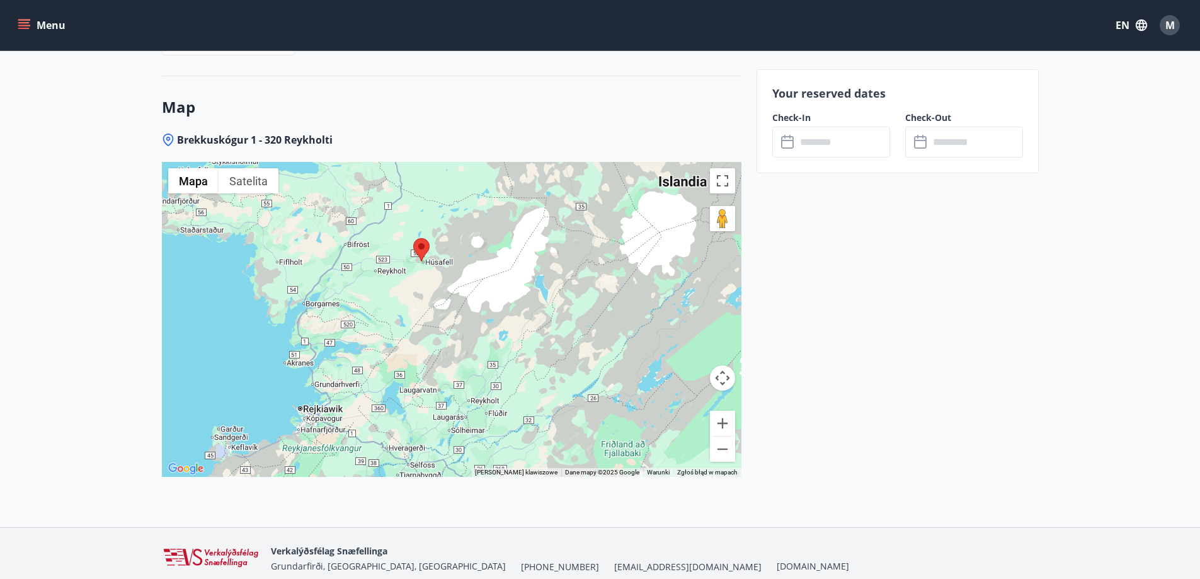
drag, startPoint x: 452, startPoint y: 312, endPoint x: 416, endPoint y: 260, distance: 63.1
click at [416, 260] on img at bounding box center [421, 249] width 16 height 23
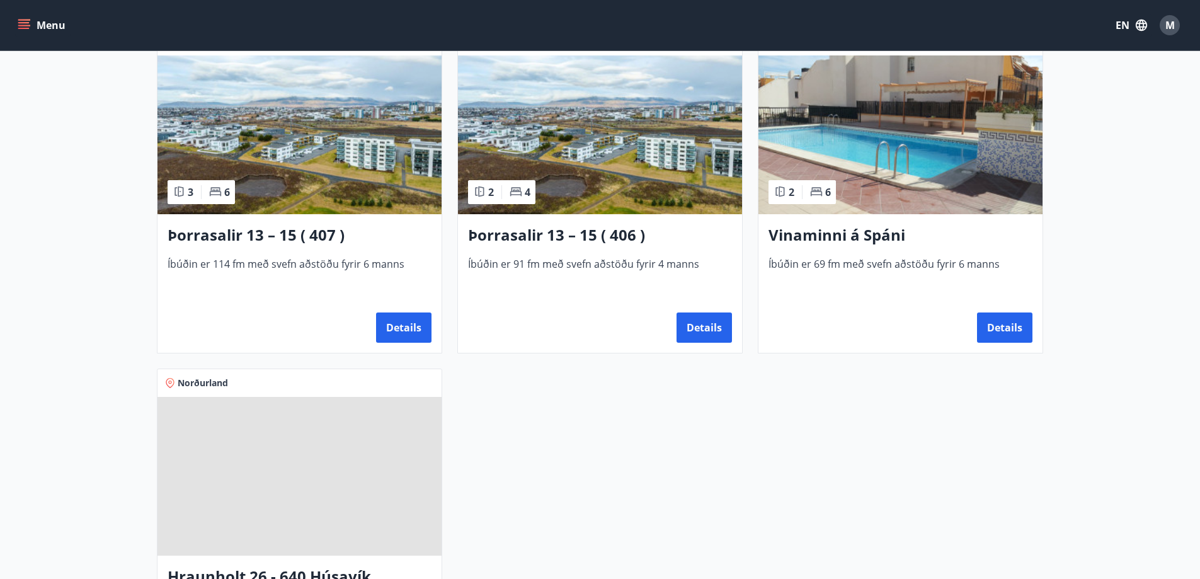
scroll to position [1197, 0]
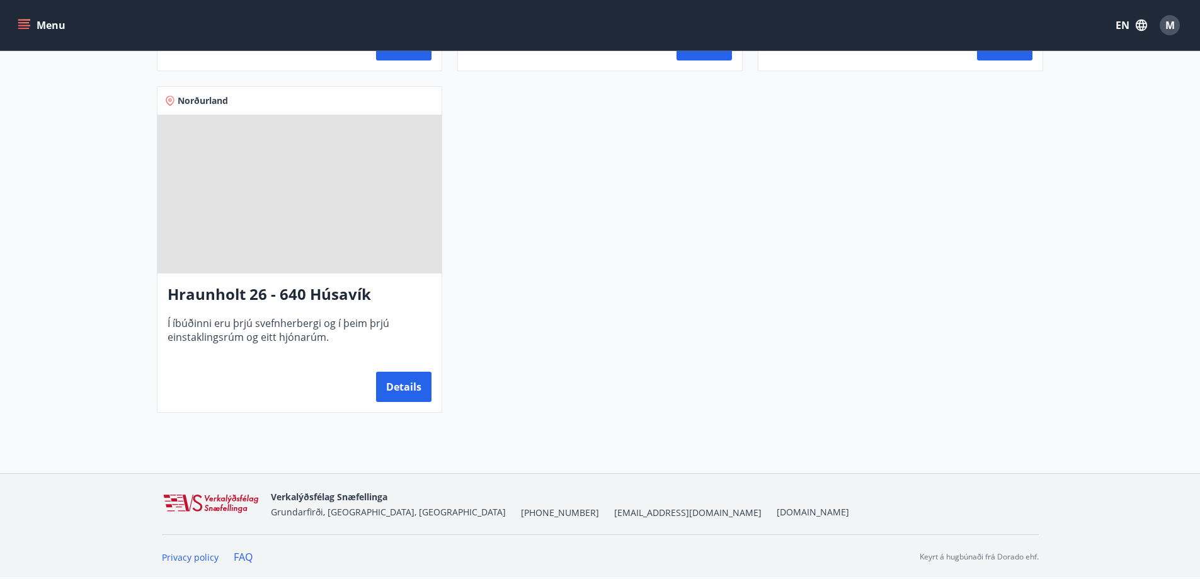
click at [337, 306] on h3 "Hraunholt 26 - 640 Húsavík" at bounding box center [300, 294] width 264 height 23
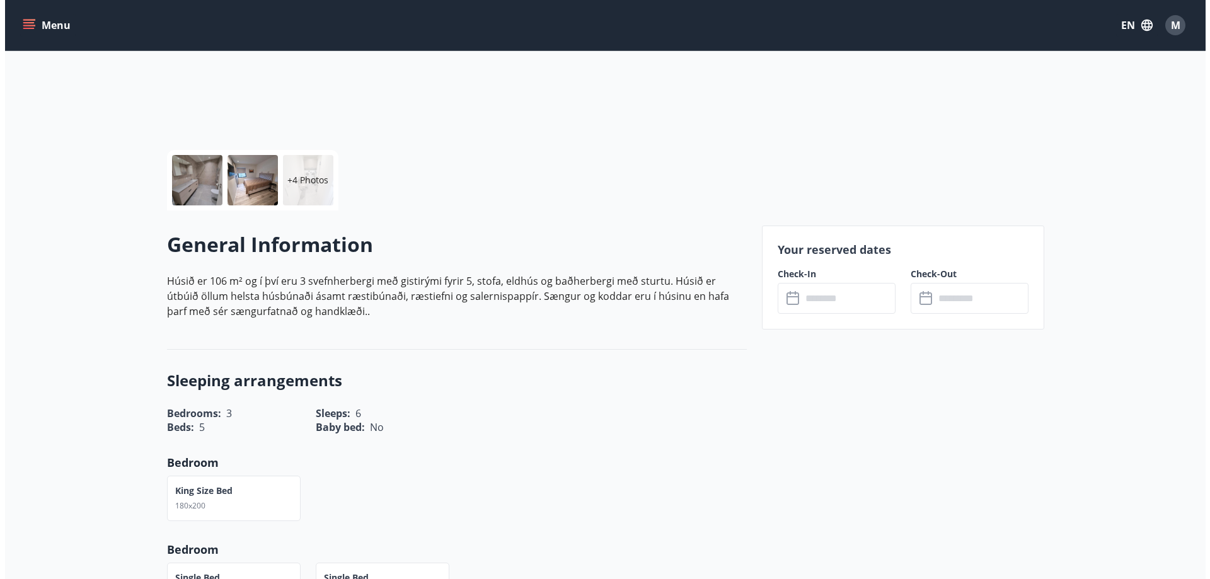
scroll to position [189, 0]
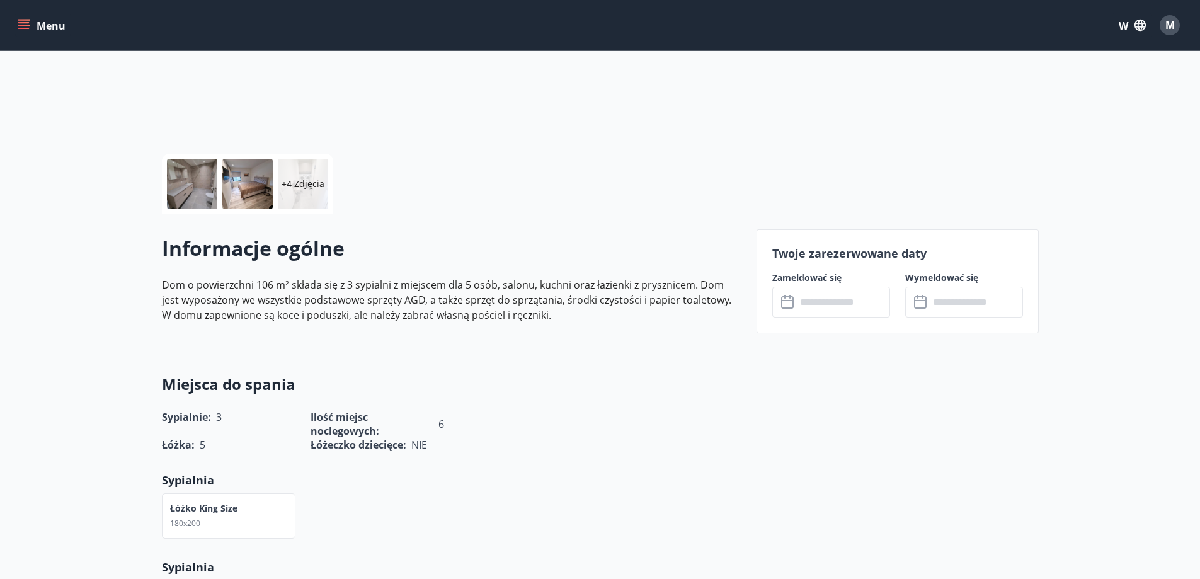
click at [197, 180] on div at bounding box center [192, 184] width 50 height 50
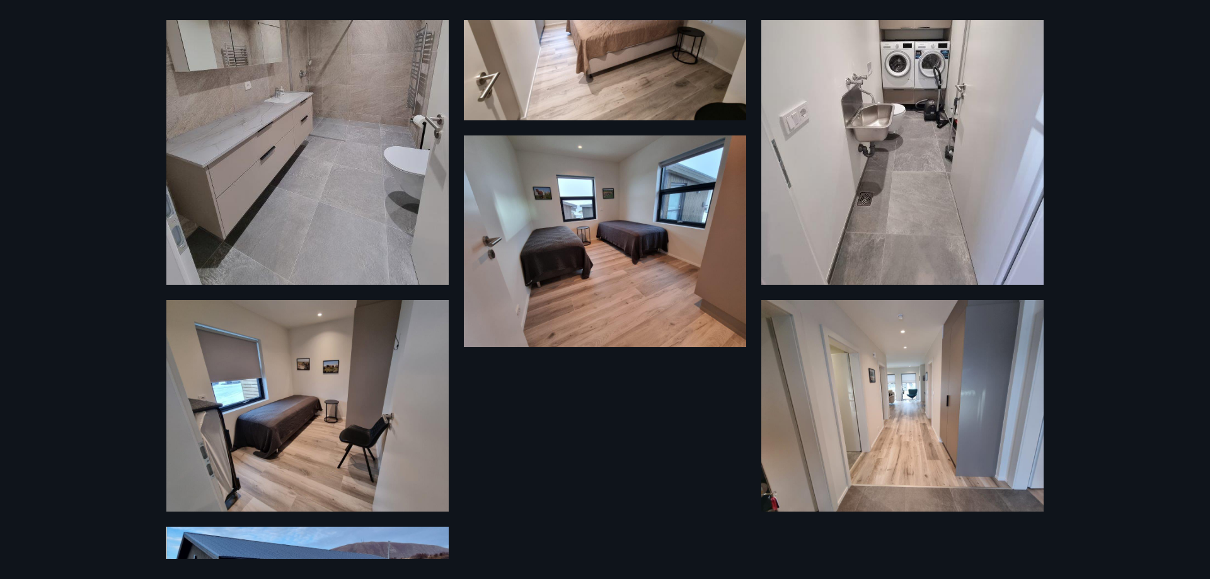
scroll to position [460, 0]
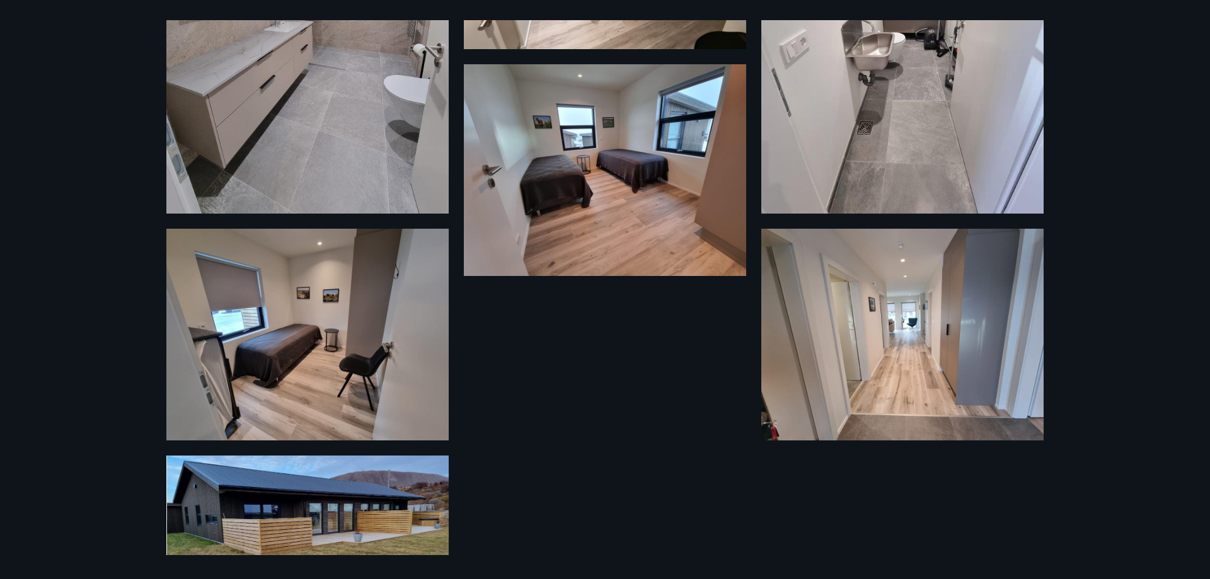
click at [682, 370] on div "10 zdjęć" at bounding box center [604, 289] width 907 height 539
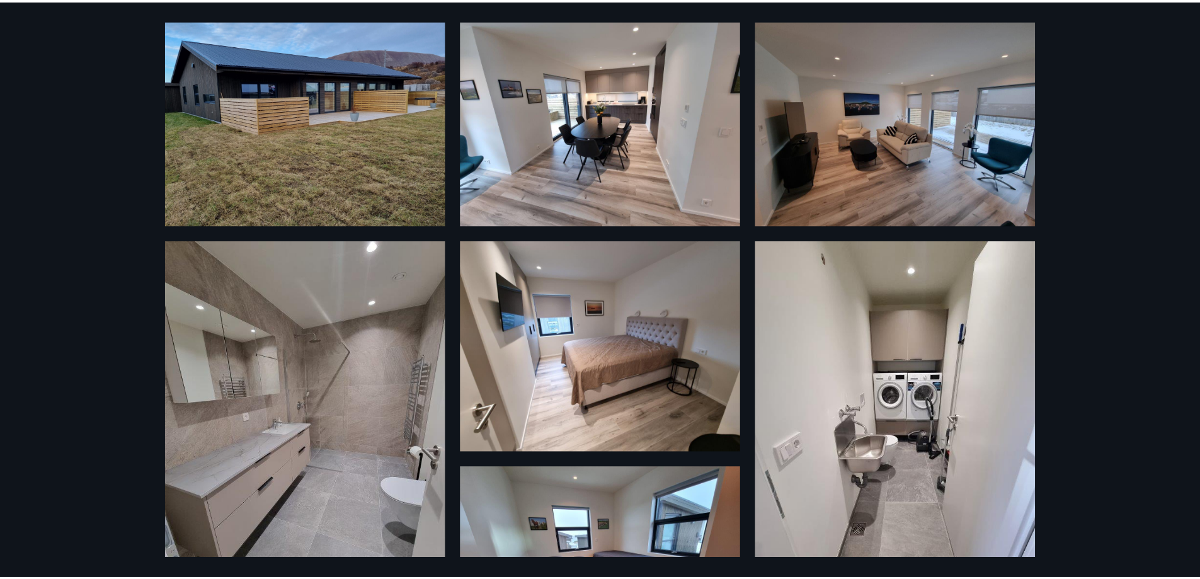
scroll to position [0, 0]
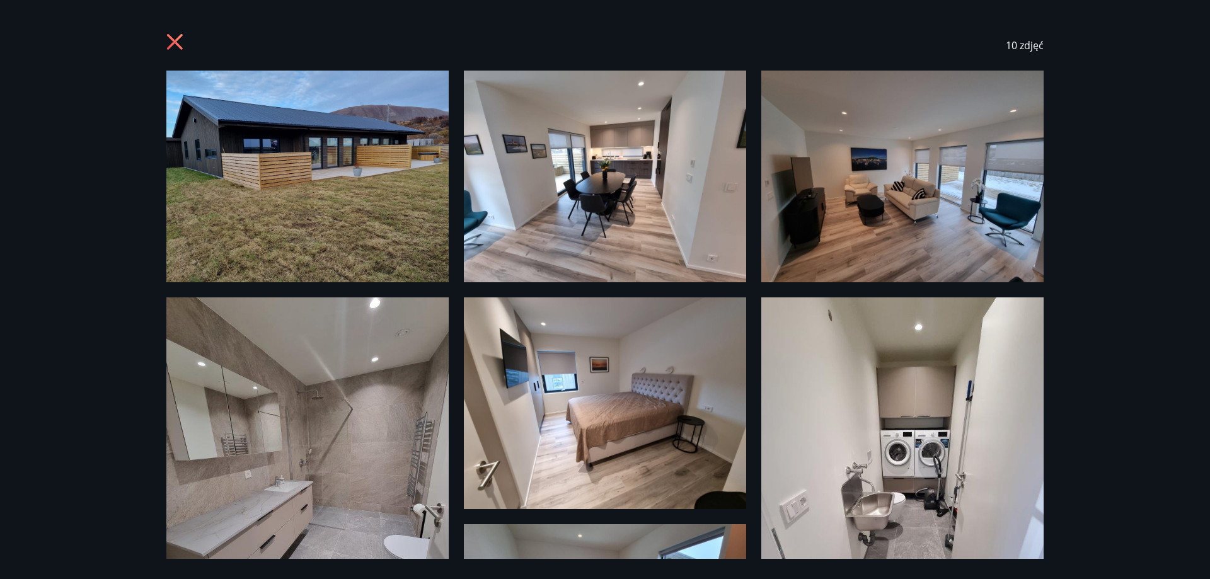
click at [190, 45] on div "10 zdjęć" at bounding box center [604, 45] width 877 height 50
click at [185, 42] on icon at bounding box center [176, 43] width 20 height 20
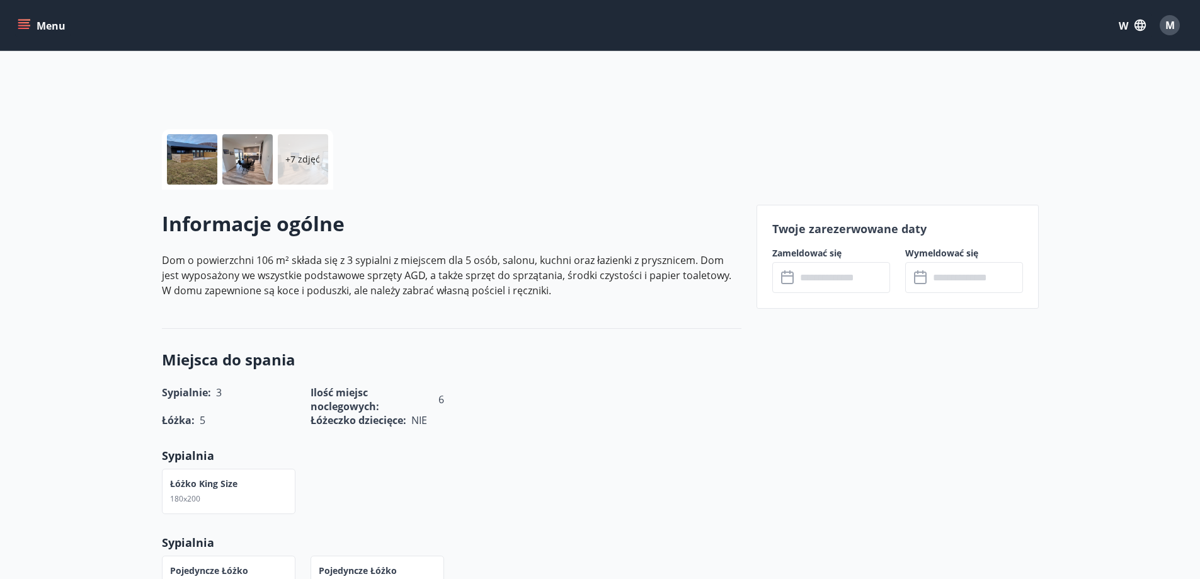
scroll to position [441, 0]
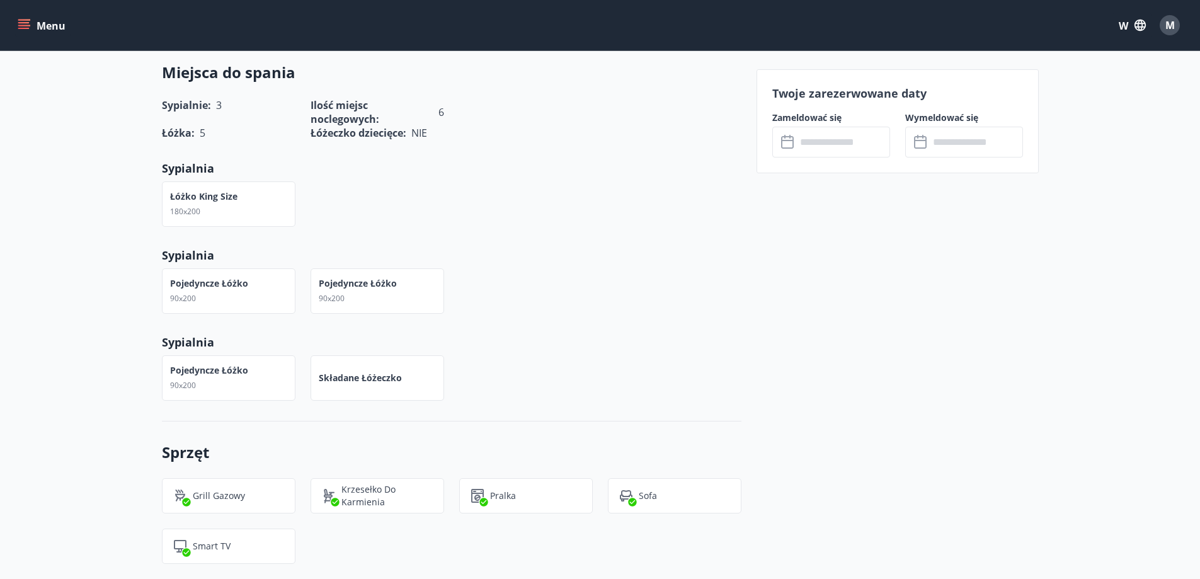
click at [504, 218] on div "Łóżko king size 180x200" at bounding box center [444, 196] width 595 height 60
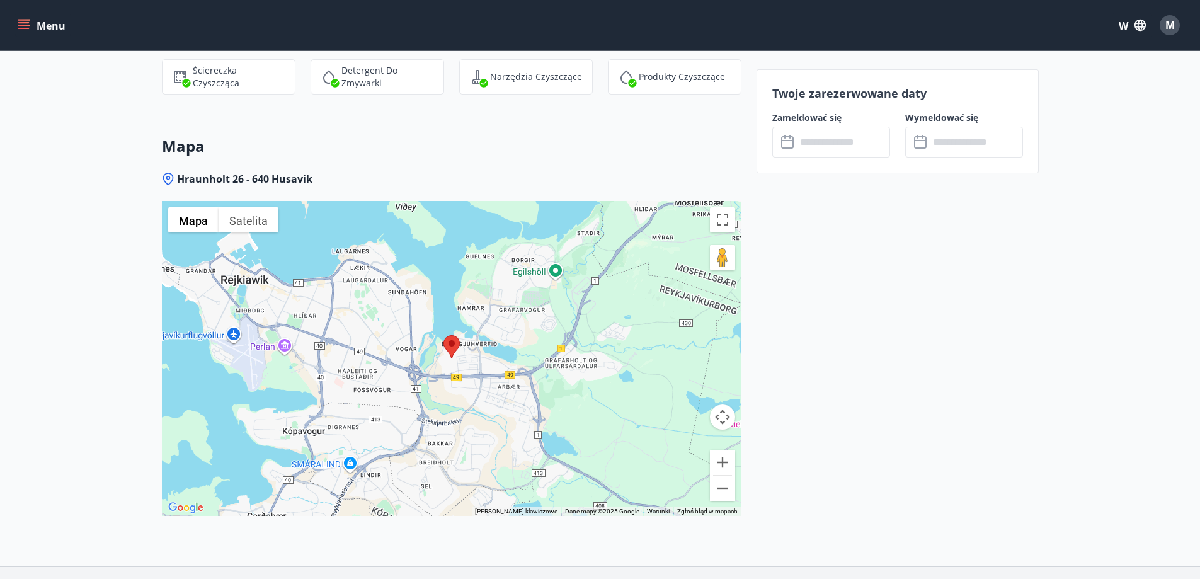
scroll to position [1512, 0]
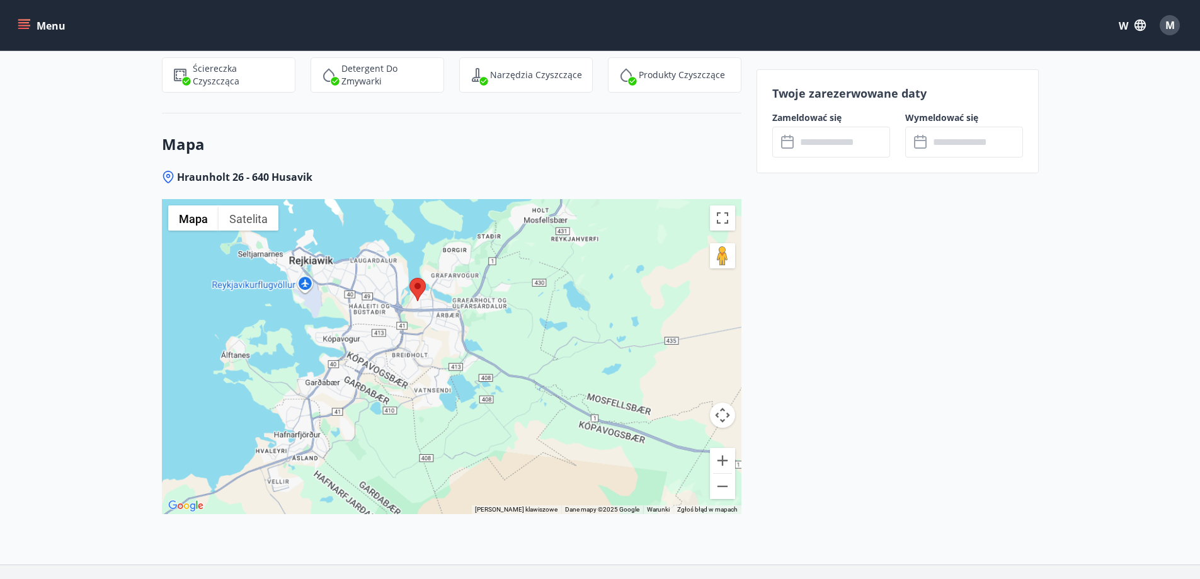
click at [431, 292] on div at bounding box center [452, 356] width 580 height 315
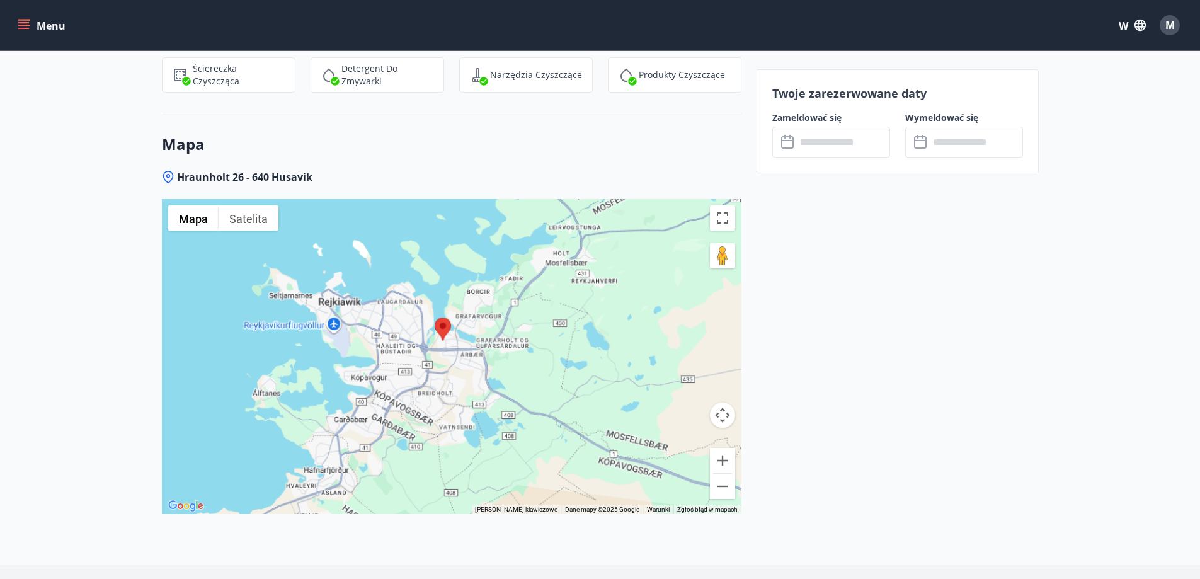
drag, startPoint x: 437, startPoint y: 292, endPoint x: 464, endPoint y: 335, distance: 51.2
click at [464, 335] on div at bounding box center [452, 356] width 580 height 315
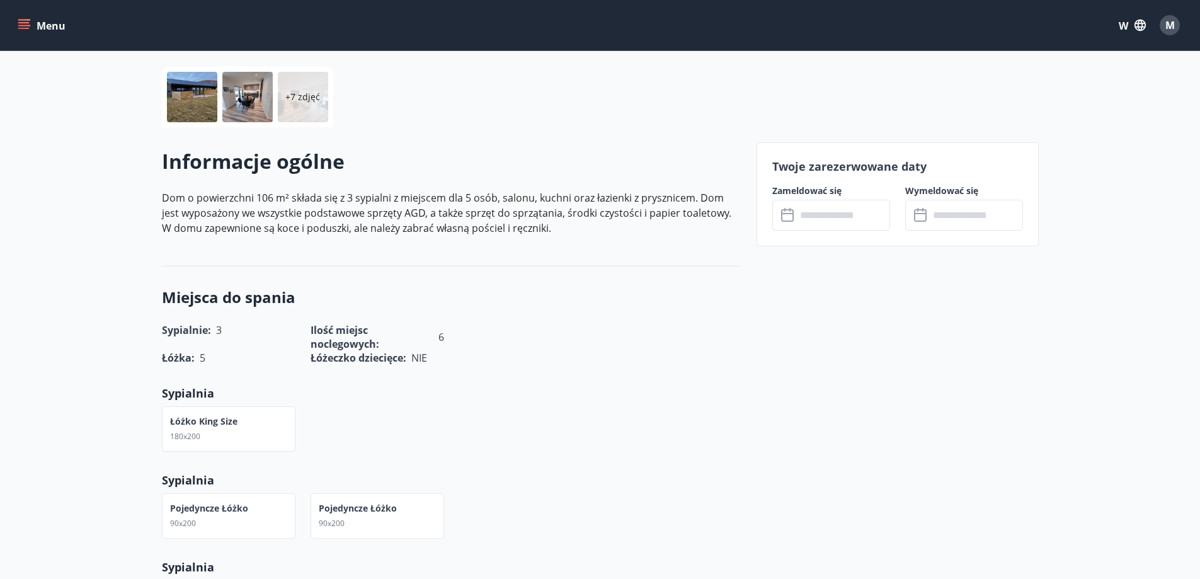
scroll to position [217, 0]
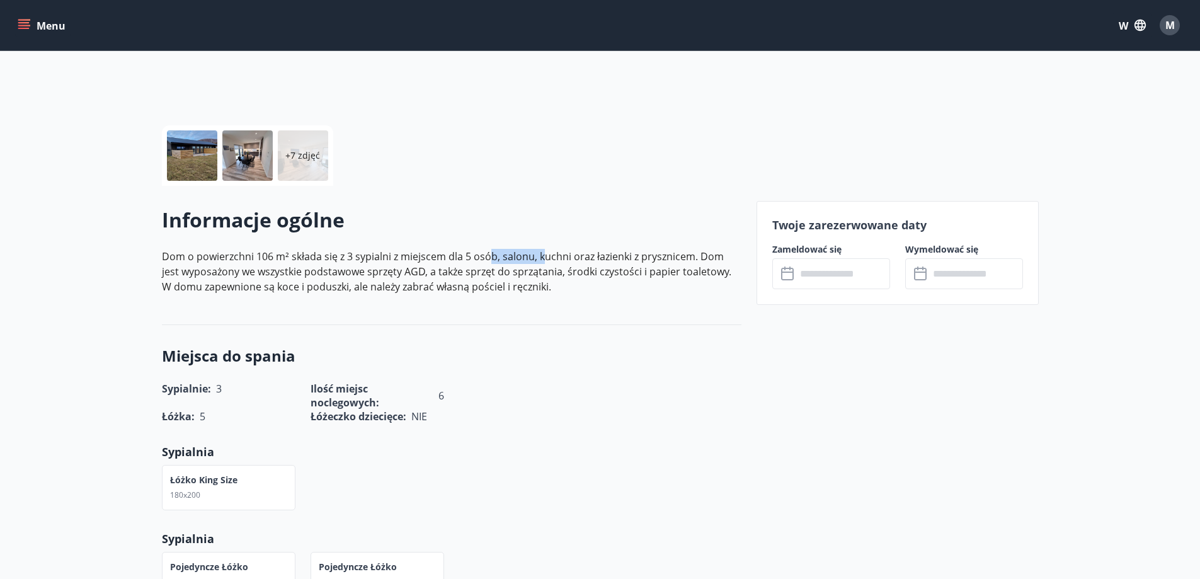
drag, startPoint x: 493, startPoint y: 255, endPoint x: 549, endPoint y: 260, distance: 56.2
click at [547, 259] on font "Dom o powierzchni 106 m² składa się z 3 sypialni z miejscem dla 5 osób, salonu,…" at bounding box center [446, 271] width 569 height 44
click at [571, 292] on p "Dom o powierzchni 106 m² składa się z 3 sypialni z miejscem dla 5 osób, salonu,…" at bounding box center [452, 271] width 580 height 45
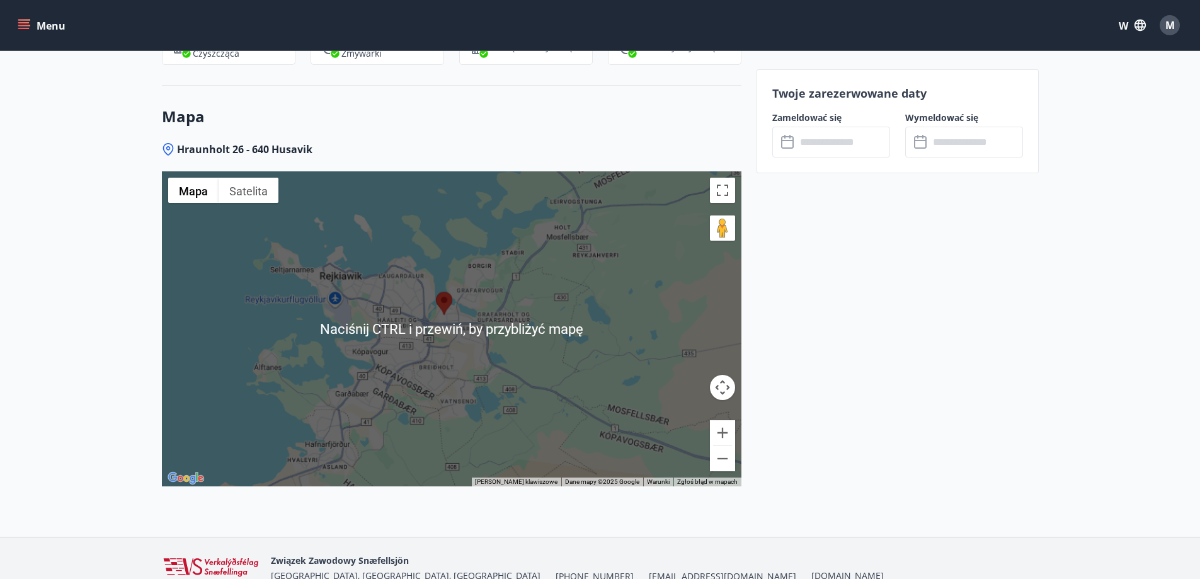
scroll to position [1603, 0]
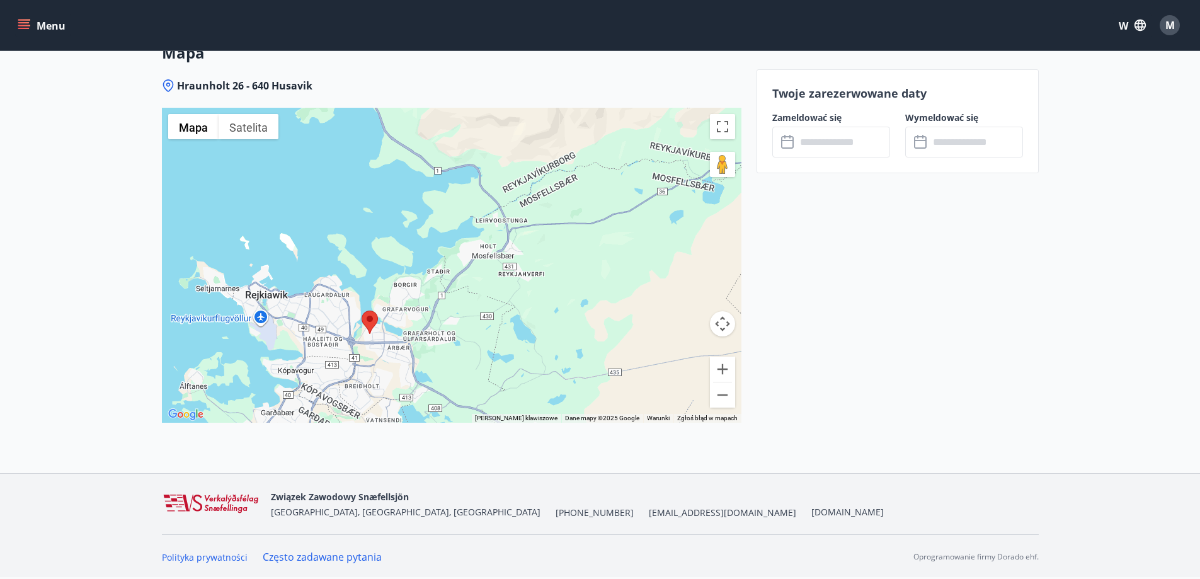
drag, startPoint x: 534, startPoint y: 228, endPoint x: 484, endPoint y: 270, distance: 65.3
click at [462, 307] on div at bounding box center [452, 265] width 580 height 315
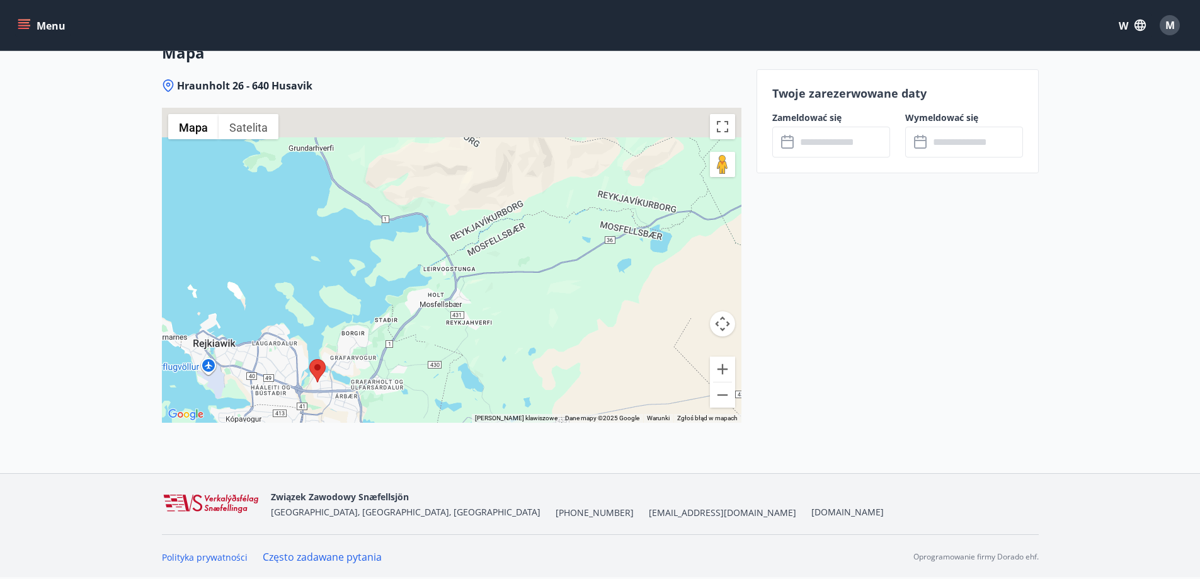
drag, startPoint x: 514, startPoint y: 252, endPoint x: 484, endPoint y: 273, distance: 36.5
click at [484, 273] on div at bounding box center [452, 265] width 580 height 315
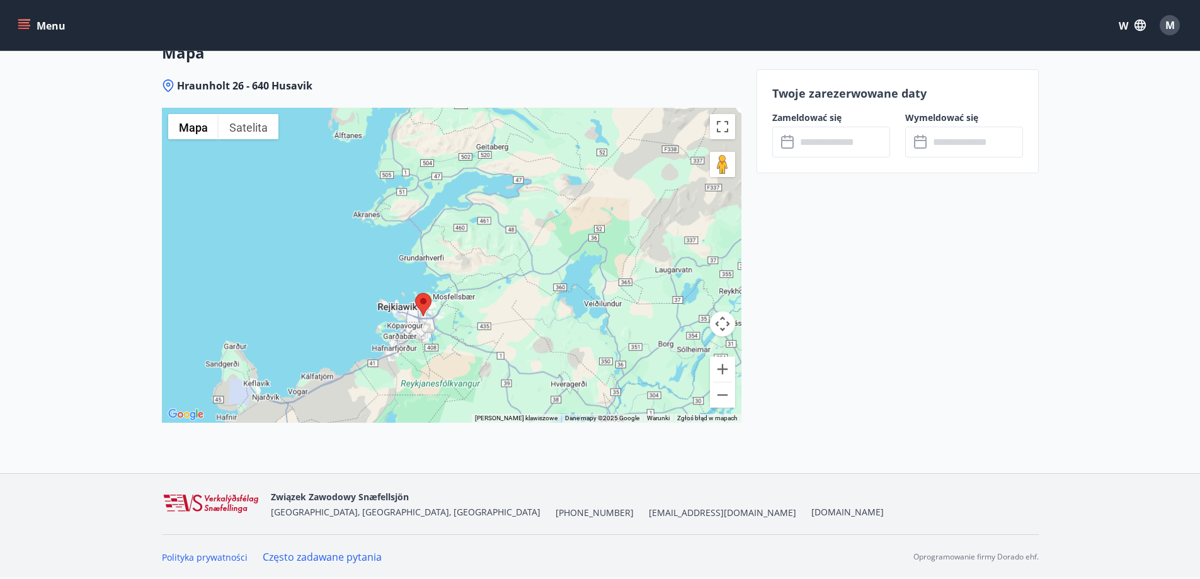
drag, startPoint x: 486, startPoint y: 263, endPoint x: 472, endPoint y: 275, distance: 17.9
click at [472, 275] on div at bounding box center [452, 265] width 580 height 315
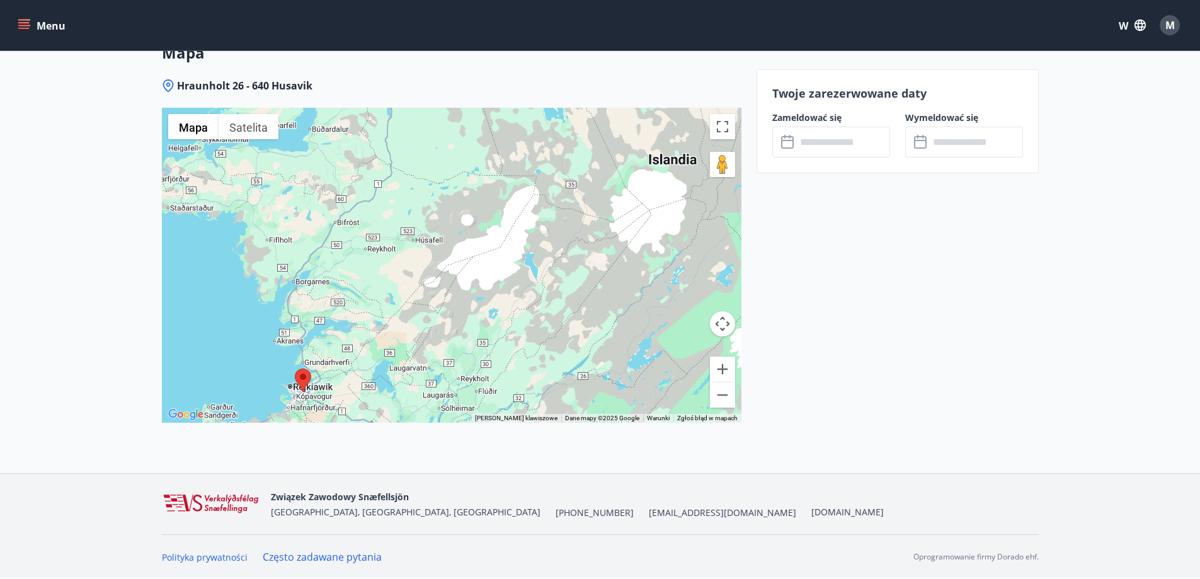
drag, startPoint x: 564, startPoint y: 220, endPoint x: 420, endPoint y: 307, distance: 168.4
click at [418, 318] on div at bounding box center [452, 265] width 580 height 315
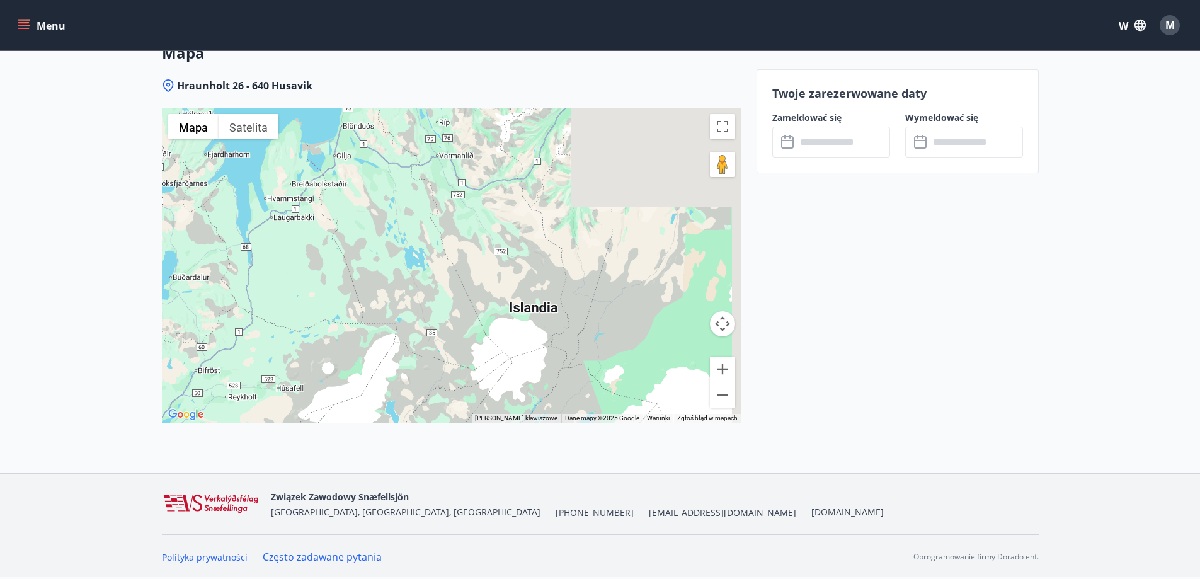
drag, startPoint x: 546, startPoint y: 179, endPoint x: 413, endPoint y: 324, distance: 196.6
click at [413, 324] on div at bounding box center [452, 265] width 580 height 315
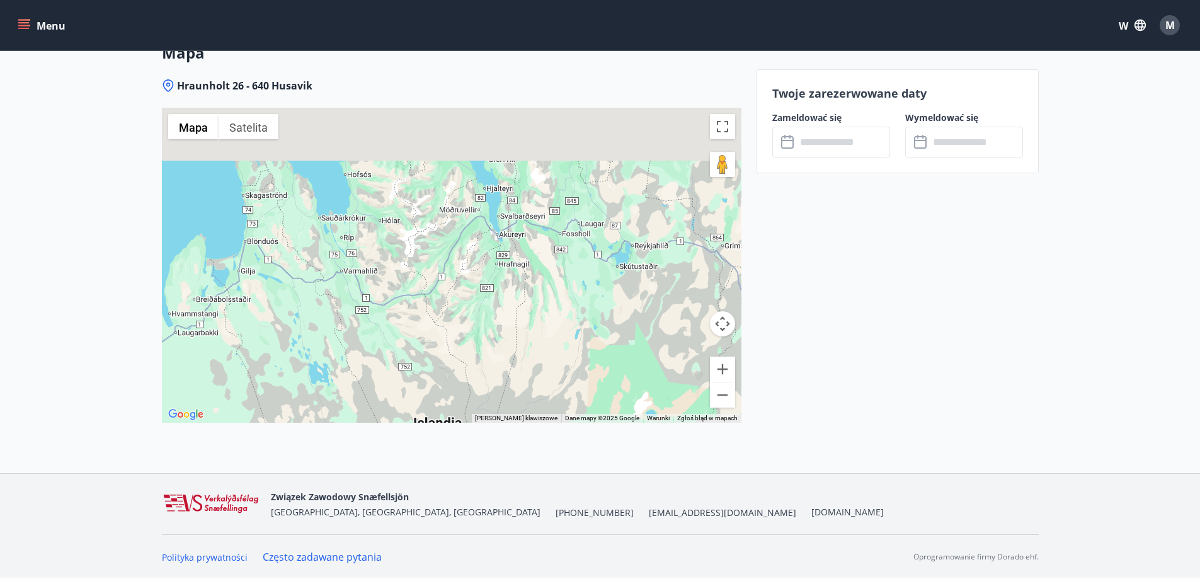
drag, startPoint x: 567, startPoint y: 198, endPoint x: 451, endPoint y: 316, distance: 165.3
click at [443, 328] on div at bounding box center [452, 265] width 580 height 315
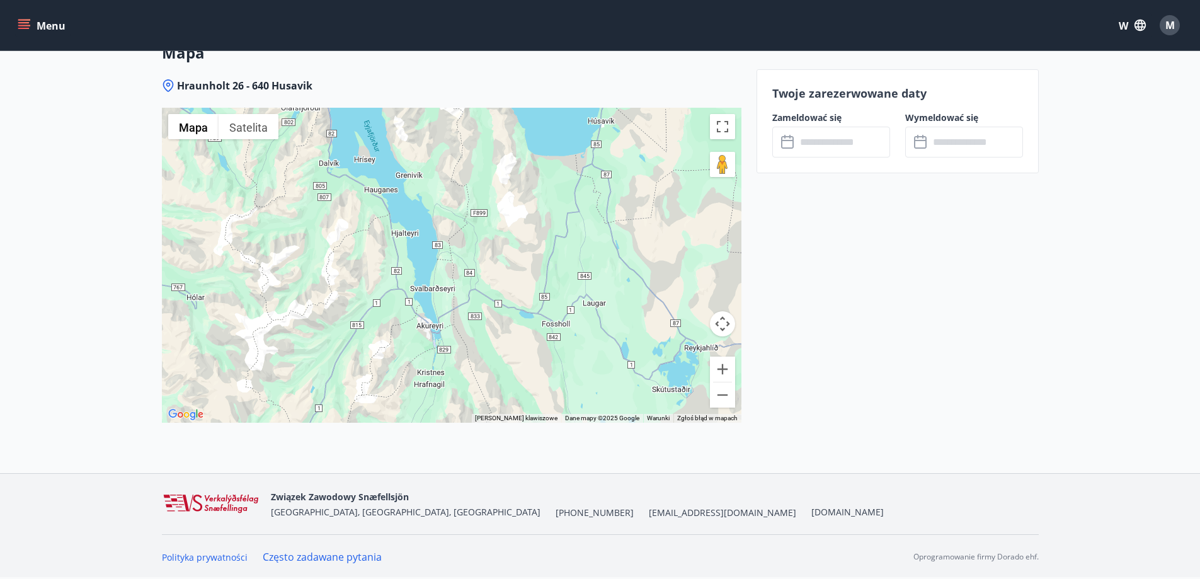
drag, startPoint x: 415, startPoint y: 243, endPoint x: 451, endPoint y: 244, distance: 35.9
click at [451, 244] on div at bounding box center [452, 265] width 580 height 315
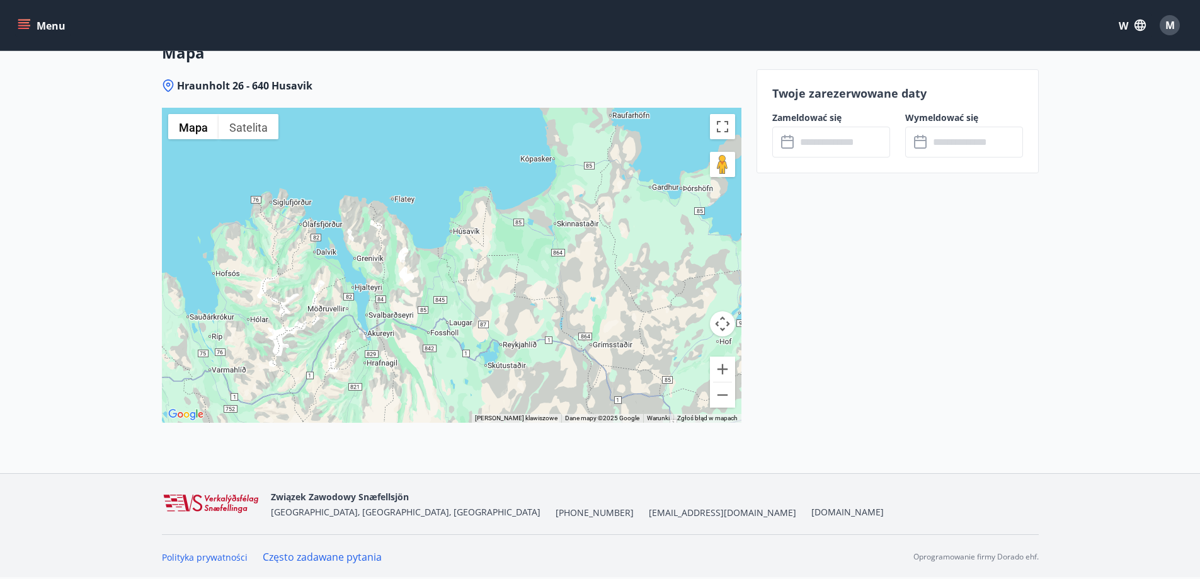
drag, startPoint x: 569, startPoint y: 220, endPoint x: 438, endPoint y: 278, distance: 143.0
click at [438, 278] on div at bounding box center [452, 265] width 580 height 315
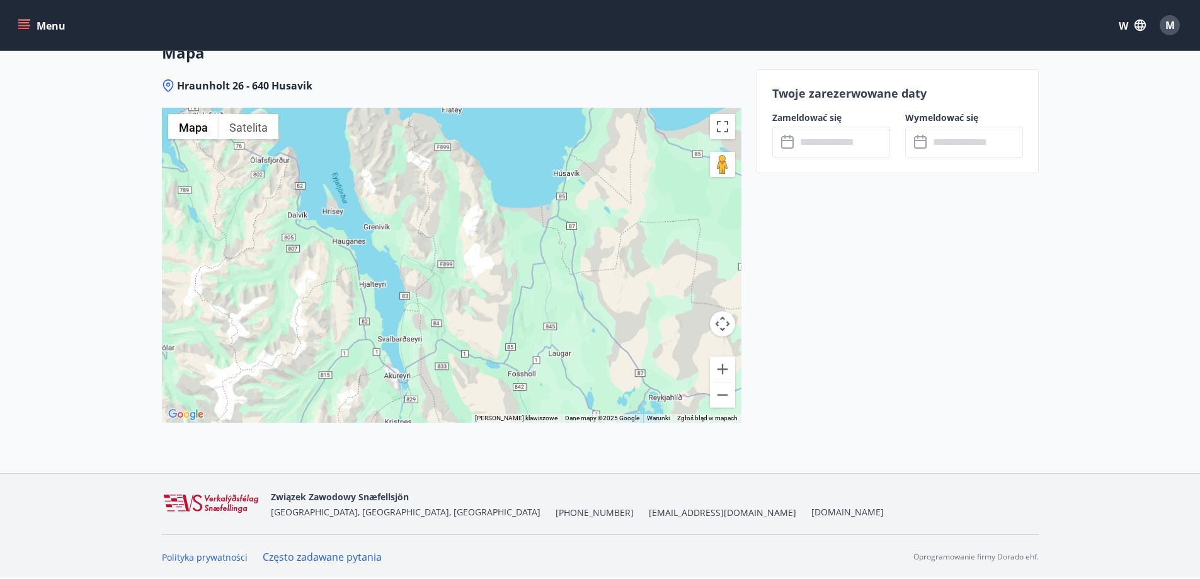
drag, startPoint x: 377, startPoint y: 280, endPoint x: 489, endPoint y: 229, distance: 123.2
click at [430, 269] on div at bounding box center [452, 265] width 580 height 315
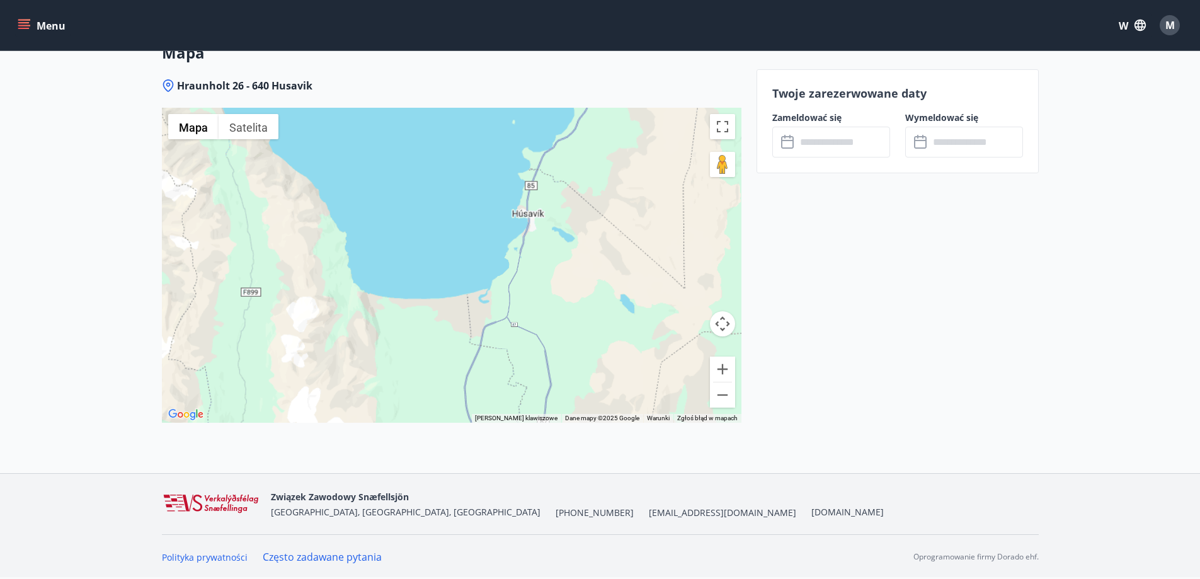
drag, startPoint x: 555, startPoint y: 207, endPoint x: 531, endPoint y: 237, distance: 39.1
click at [531, 237] on div at bounding box center [452, 265] width 580 height 315
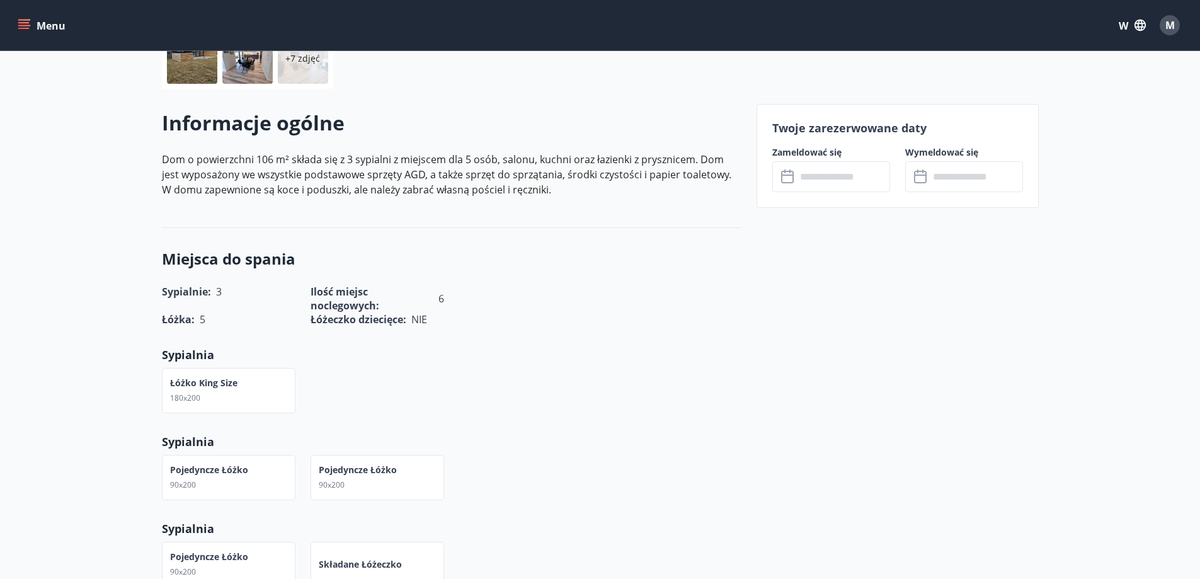
scroll to position [315, 0]
click at [840, 181] on input "text" at bounding box center [843, 176] width 94 height 31
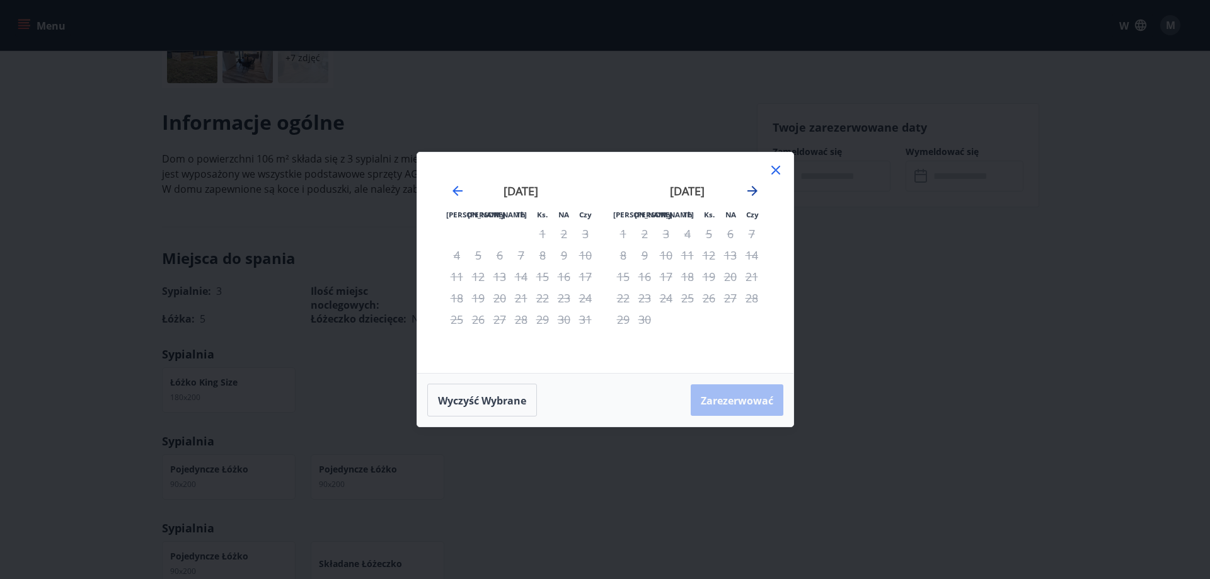
click at [750, 191] on icon "Przejdź dalej, aby przejść do następnego miesiąca." at bounding box center [752, 191] width 10 height 10
click at [720, 270] on div "18" at bounding box center [729, 276] width 21 height 21
click at [526, 257] on div "11" at bounding box center [520, 254] width 21 height 21
click at [661, 249] on div "8" at bounding box center [665, 254] width 21 height 21
click at [678, 292] on div "23" at bounding box center [687, 297] width 21 height 21
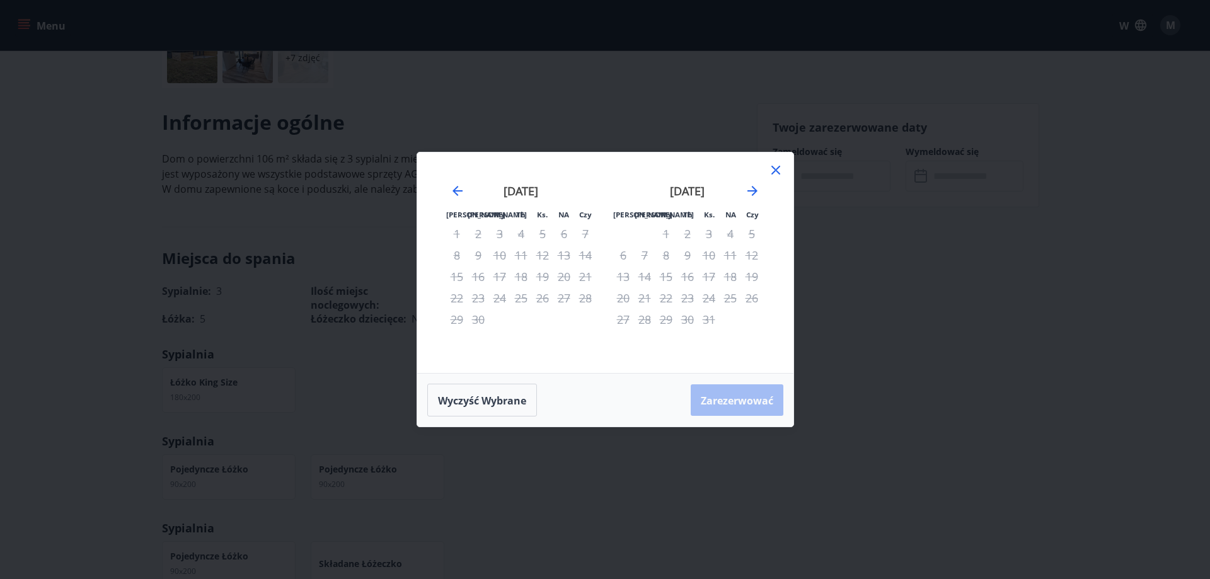
click at [743, 190] on div "[DATE]" at bounding box center [687, 195] width 150 height 55
click at [756, 194] on icon "Przejdź dalej, aby przejść do następnego miesiąca." at bounding box center [752, 190] width 15 height 15
drag, startPoint x: 721, startPoint y: 276, endPoint x: 645, endPoint y: 284, distance: 76.7
click at [721, 276] on div "15" at bounding box center [729, 276] width 21 height 21
drag, startPoint x: 505, startPoint y: 260, endPoint x: 625, endPoint y: 240, distance: 121.4
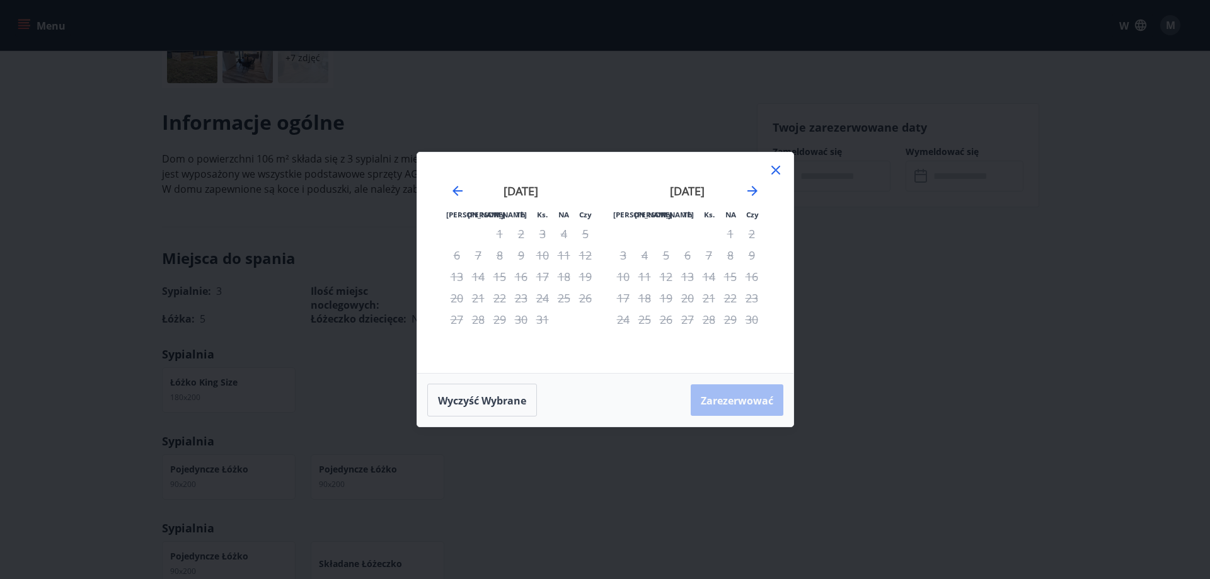
click at [519, 261] on tr "6 7 8 9 10 11 12" at bounding box center [521, 254] width 150 height 21
drag, startPoint x: 665, startPoint y: 244, endPoint x: 695, endPoint y: 242, distance: 30.3
click at [667, 245] on tbody "1 2 3 4 5 6 7 8 9 10 11 12 13 14 15 16 17 18 19 20 21 22 23 24 25 26 27 28 29 30" at bounding box center [687, 276] width 150 height 107
click at [651, 267] on tbody "1 2 3 4 5 6 7 8 9 10 11 12 13 14 15 16 17 18 19 20 21 22 23 24 25 26 27 28 29 30" at bounding box center [687, 276] width 150 height 107
drag, startPoint x: 513, startPoint y: 227, endPoint x: 504, endPoint y: 230, distance: 9.2
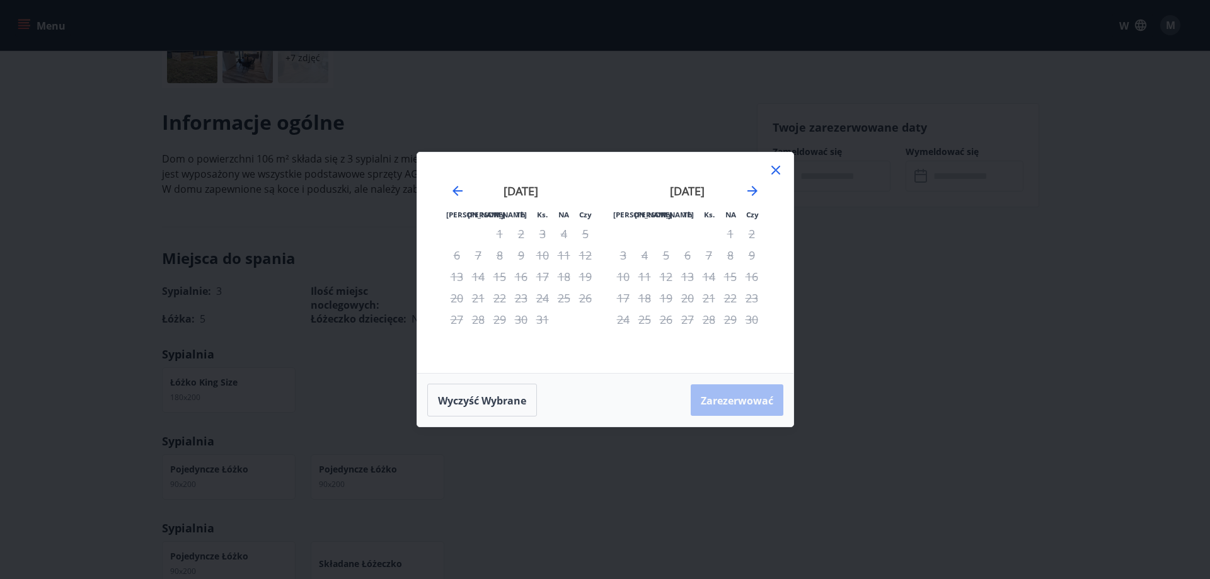
click at [512, 227] on div "2" at bounding box center [520, 233] width 21 height 21
click at [499, 258] on div "8" at bounding box center [499, 254] width 21 height 21
click at [555, 284] on tr "13 14 15 16 17 18 19" at bounding box center [521, 276] width 150 height 21
click at [755, 201] on div "[DATE]" at bounding box center [687, 195] width 150 height 55
click at [755, 200] on div "[DATE]" at bounding box center [687, 195] width 150 height 55
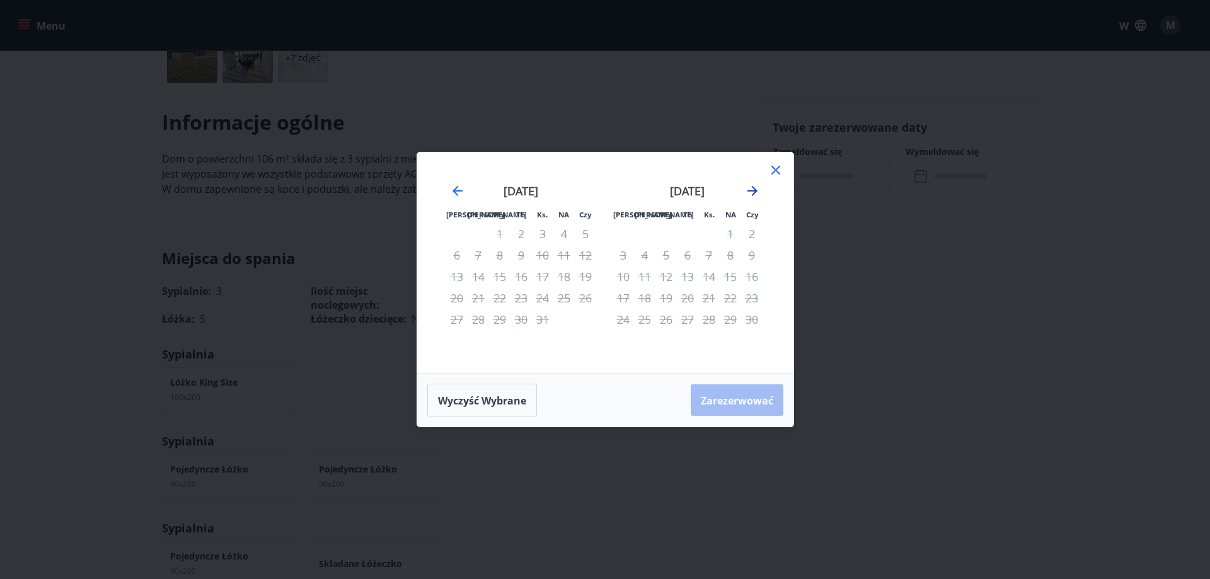
click at [757, 193] on icon "Przejdź dalej, aby przejść do następnego miesiąca." at bounding box center [752, 190] width 15 height 15
click at [782, 163] on icon at bounding box center [775, 170] width 15 height 15
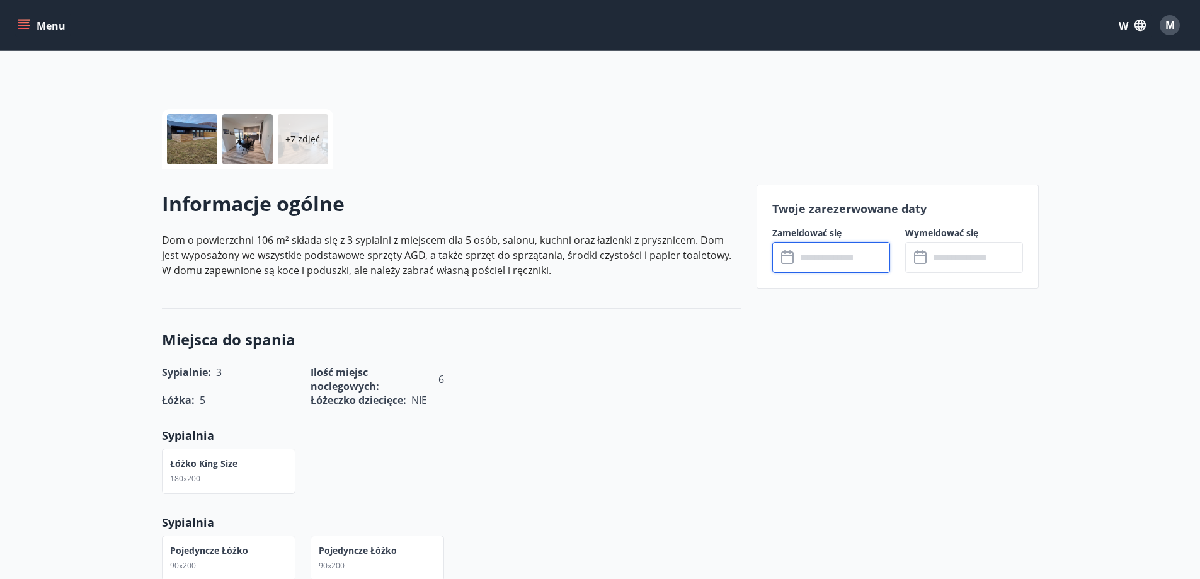
scroll to position [0, 0]
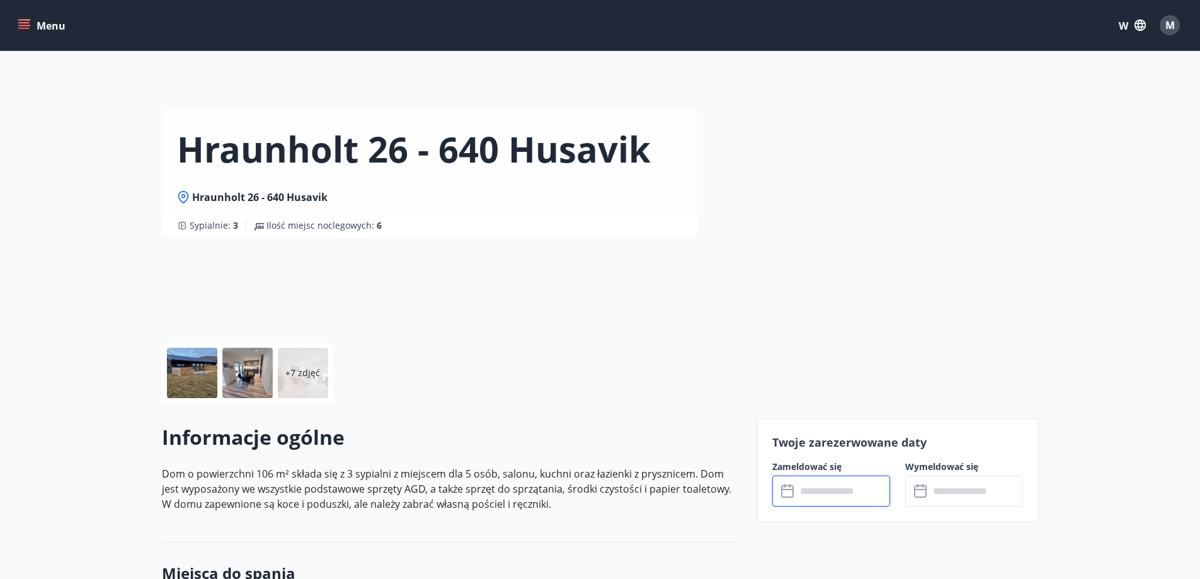
click at [352, 88] on div "Hraunholt 26 - 640 [PERSON_NAME] 26 - 640 Husavik Sypialnie : 3 Ilość miejsc no…" at bounding box center [454, 118] width 585 height 237
click at [73, 46] on div "Menu W M" at bounding box center [600, 25] width 1200 height 50
click at [62, 26] on font "Menu" at bounding box center [51, 26] width 29 height 14
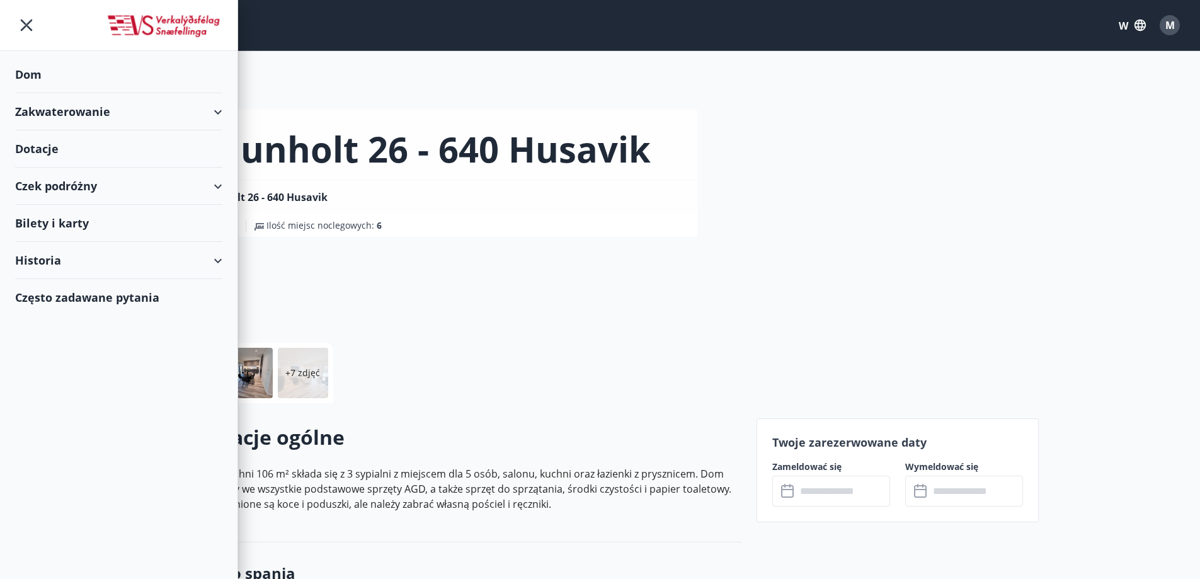
click at [189, 117] on div "Zakwaterowanie" at bounding box center [118, 111] width 207 height 37
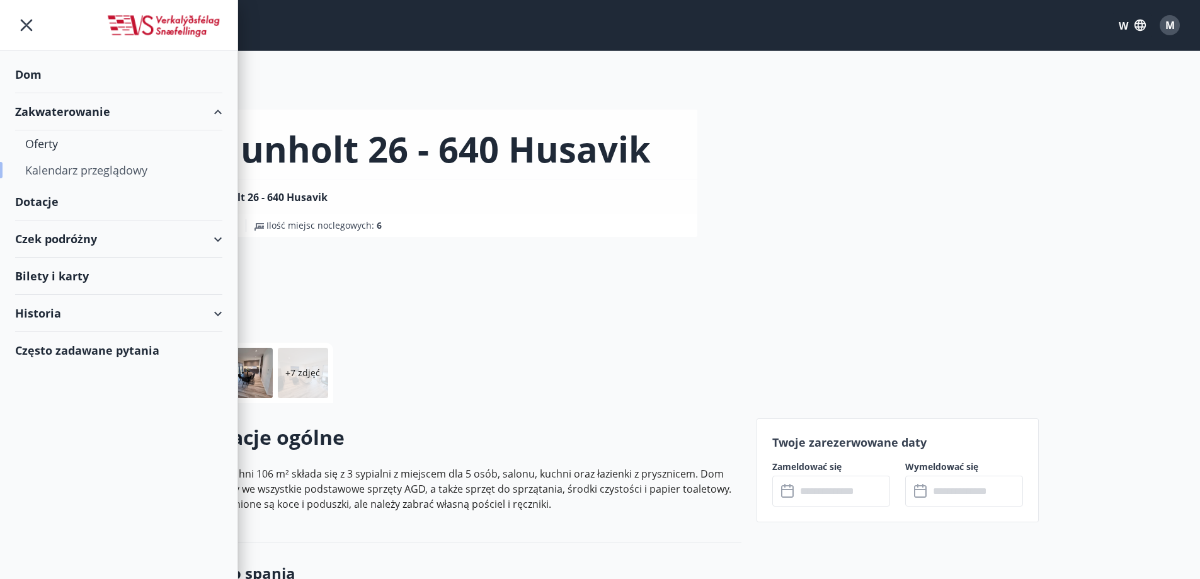
click at [62, 167] on font "Kalendarz przeglądowy" at bounding box center [86, 170] width 122 height 15
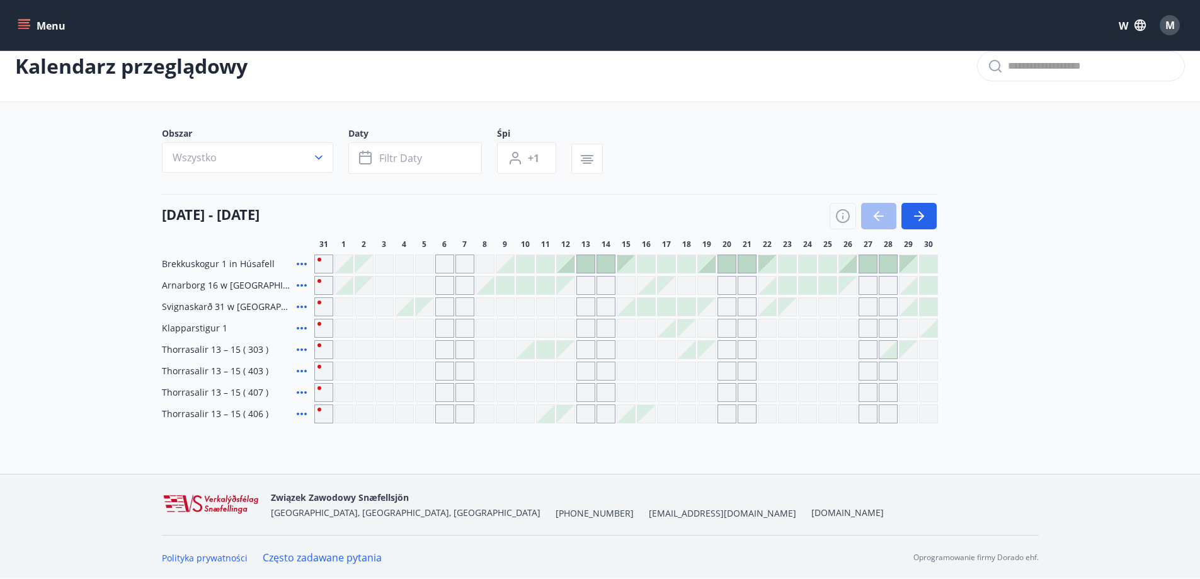
scroll to position [20, 0]
click at [426, 209] on div "[DATE] - [DATE]" at bounding box center [549, 210] width 775 height 35
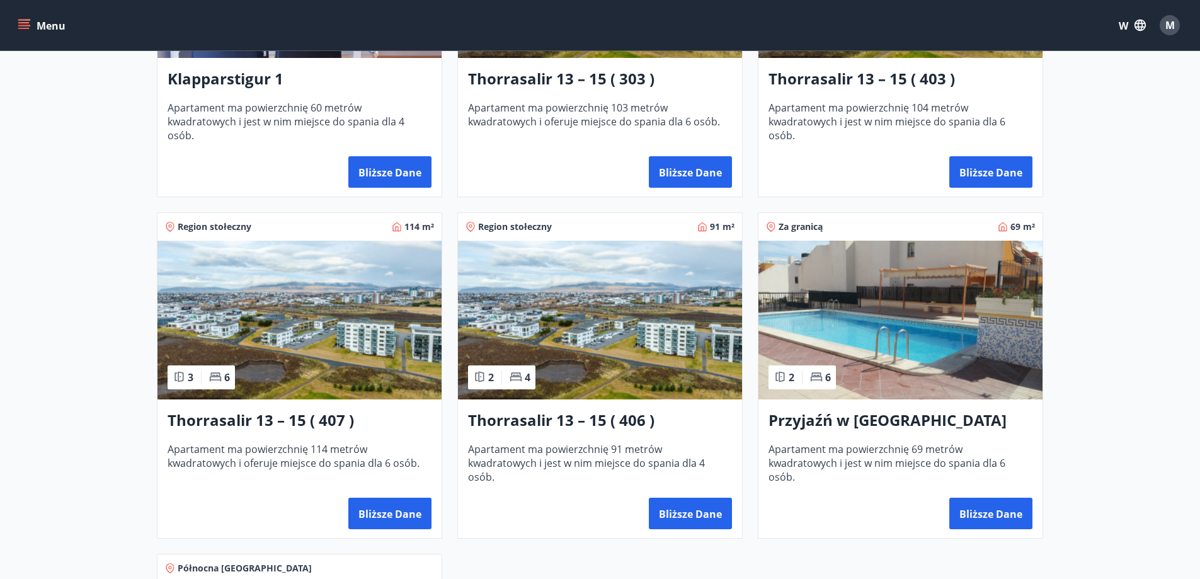
scroll to position [723, 0]
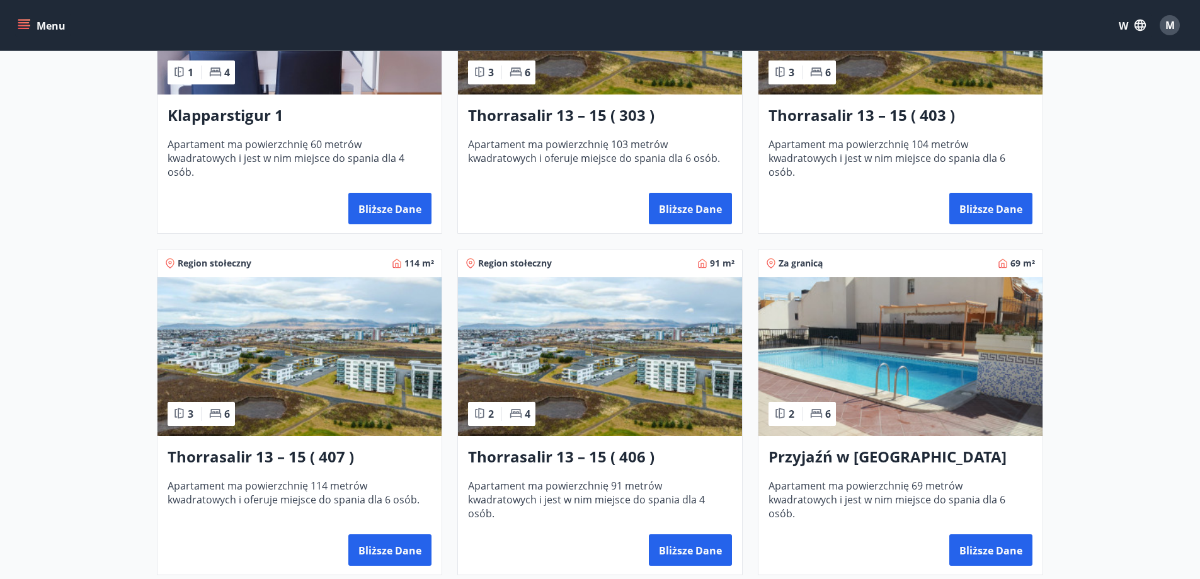
click at [55, 37] on div "Menu W M" at bounding box center [600, 25] width 1170 height 30
click at [52, 28] on font "Menu" at bounding box center [51, 26] width 29 height 14
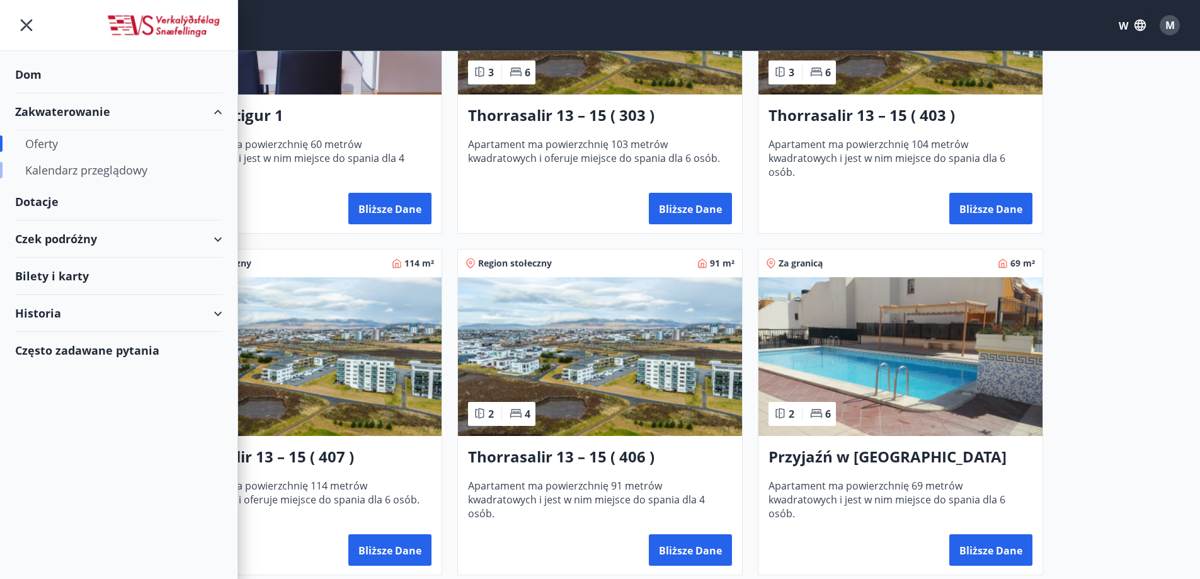
click at [71, 173] on font "Kalendarz przeglądowy" at bounding box center [86, 170] width 122 height 15
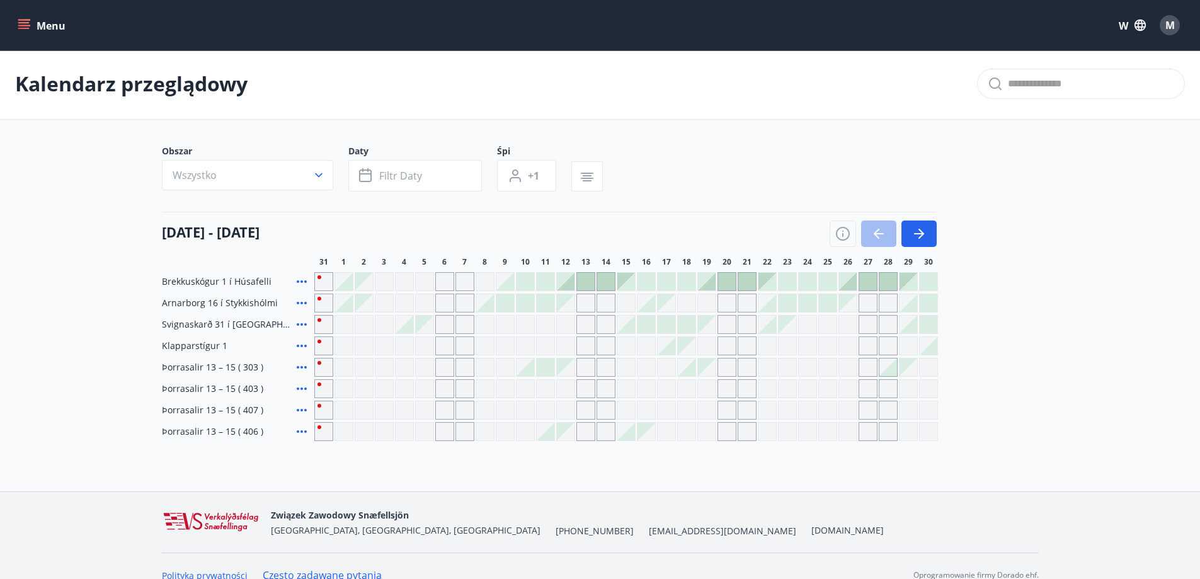
scroll to position [20, 0]
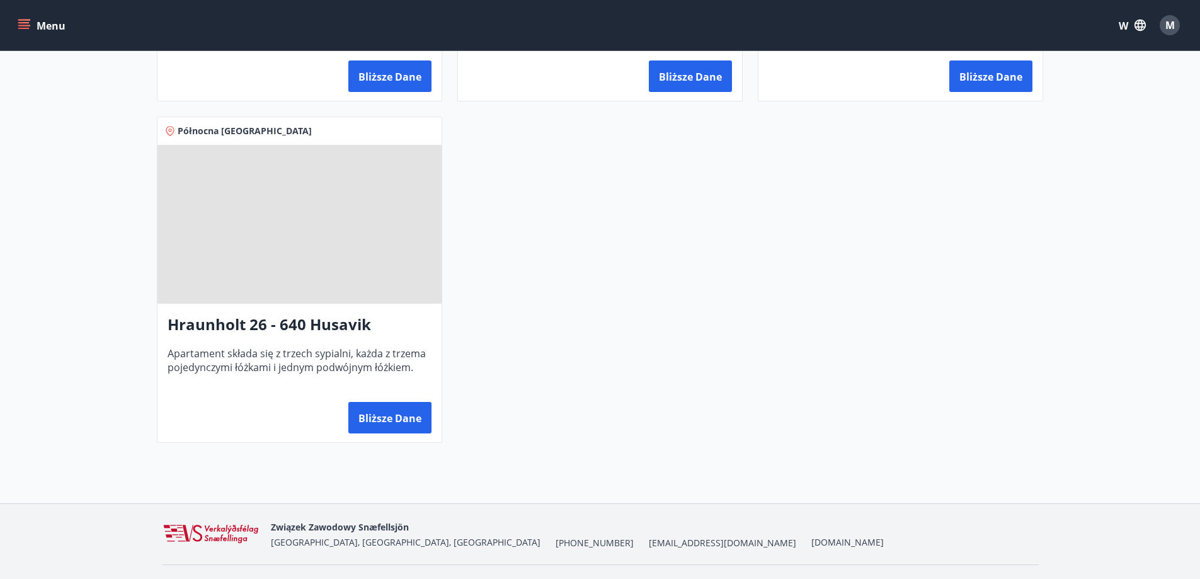
click at [264, 318] on font "Hraunholt 26 - 640 Husavik" at bounding box center [269, 324] width 203 height 21
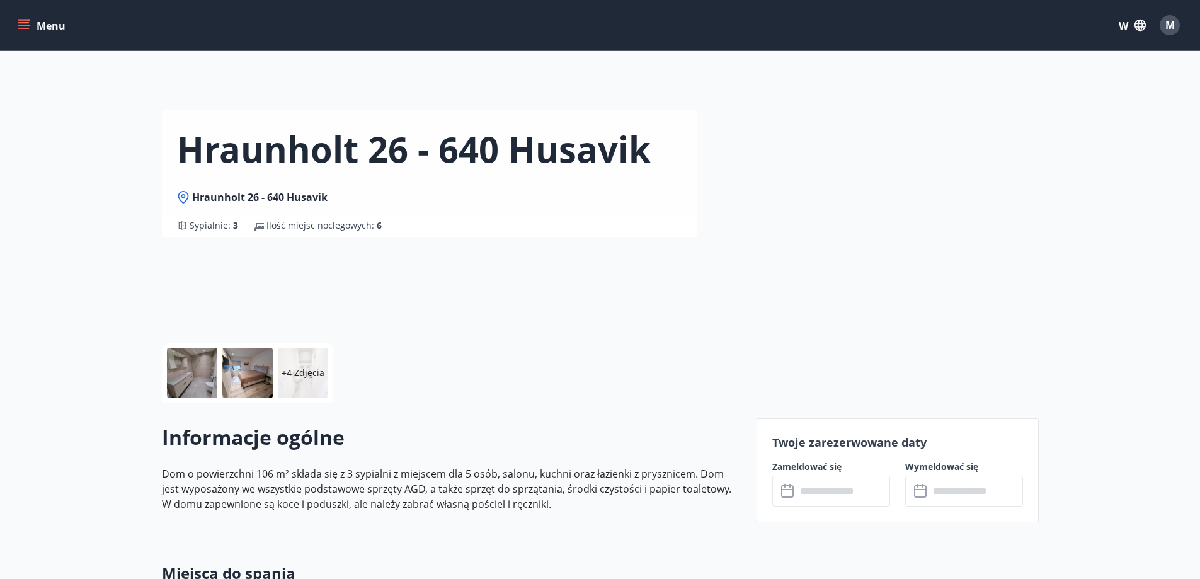
click at [26, 26] on icon "menu" at bounding box center [24, 25] width 13 height 13
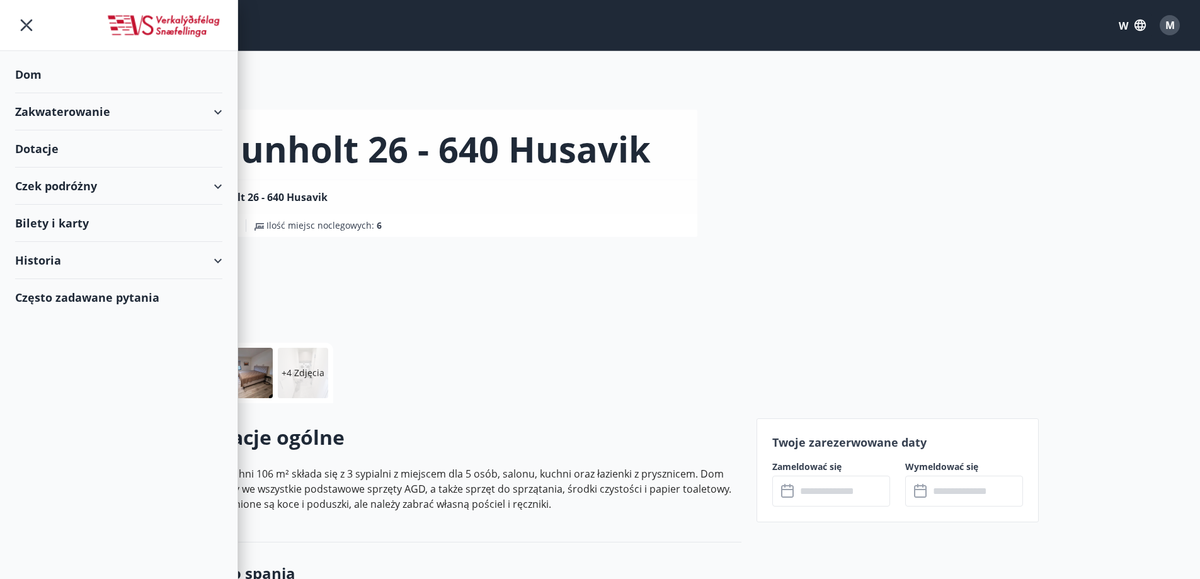
click at [61, 261] on div "Historia" at bounding box center [118, 260] width 207 height 37
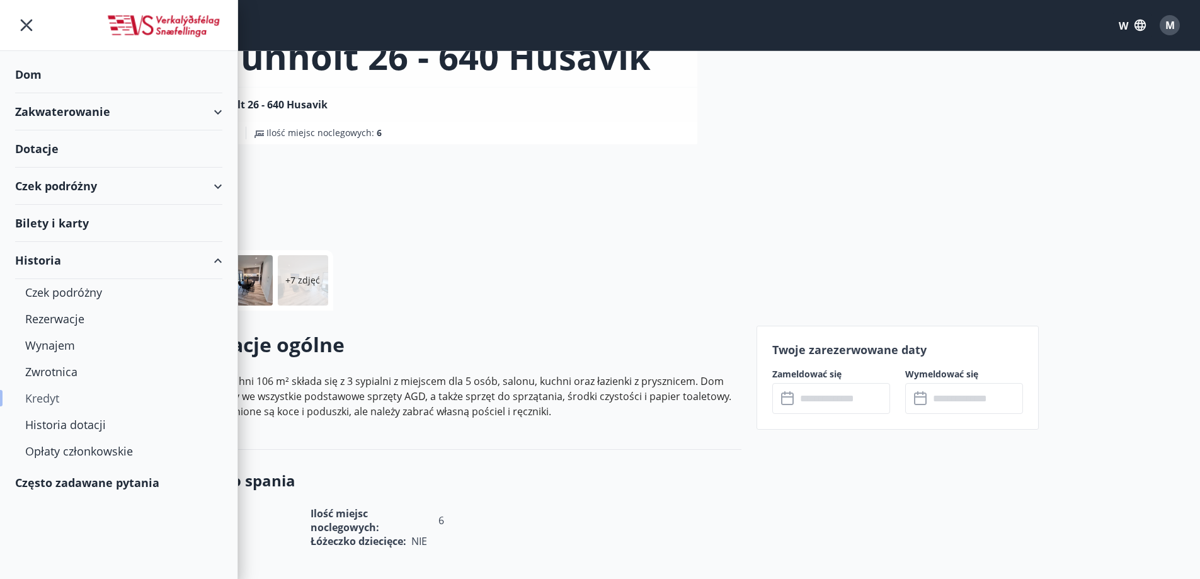
scroll to position [126, 0]
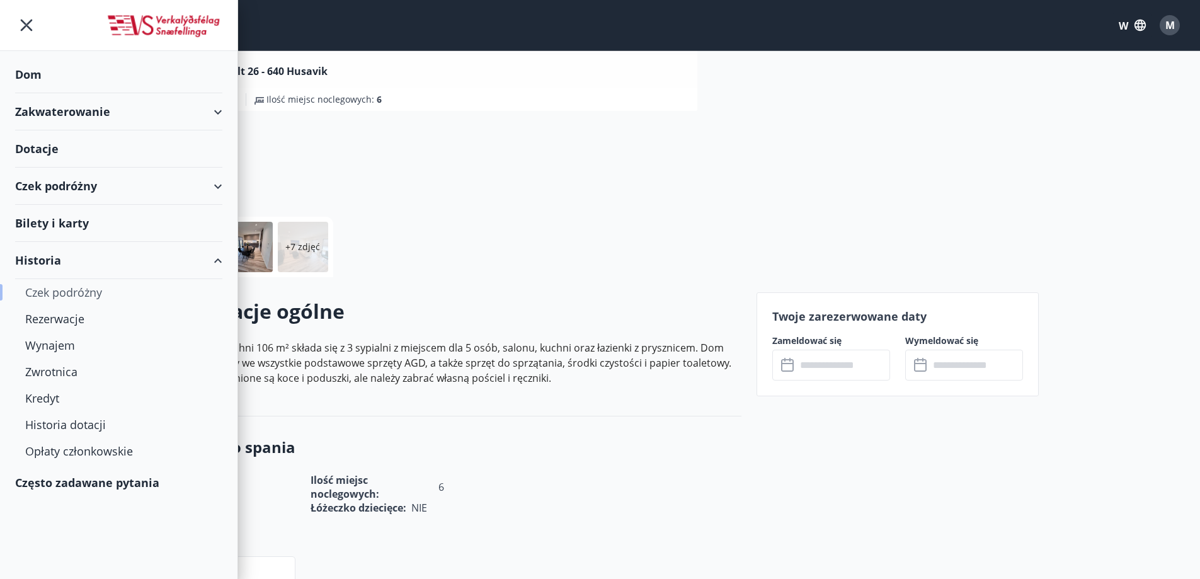
click at [71, 294] on font "Czek podróżny" at bounding box center [63, 292] width 77 height 15
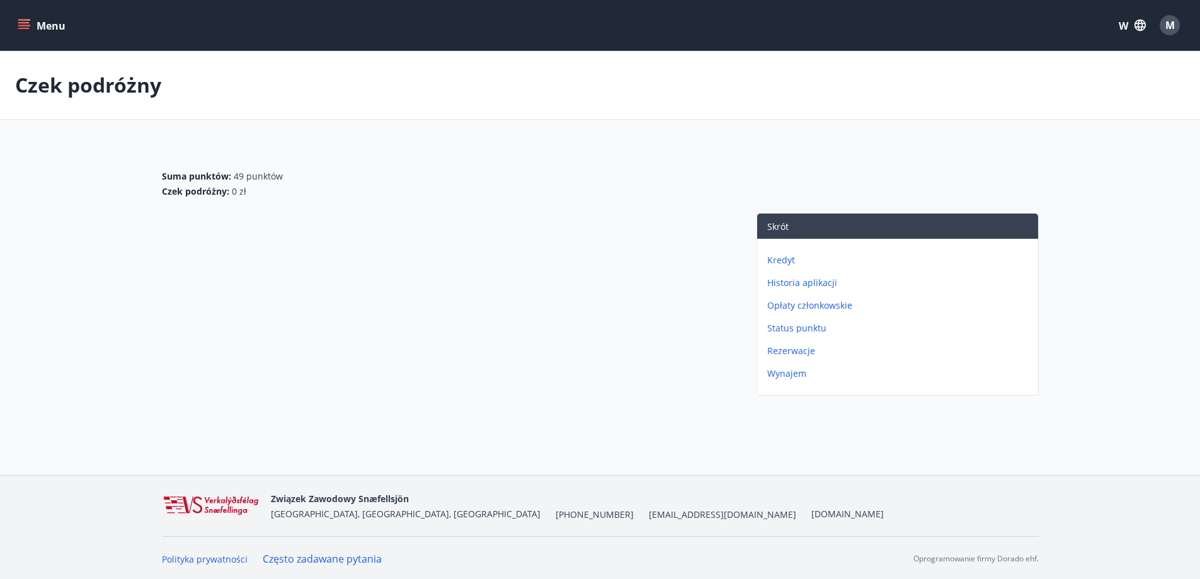
click at [772, 257] on font "Kredyt" at bounding box center [781, 260] width 28 height 12
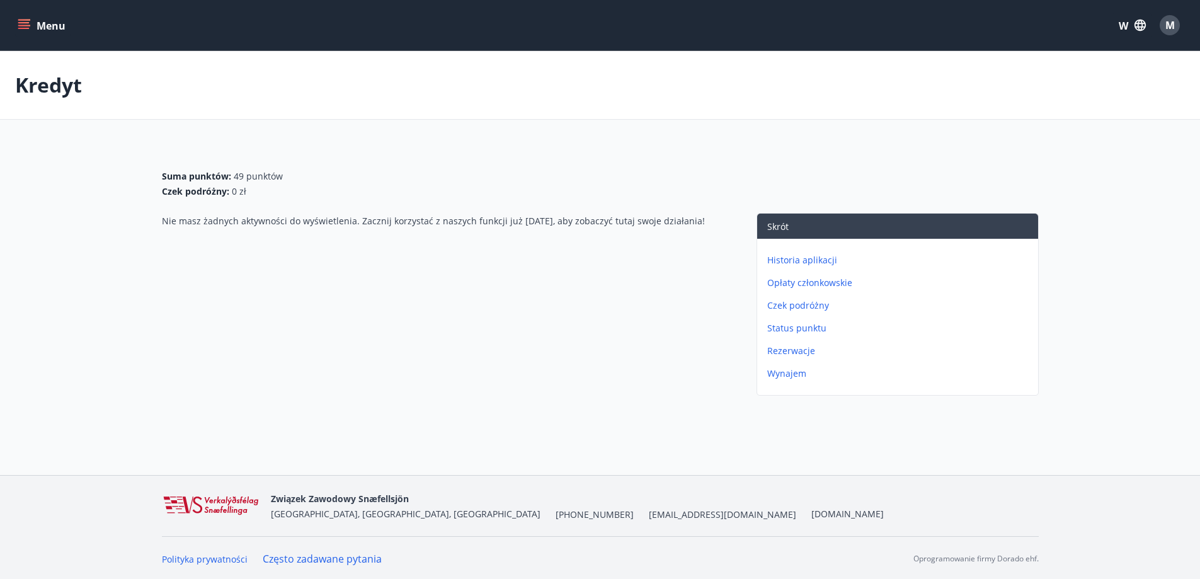
click at [34, 20] on button "Menu" at bounding box center [42, 25] width 55 height 23
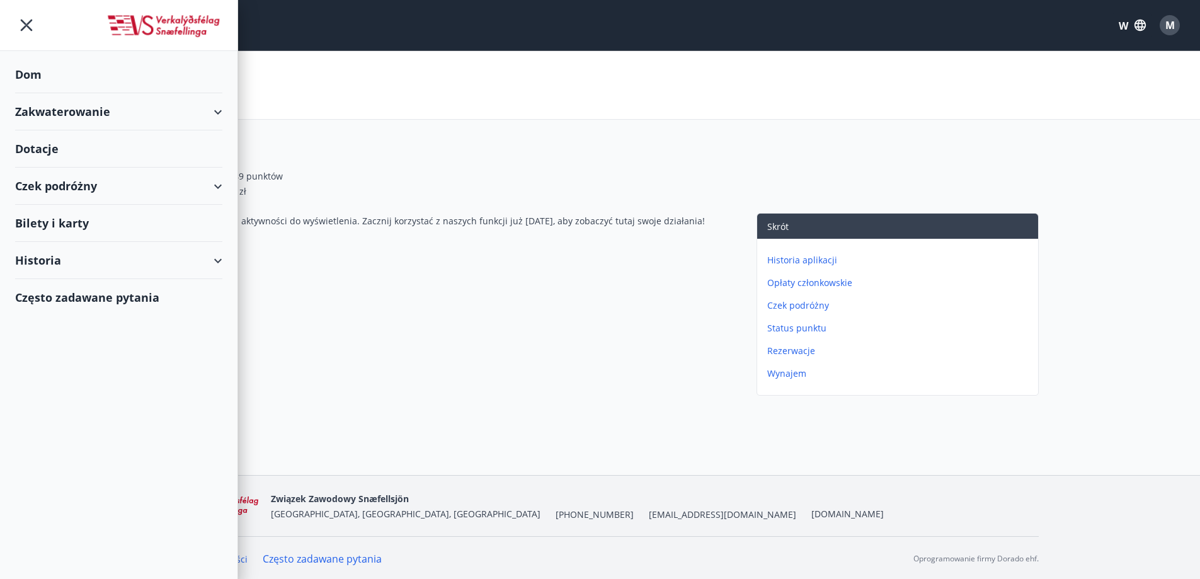
click at [61, 93] on div "Dotacje" at bounding box center [118, 74] width 207 height 37
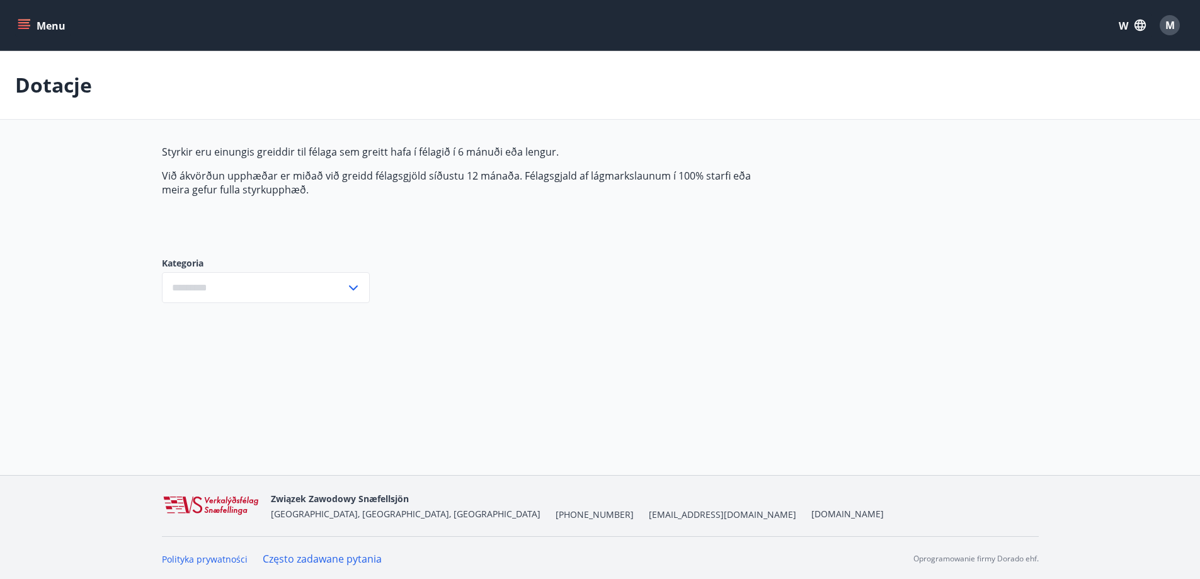
type input "***"
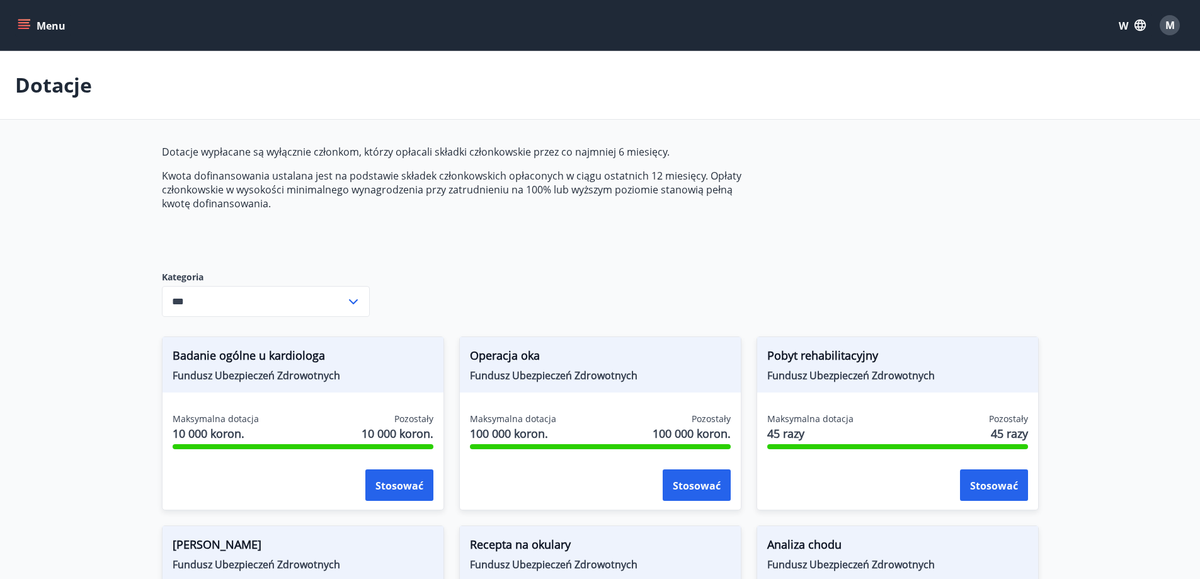
click at [37, 7] on div "Menu W M" at bounding box center [600, 25] width 1200 height 50
click at [33, 20] on button "Menu" at bounding box center [42, 25] width 55 height 23
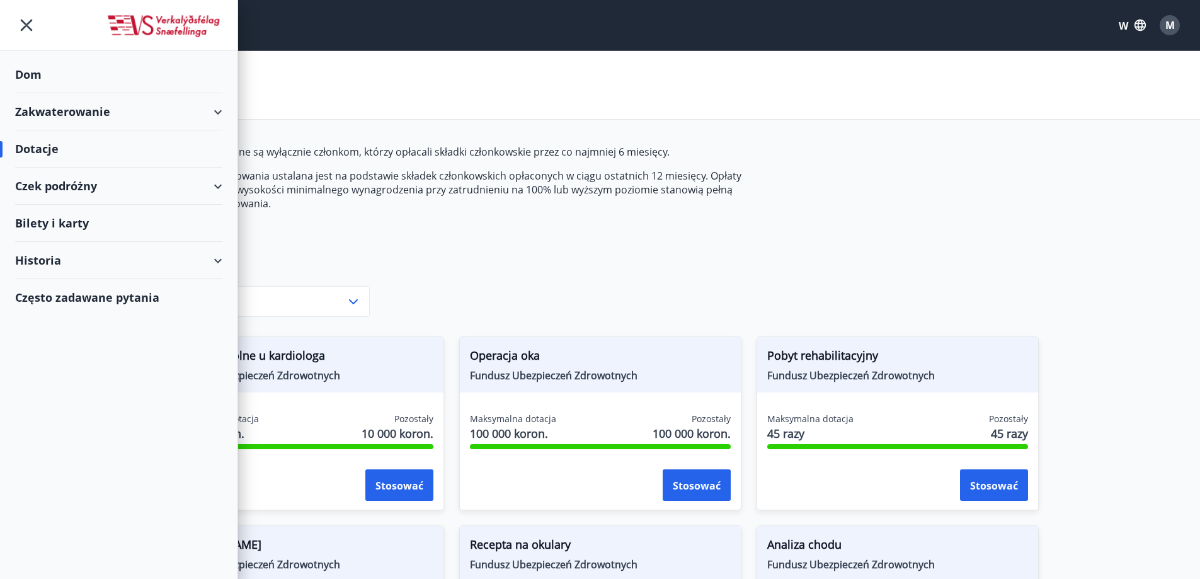
click at [79, 118] on font "Zakwaterowanie" at bounding box center [62, 111] width 95 height 15
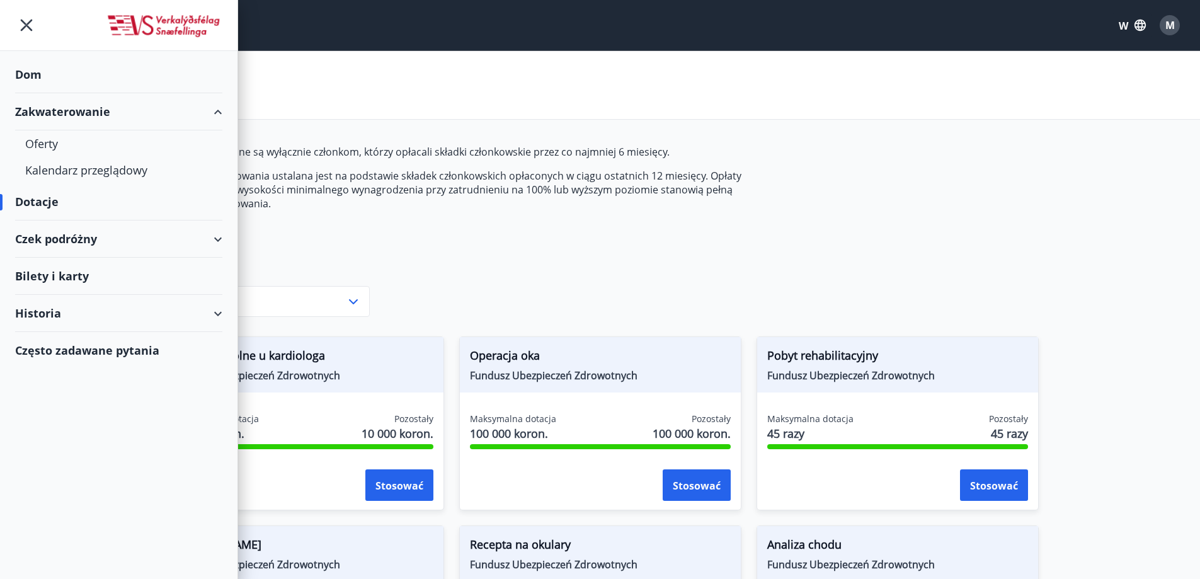
click at [79, 118] on font "Zakwaterowanie" at bounding box center [62, 111] width 95 height 15
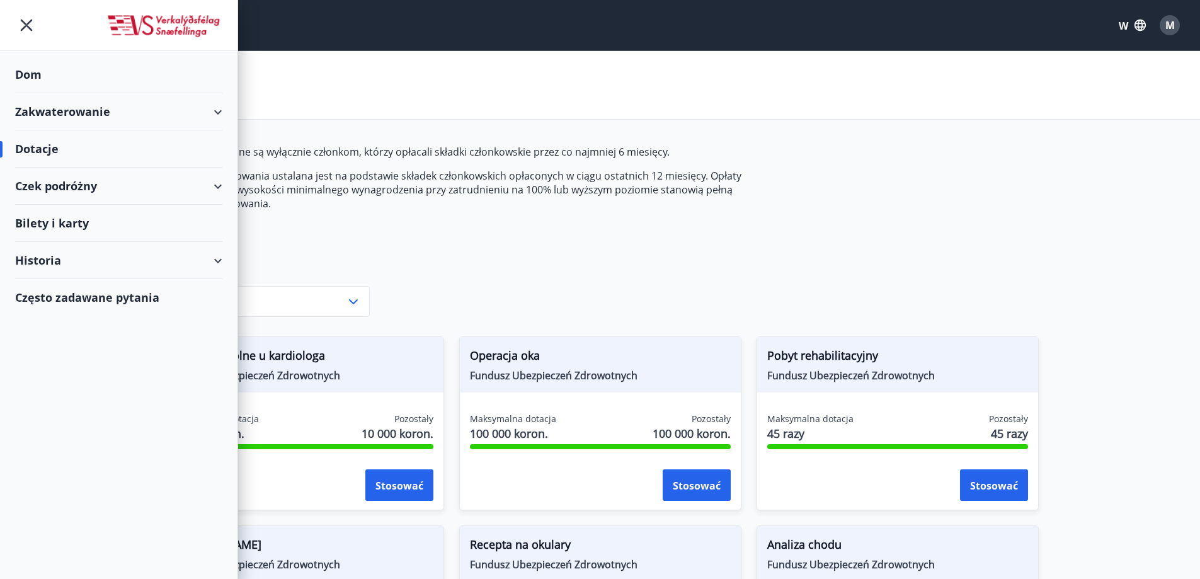
click at [81, 229] on font "Bilety i karty" at bounding box center [52, 222] width 74 height 15
click at [89, 260] on div "Historia" at bounding box center [118, 260] width 207 height 37
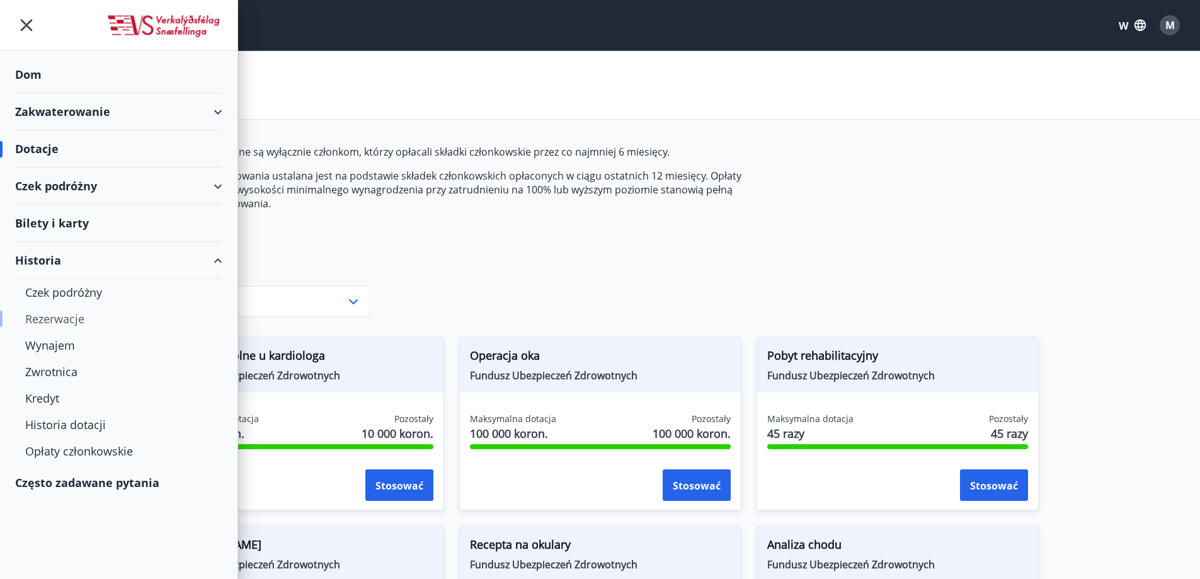
click at [66, 321] on font "Rezerwacje" at bounding box center [54, 318] width 59 height 15
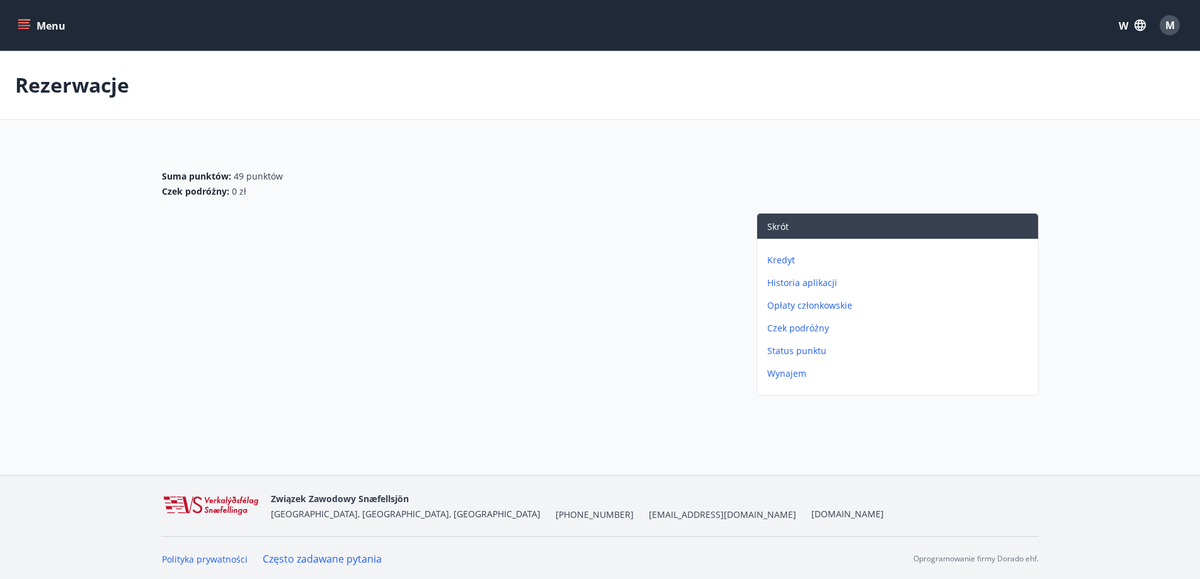
click at [56, 34] on button "Menu" at bounding box center [42, 25] width 55 height 23
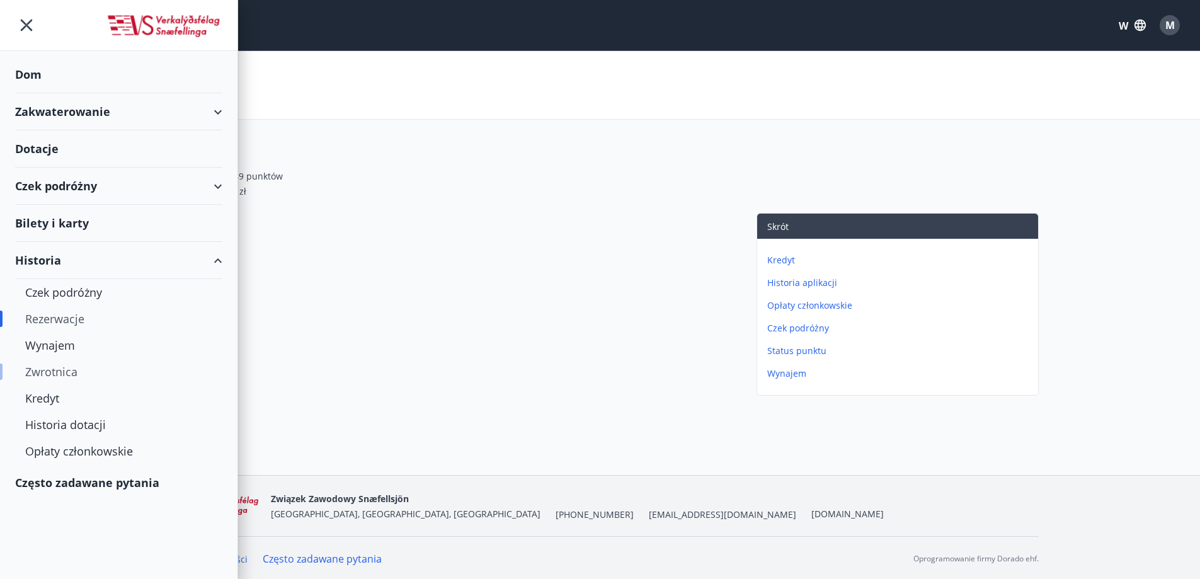
click at [70, 372] on font "Zwrotnica" at bounding box center [51, 371] width 52 height 15
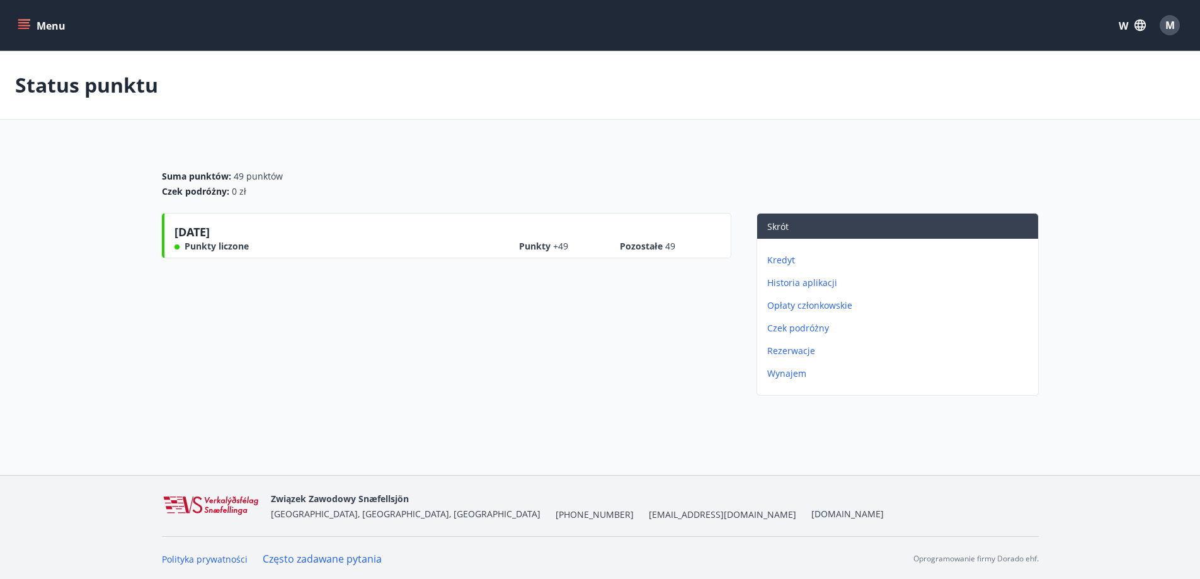
click at [484, 246] on div "[DATE] Punkty liczone Punkty +49 Pozostałe 49" at bounding box center [447, 238] width 546 height 29
click at [328, 343] on div "[DATE] Punkty liczone Punkty +49 Pozostałe 49" at bounding box center [446, 307] width 569 height 188
click at [38, 23] on font "Menu" at bounding box center [51, 26] width 29 height 14
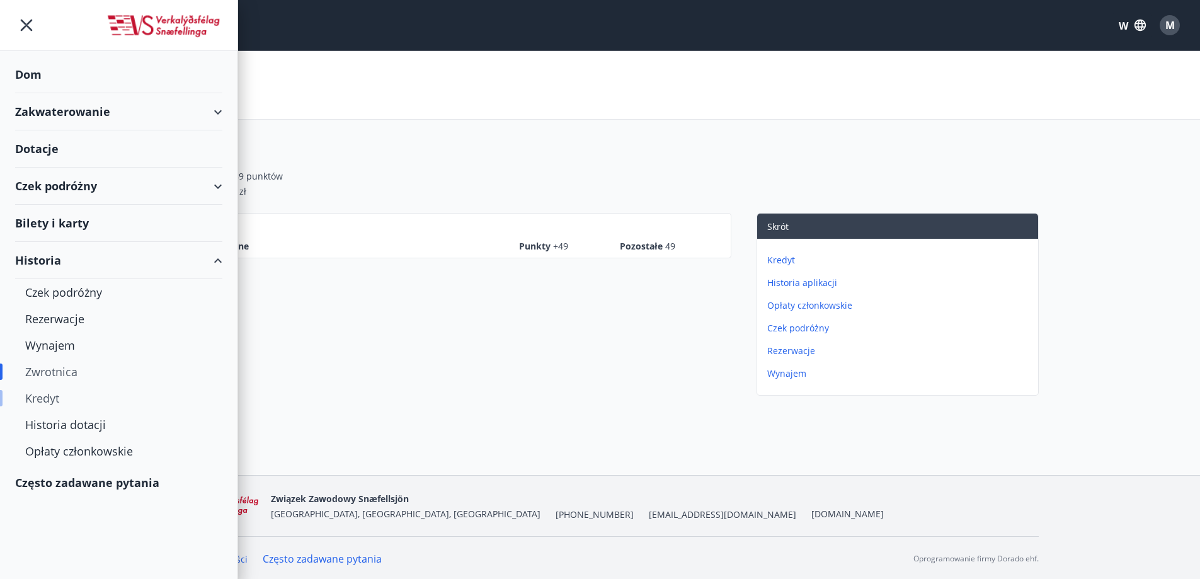
click at [56, 402] on font "Kredyt" at bounding box center [42, 398] width 34 height 15
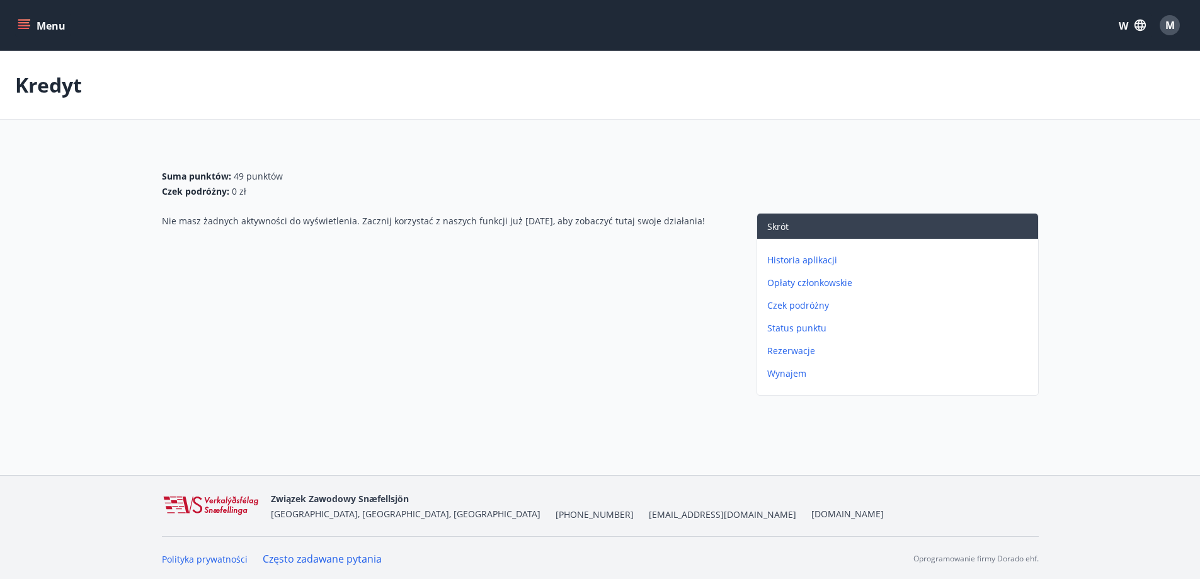
click at [43, 23] on font "Menu" at bounding box center [51, 26] width 29 height 14
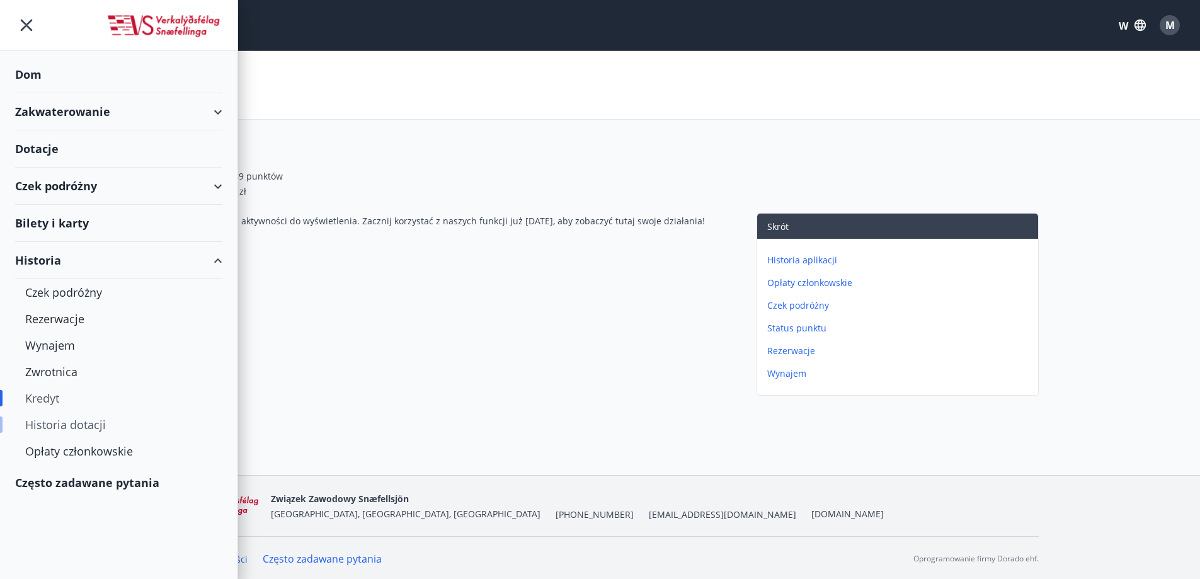
click at [71, 428] on font "Historia dotacji" at bounding box center [65, 424] width 81 height 15
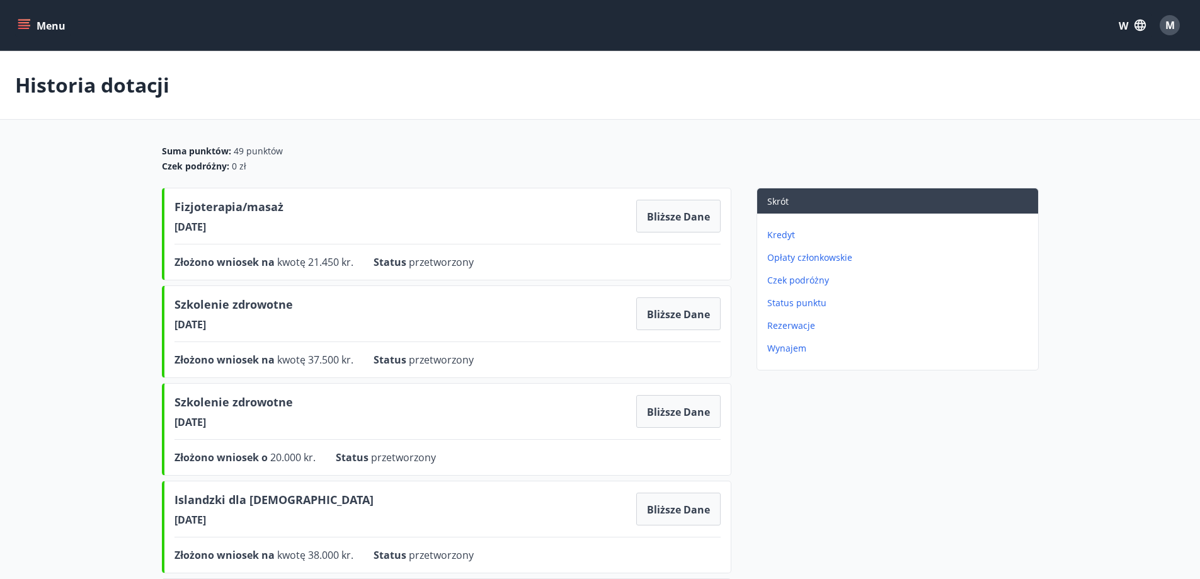
click at [69, 19] on button "Menu" at bounding box center [42, 25] width 55 height 23
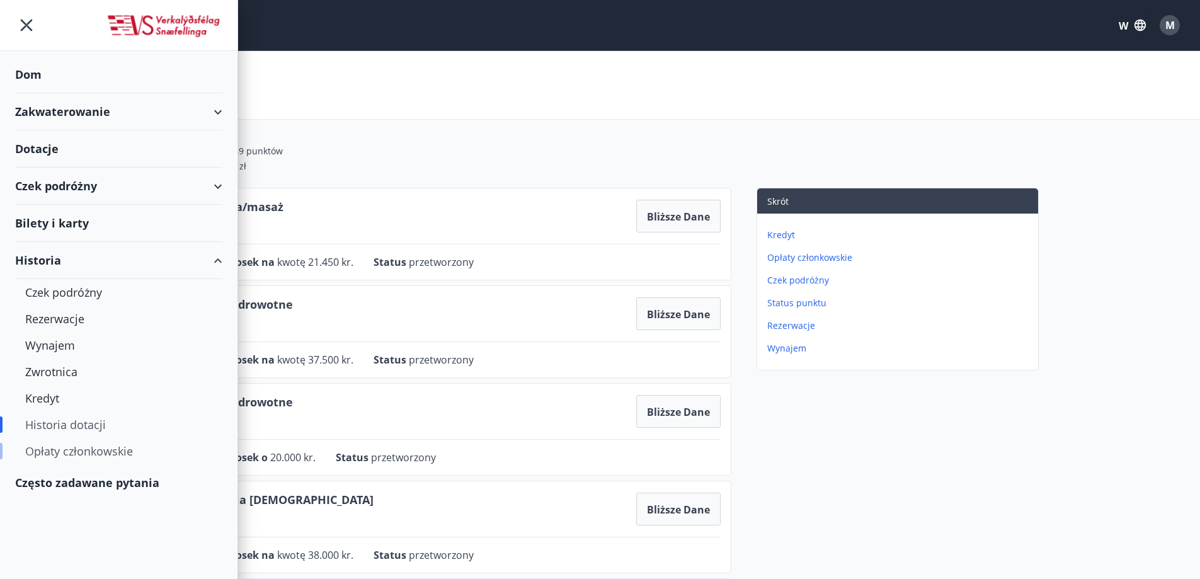
click at [91, 456] on font "Opłaty członkowskie" at bounding box center [79, 450] width 108 height 15
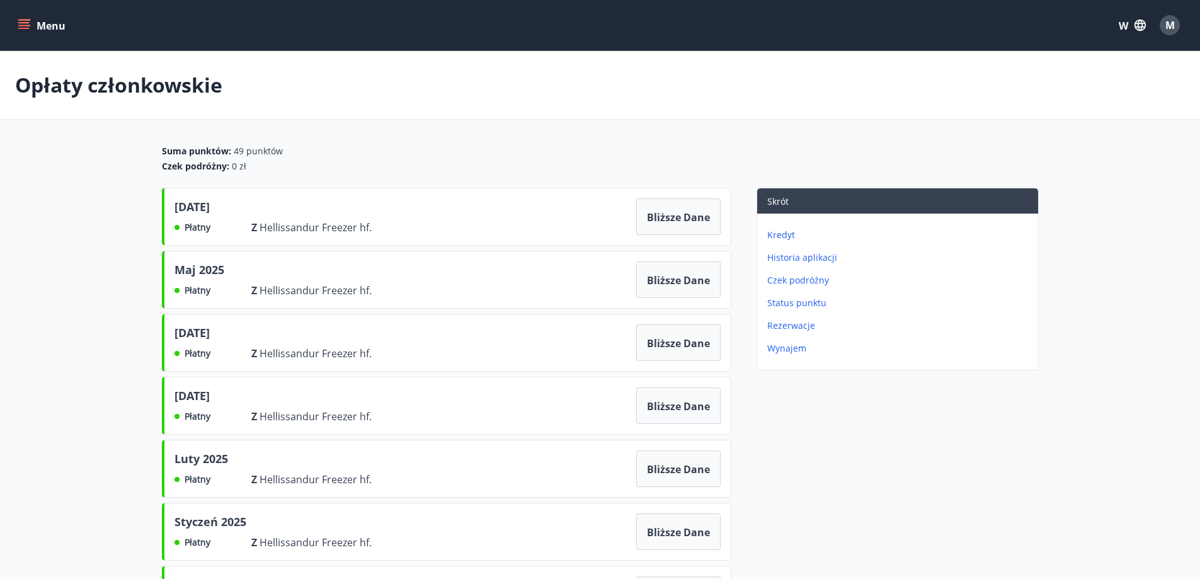
click at [46, 21] on font "Menu" at bounding box center [51, 26] width 29 height 14
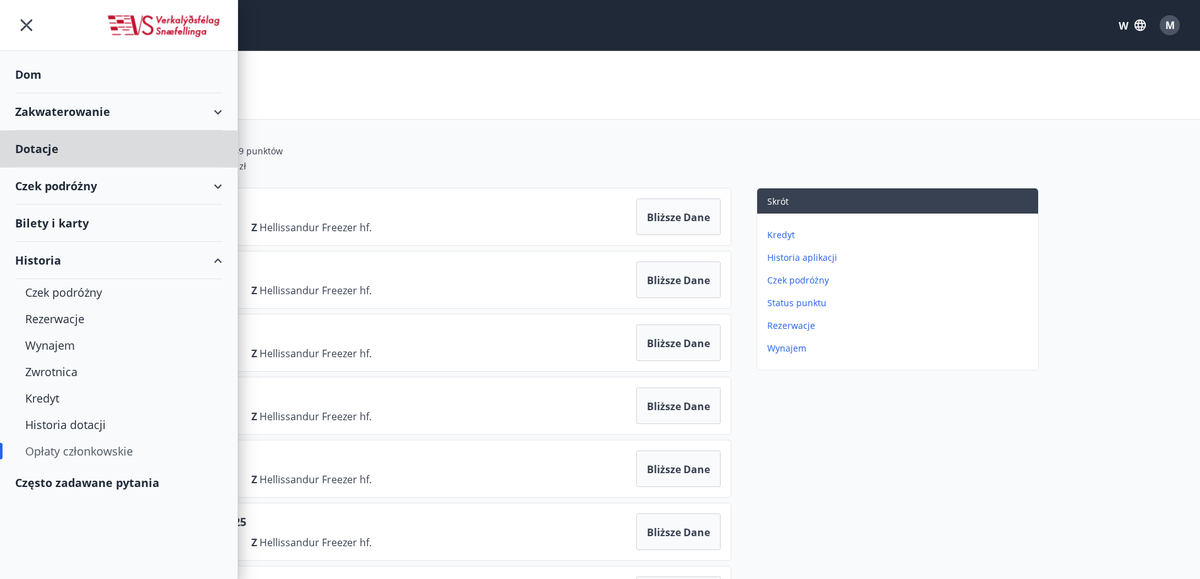
click at [43, 74] on div "Dom" at bounding box center [118, 74] width 207 height 37
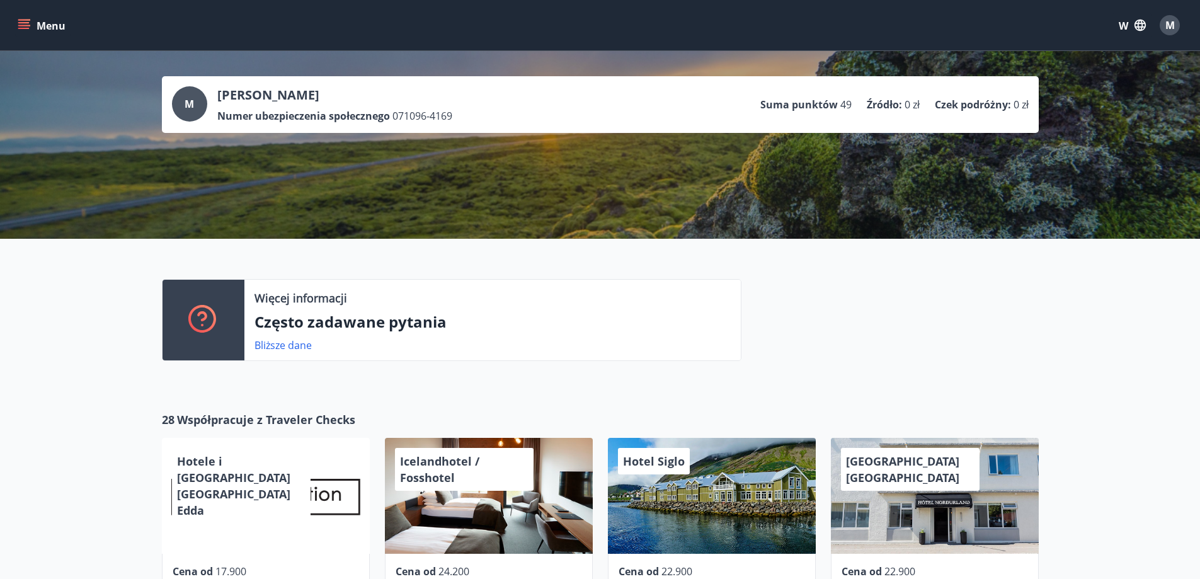
click at [830, 314] on div at bounding box center [889, 325] width 297 height 92
click at [1174, 32] on div "M" at bounding box center [1170, 25] width 20 height 20
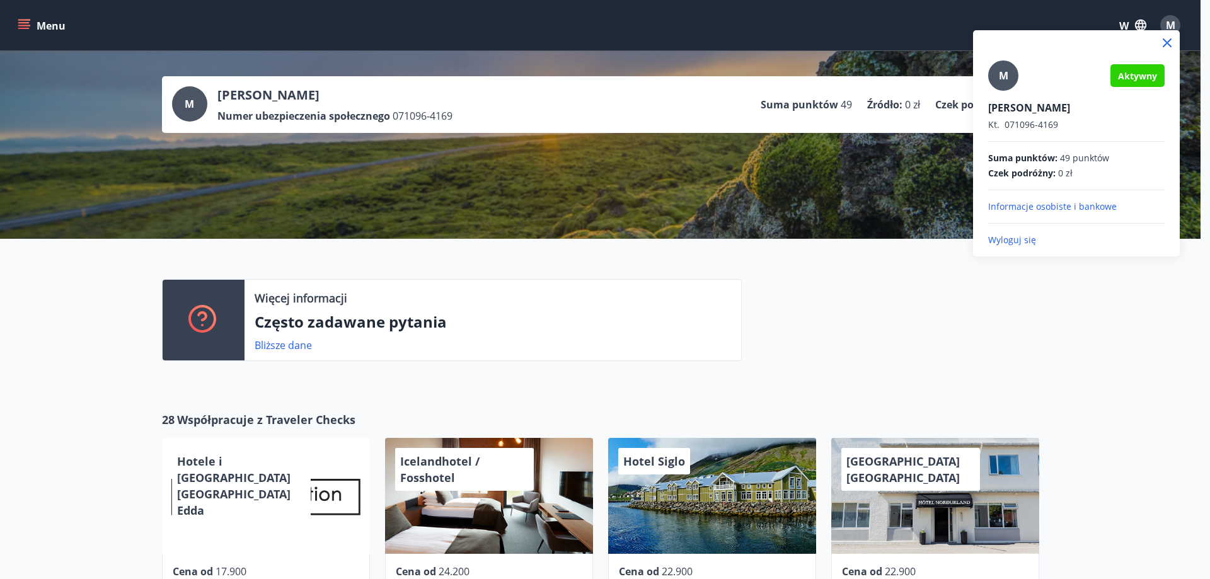
click at [1083, 302] on div at bounding box center [605, 289] width 1210 height 579
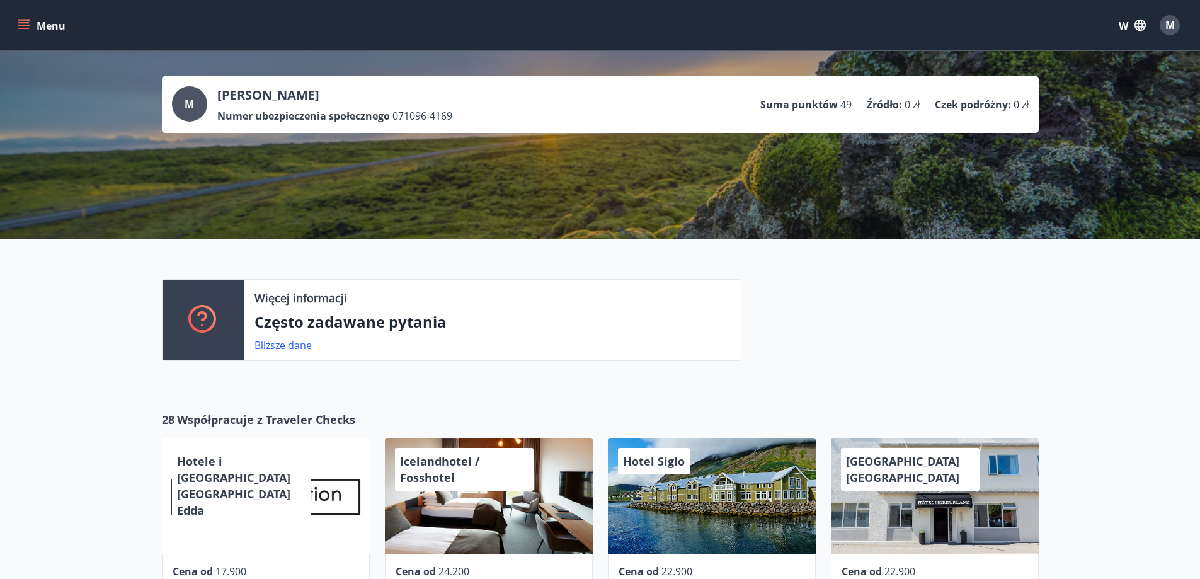
click at [1169, 24] on font "M" at bounding box center [1169, 25] width 9 height 14
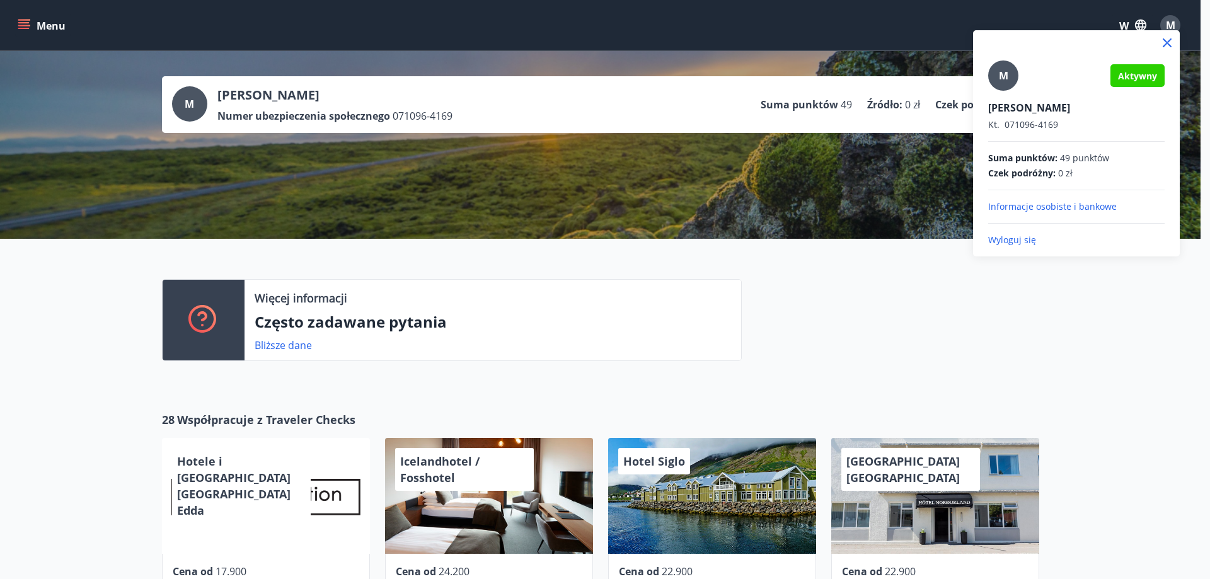
click at [1147, 324] on div at bounding box center [605, 289] width 1210 height 579
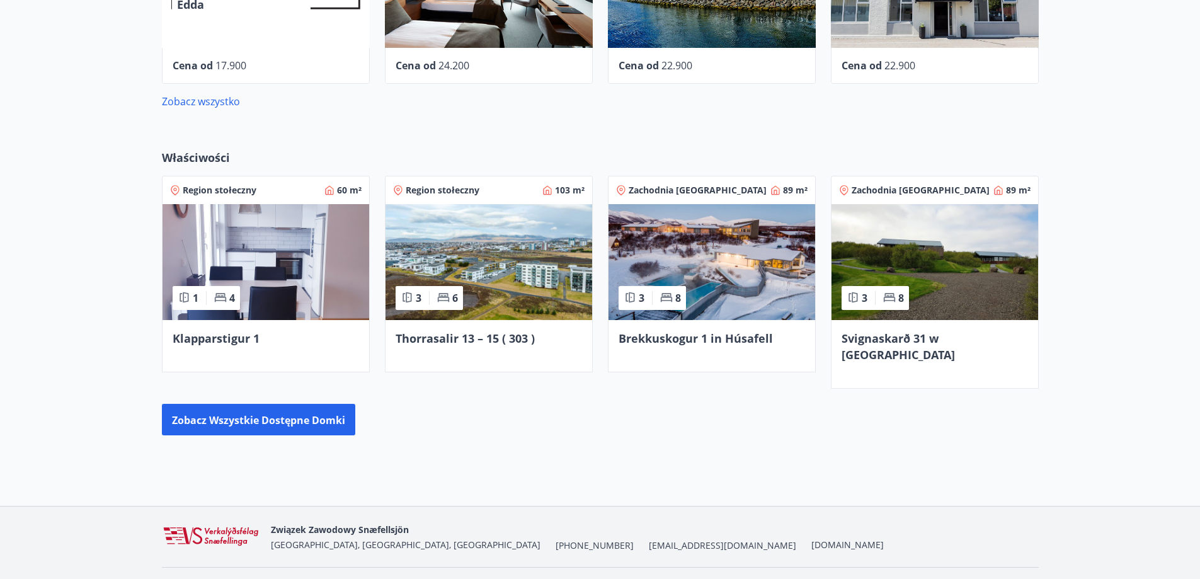
scroll to position [522, 0]
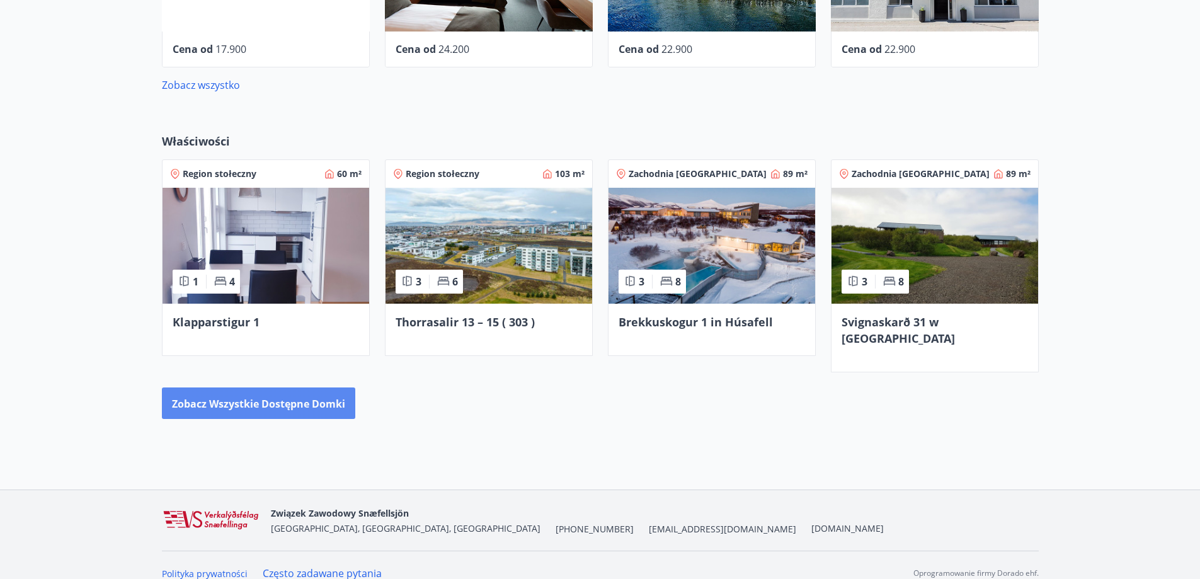
click at [275, 397] on font "Zobacz wszystkie dostępne domki" at bounding box center [258, 404] width 173 height 14
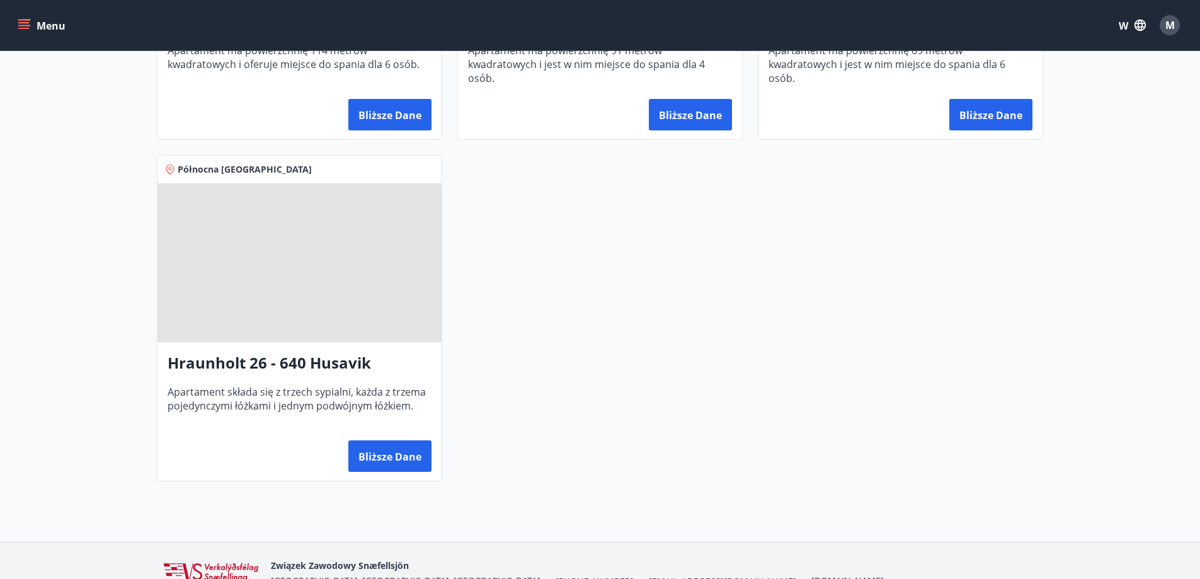
scroll to position [1164, 0]
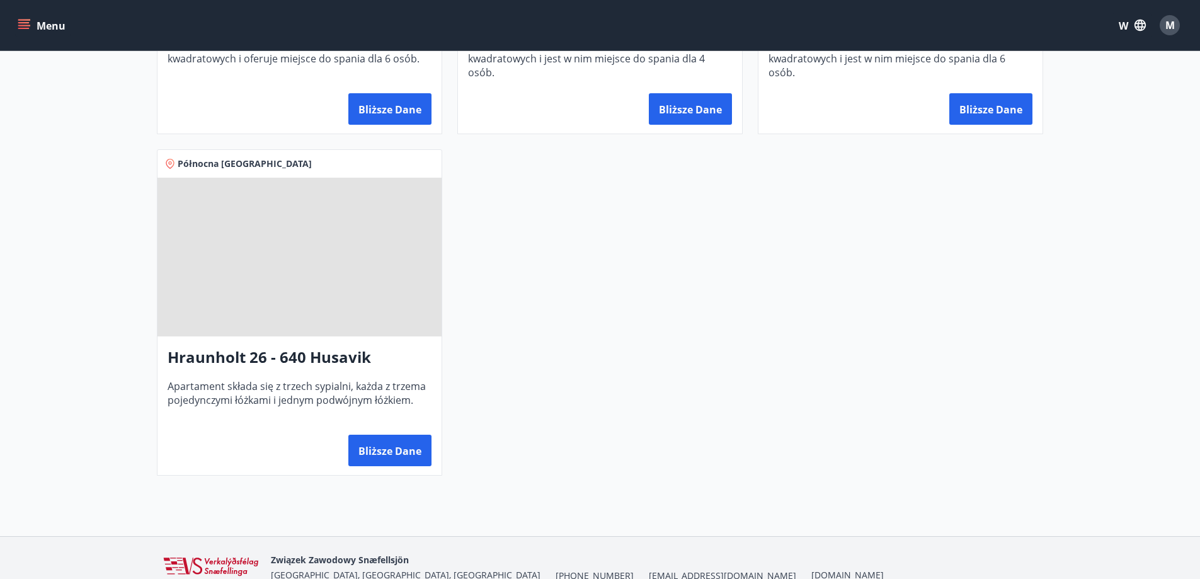
click at [368, 366] on font "Hraunholt 26 - 640 Husavik" at bounding box center [269, 356] width 203 height 21
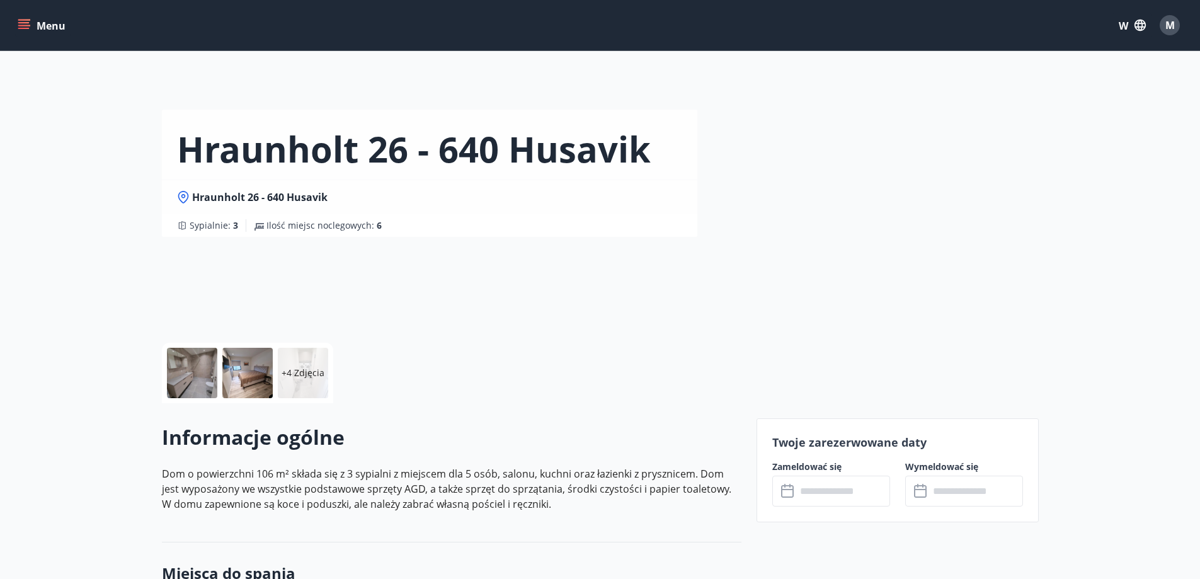
click at [203, 368] on div at bounding box center [192, 373] width 50 height 50
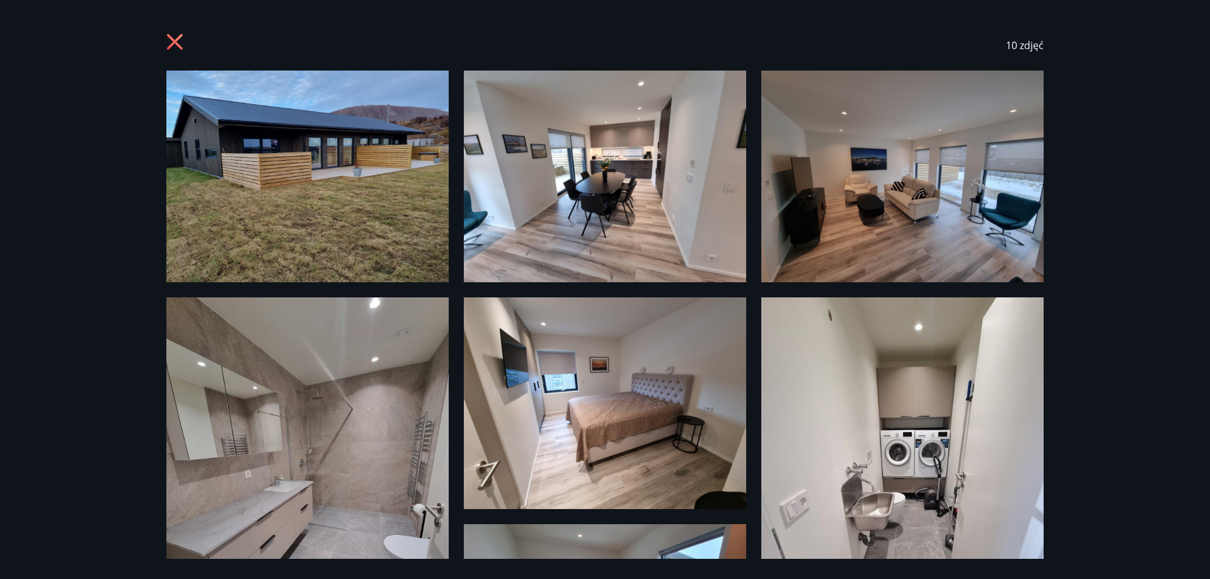
click at [181, 40] on icon at bounding box center [176, 43] width 20 height 20
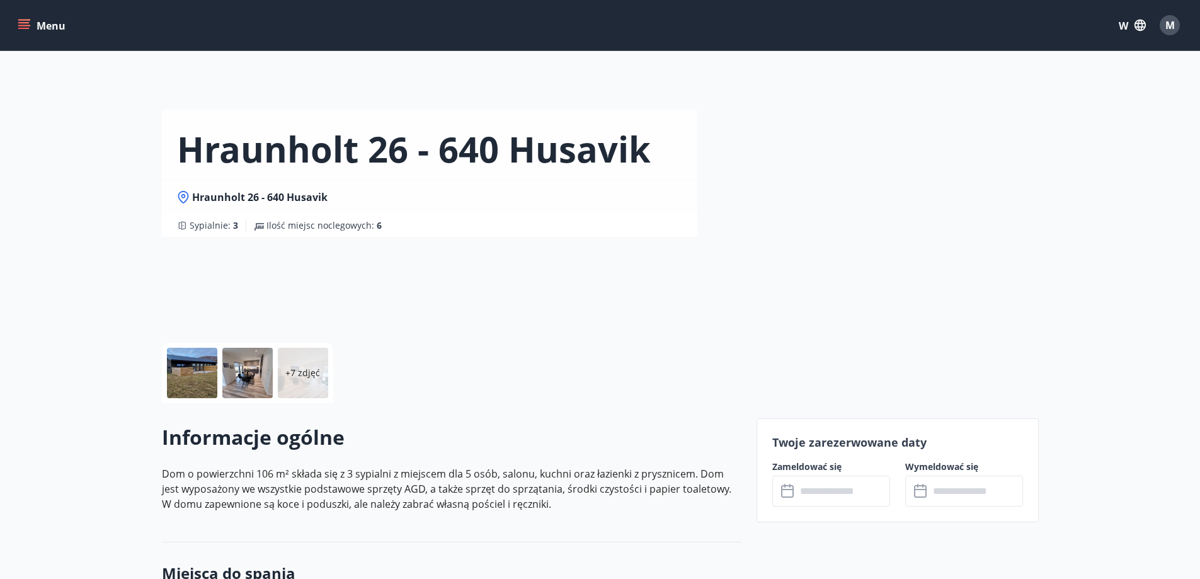
click at [137, 212] on div "Hraunholt 26 - 640 [PERSON_NAME] 26 - 640 Husavik Sypialnie : 3 Ilość miejsc no…" at bounding box center [600, 189] width 1200 height 378
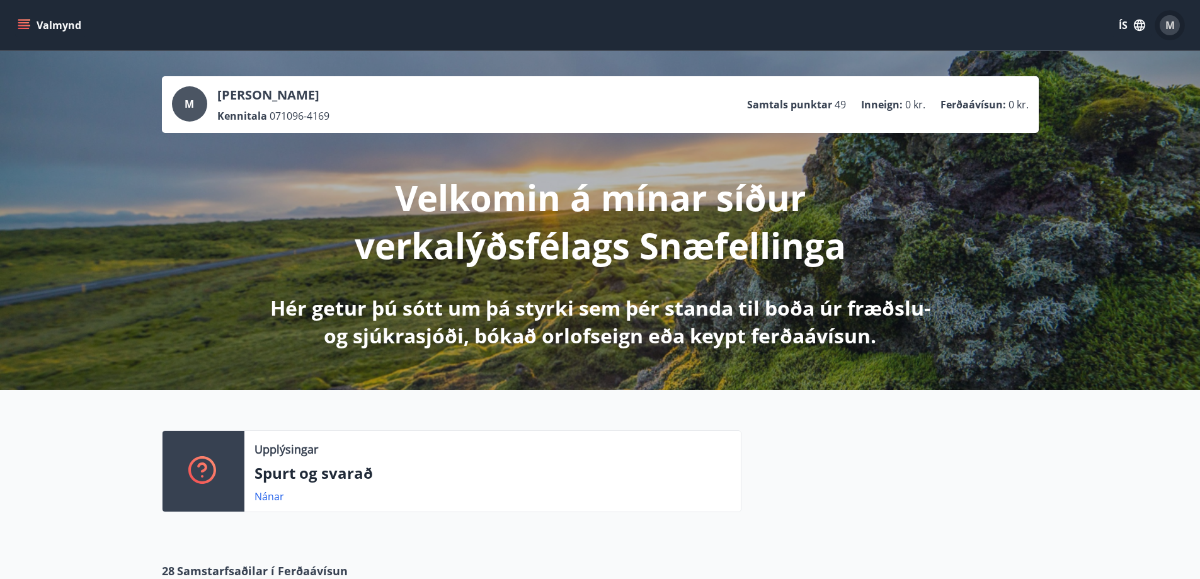
click at [1166, 25] on span "M" at bounding box center [1169, 25] width 9 height 14
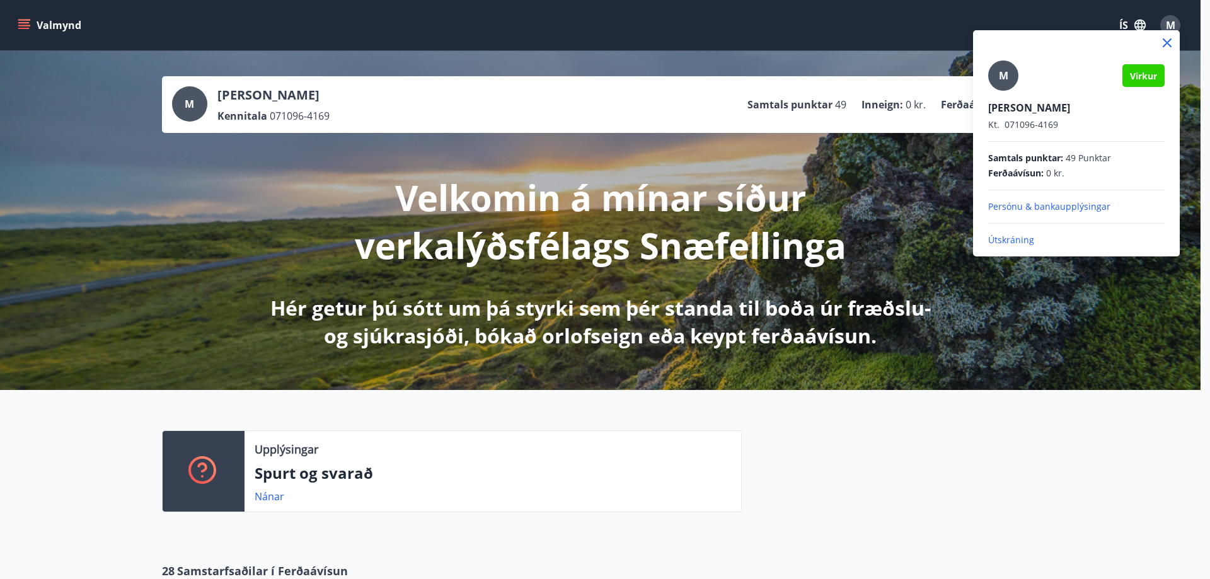
drag, startPoint x: 1116, startPoint y: 302, endPoint x: 1131, endPoint y: 57, distance: 245.5
click at [1116, 297] on div at bounding box center [605, 289] width 1210 height 579
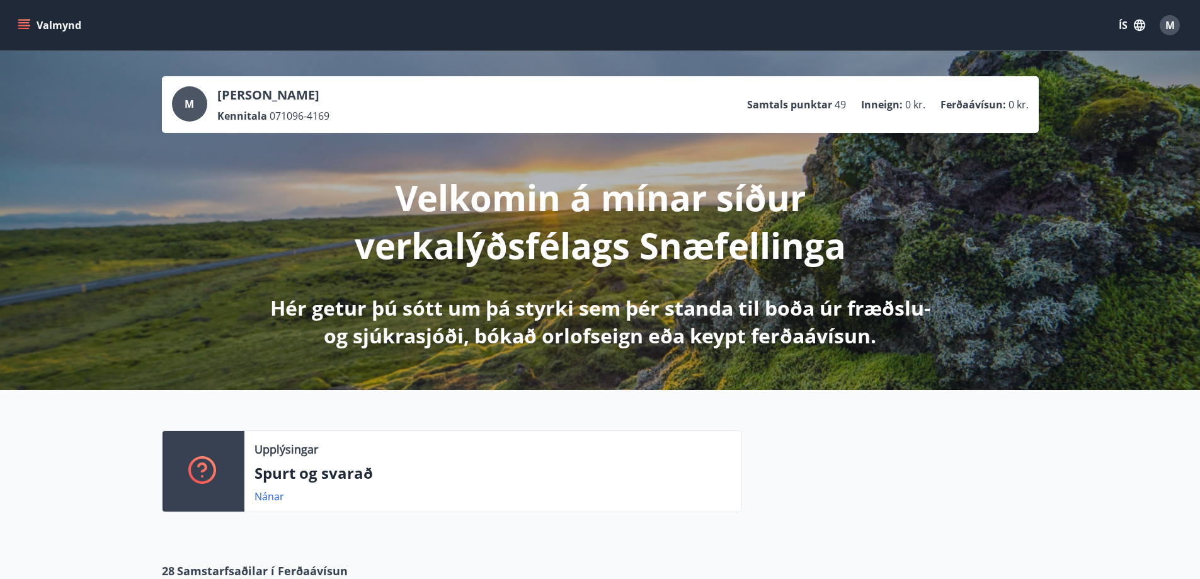
click at [1127, 32] on button "ÍS" at bounding box center [1132, 25] width 40 height 23
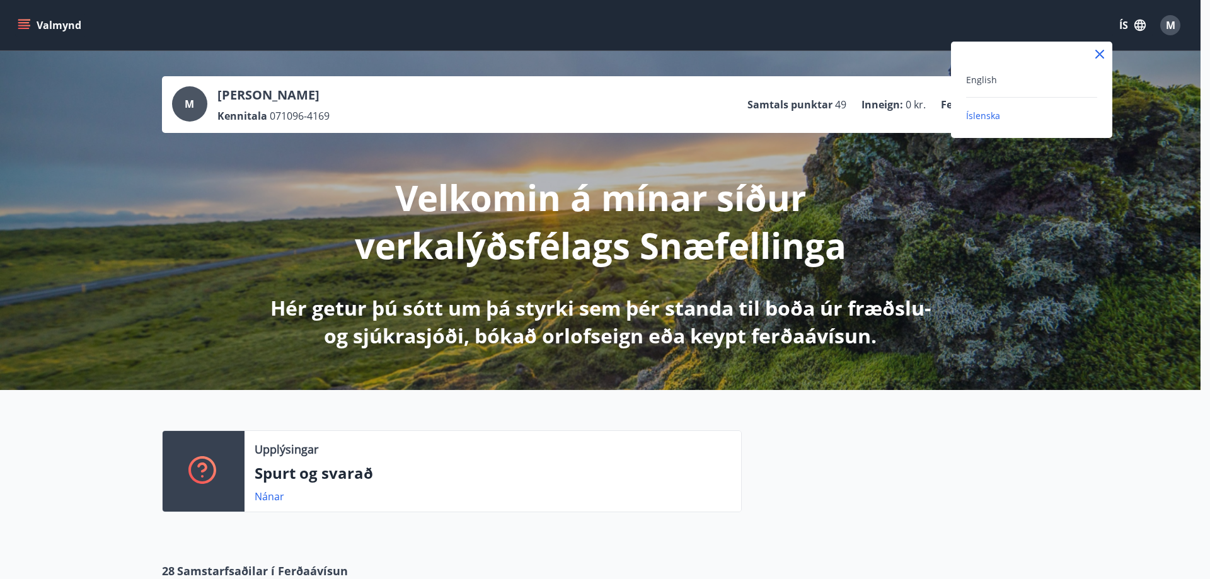
click at [1001, 83] on div "English" at bounding box center [1031, 79] width 131 height 15
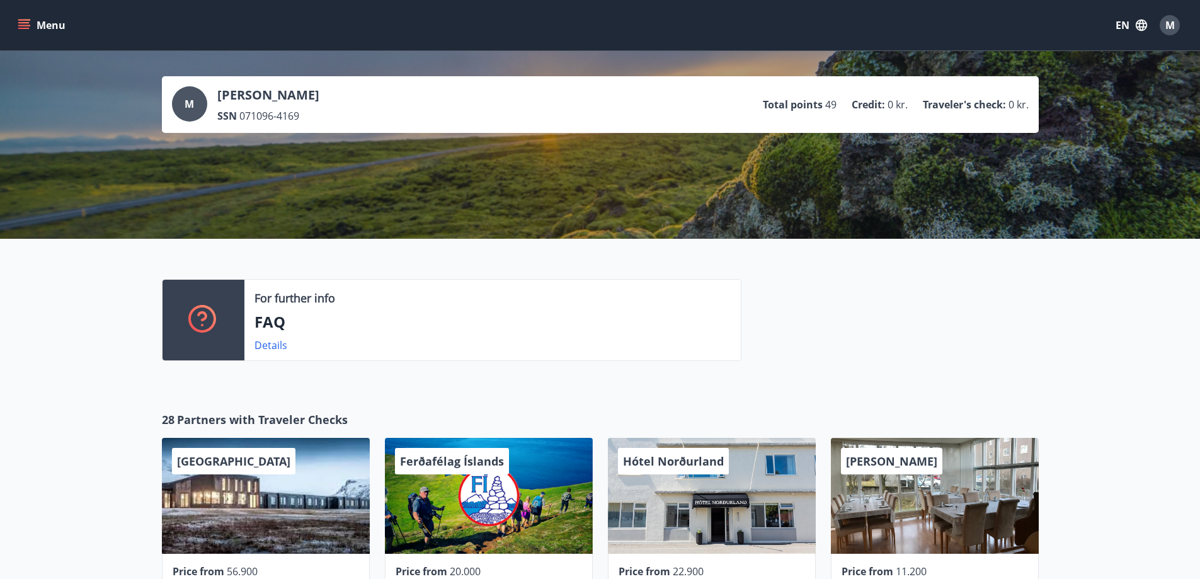
click at [1170, 21] on span "M" at bounding box center [1169, 25] width 9 height 14
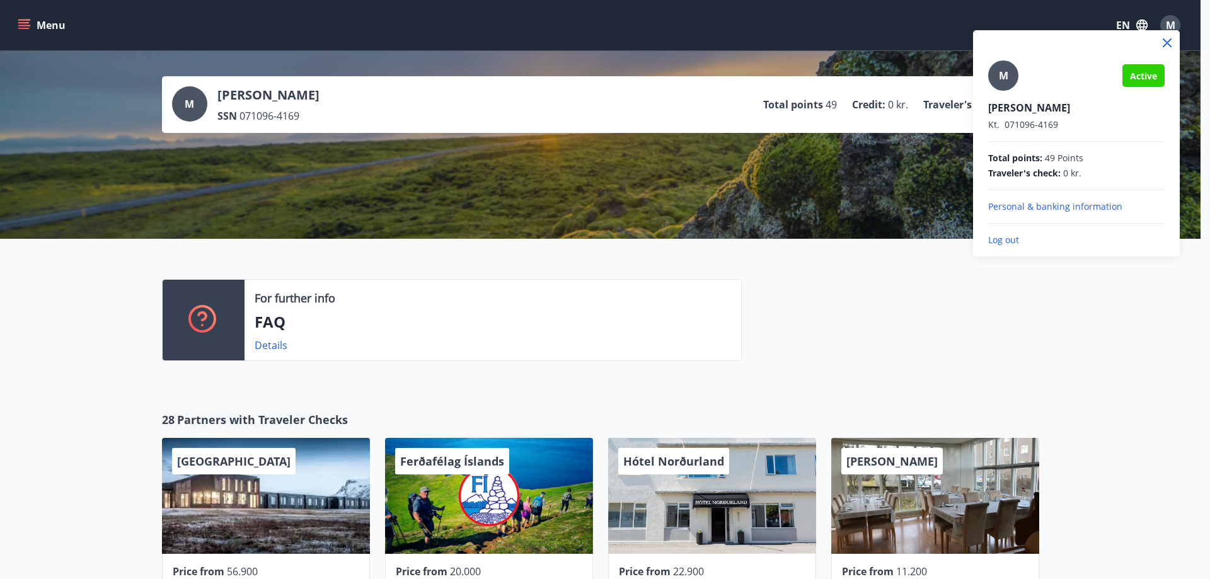
click at [1018, 246] on div "M Active Mateusz Debowski Kt. 071096-4169 Total points : 49 Points Traveler's c…" at bounding box center [1076, 143] width 207 height 226
click at [1016, 240] on p "Log out" at bounding box center [1076, 240] width 176 height 13
